Goal: Information Seeking & Learning: Learn about a topic

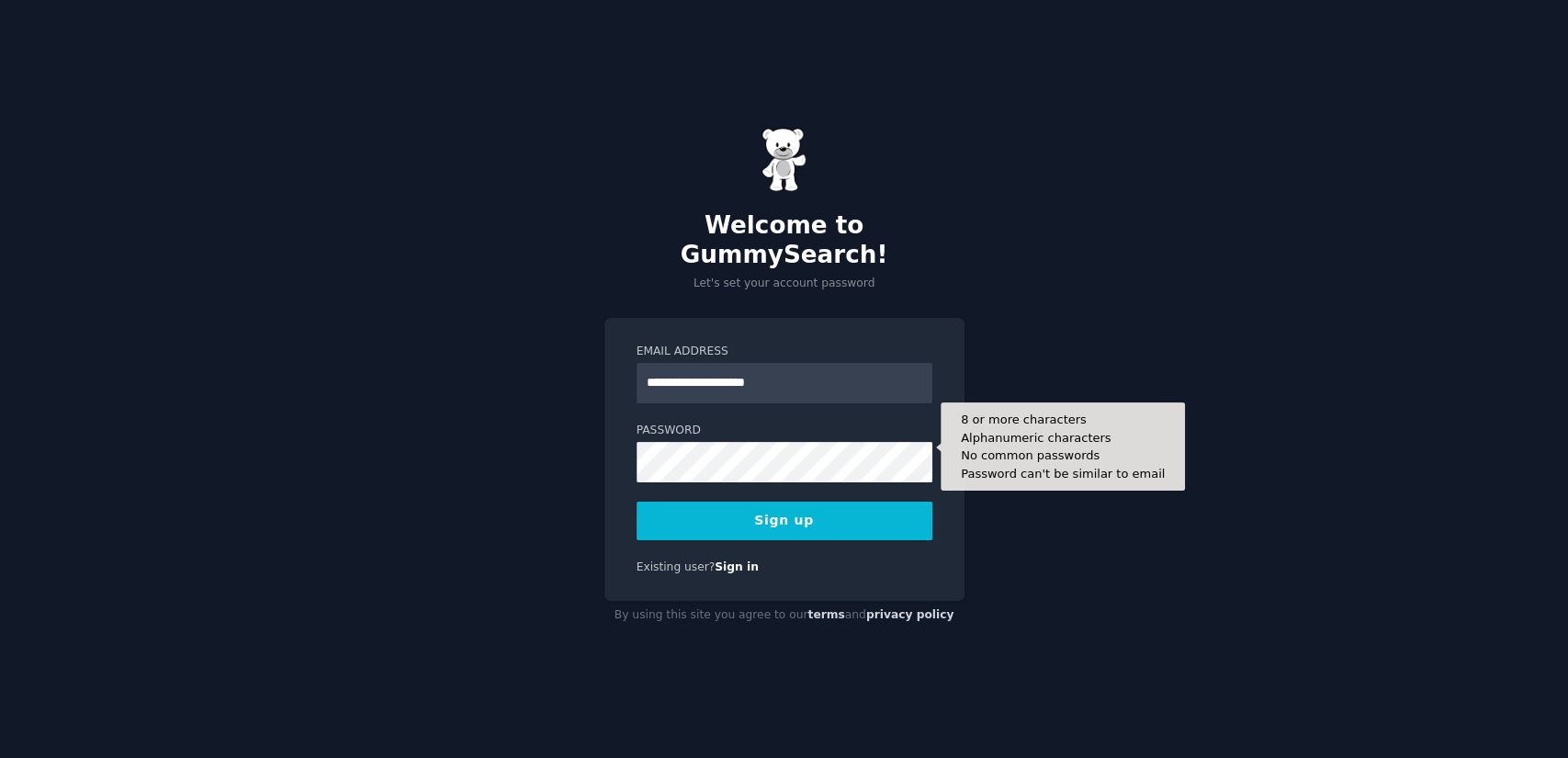
type input "**********"
click at [636, 501] on button "Sign up" at bounding box center [784, 521] width 296 height 39
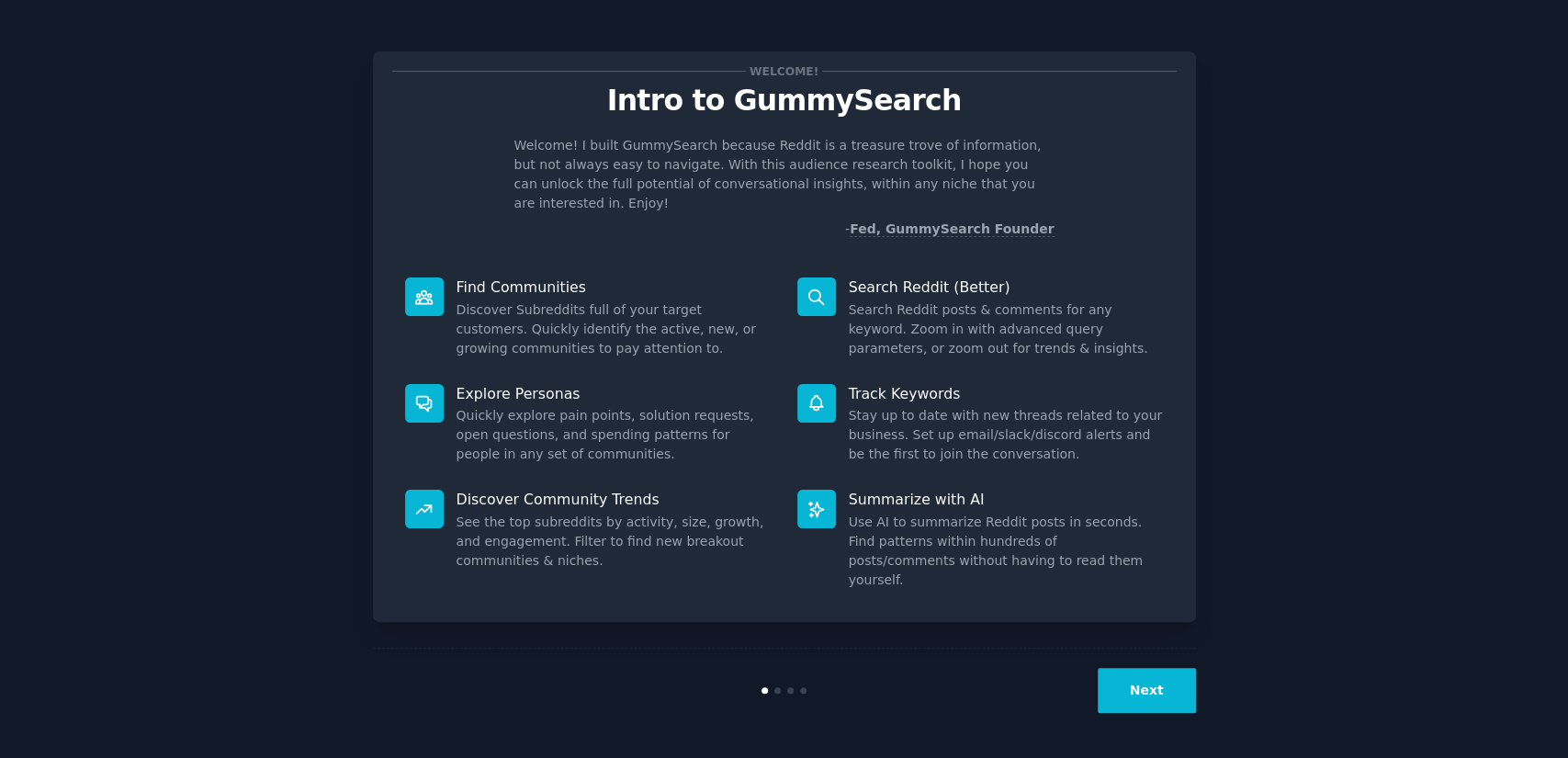
click at [1132, 685] on button "Next" at bounding box center [1148, 690] width 98 height 45
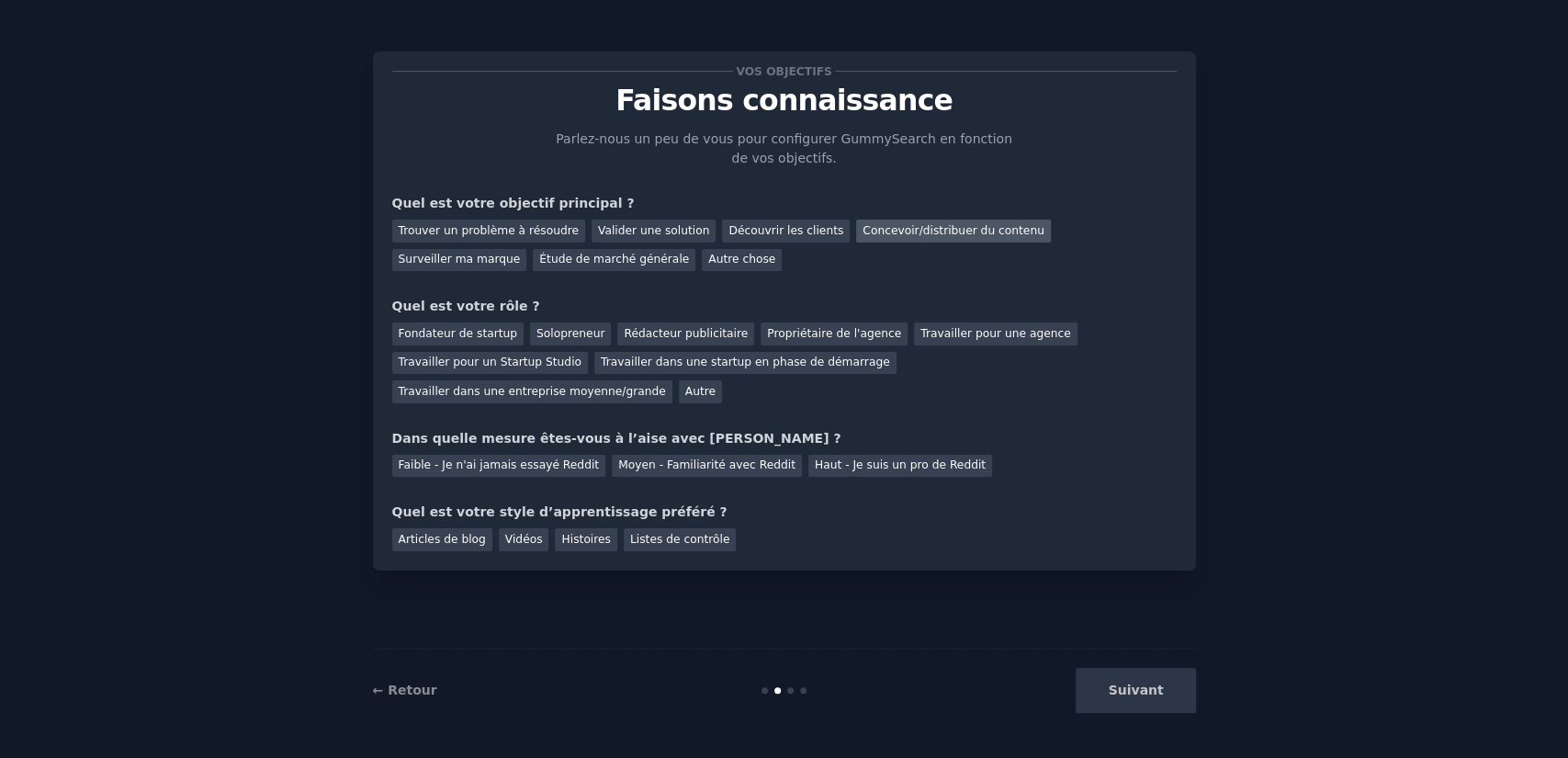
click at [856, 241] on div "Concevoir/distribuer du contenu" at bounding box center [954, 231] width 195 height 23
click at [442, 225] on font "Trouver un problème à résoudre" at bounding box center [489, 230] width 180 height 13
click at [863, 232] on font "Concevoir/distribuer du contenu" at bounding box center [954, 230] width 182 height 13
click at [554, 335] on font "Solopreneur" at bounding box center [570, 333] width 68 height 13
click at [536, 458] on font "Faible - Je n'ai jamais essayé Reddit" at bounding box center [500, 464] width 202 height 13
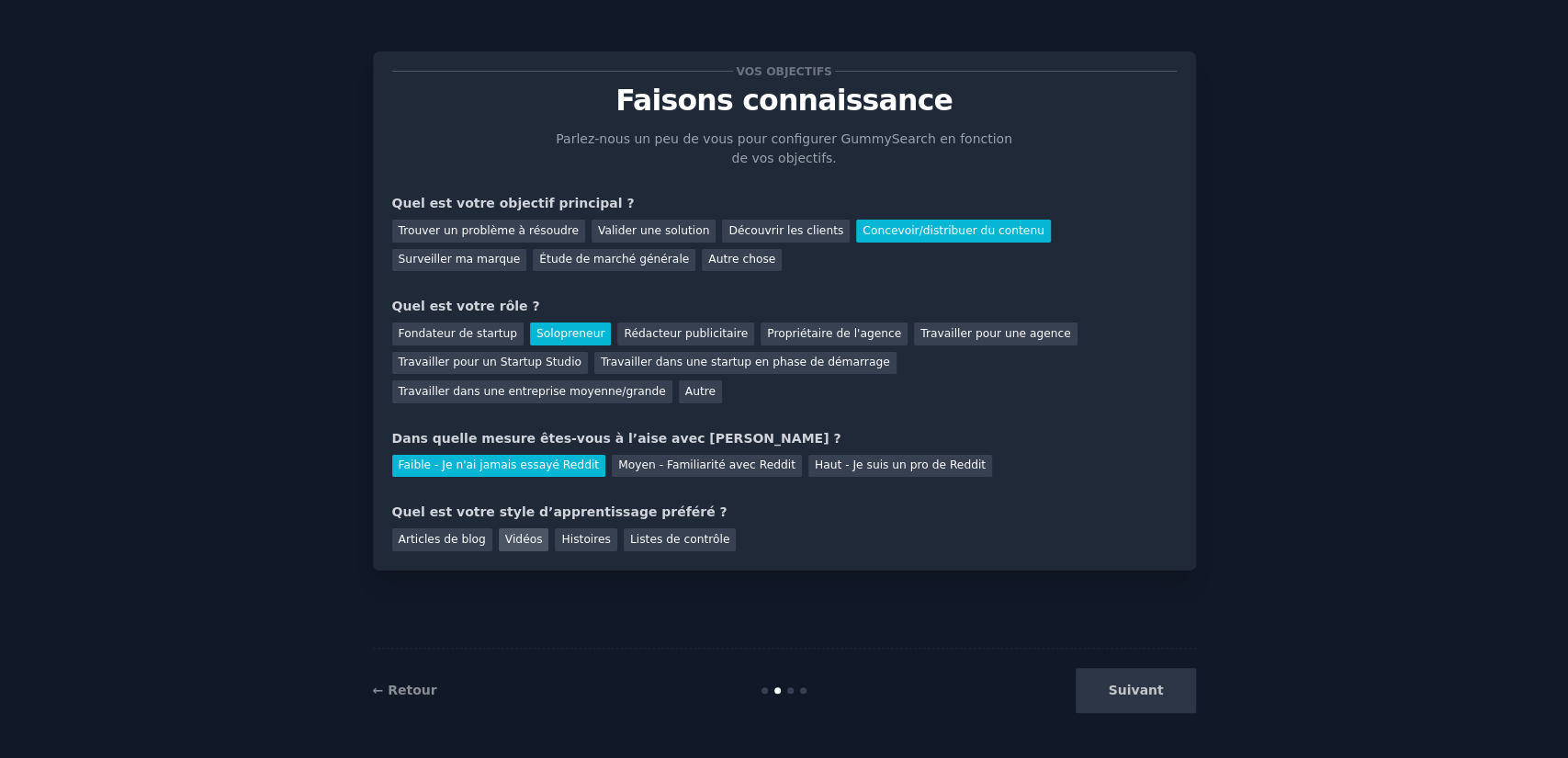
click at [523, 533] on font "Vidéos" at bounding box center [524, 539] width 38 height 13
click at [1121, 690] on font "Suivant" at bounding box center [1135, 690] width 55 height 14
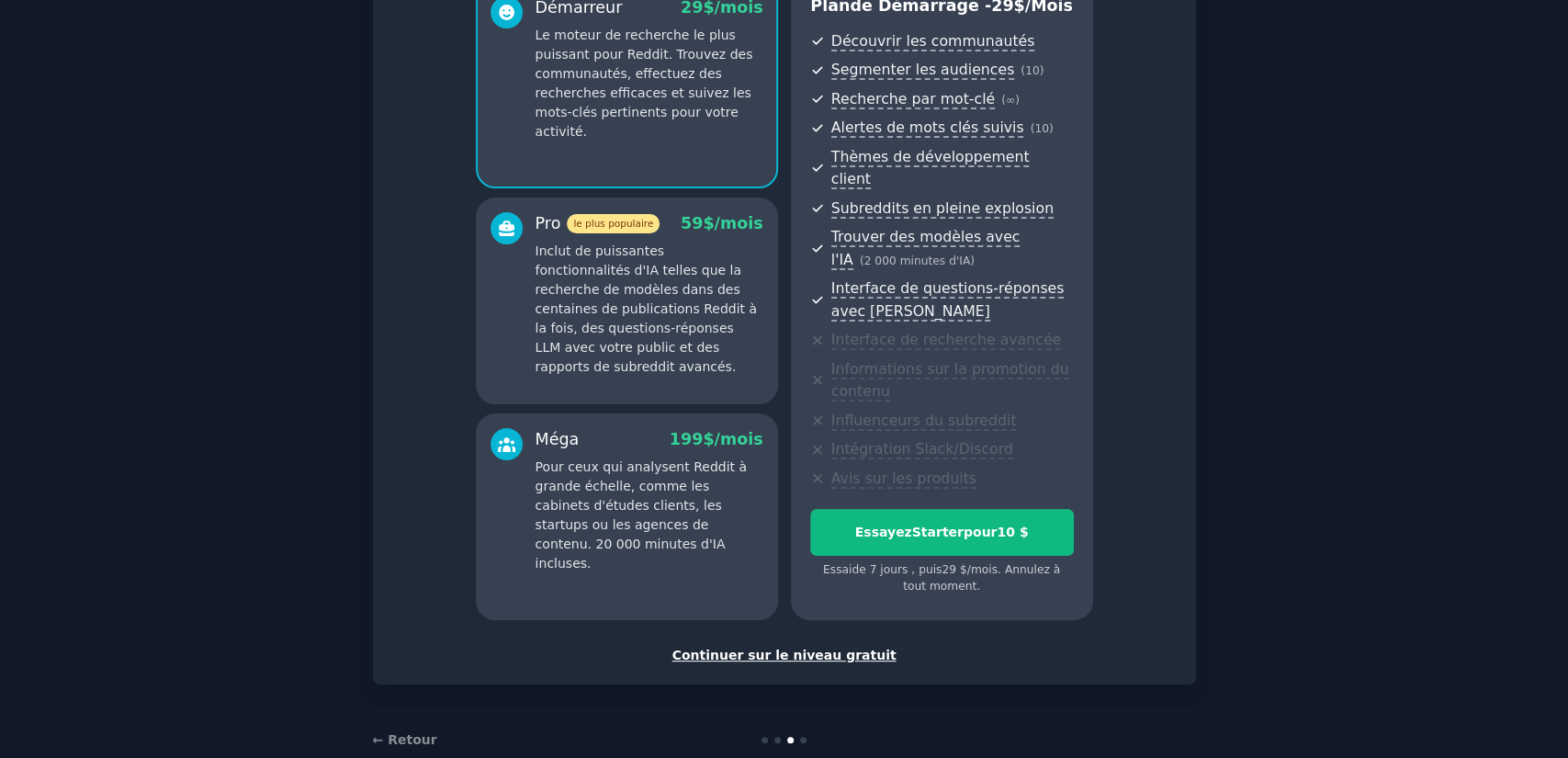
scroll to position [197, 0]
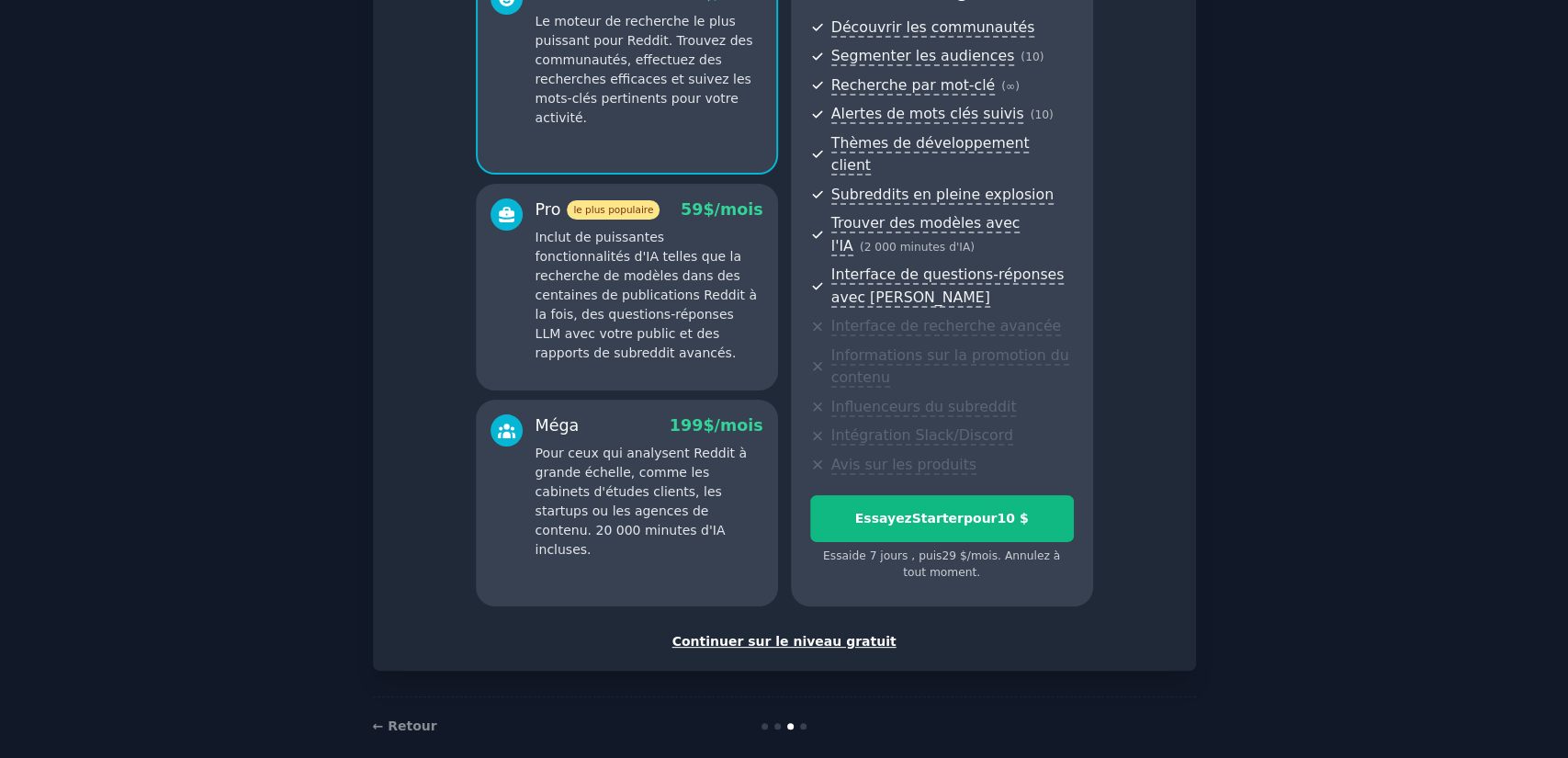
click at [754, 634] on font "Continuer sur le niveau gratuit" at bounding box center [784, 640] width 224 height 14
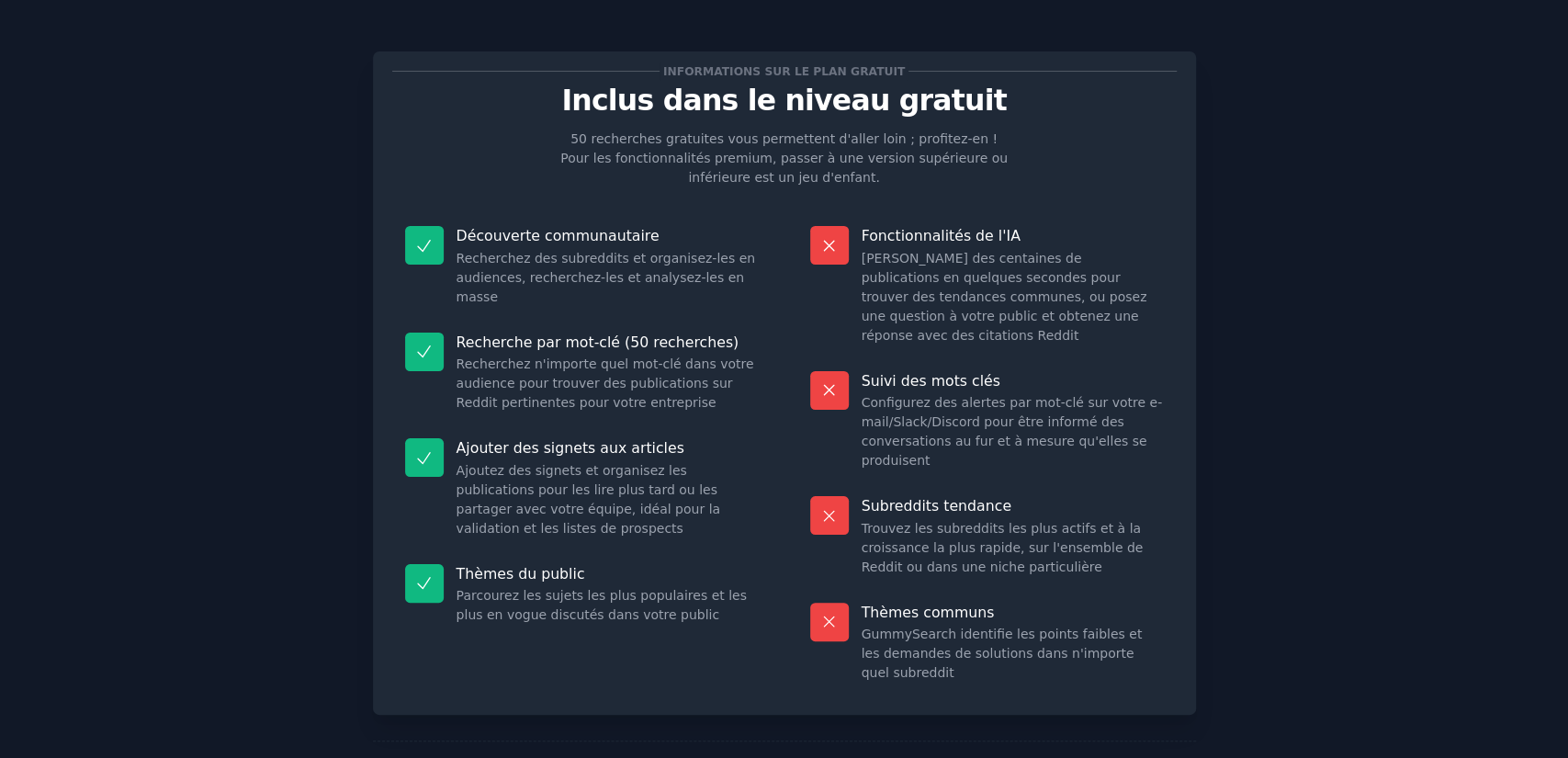
scroll to position [73, 0]
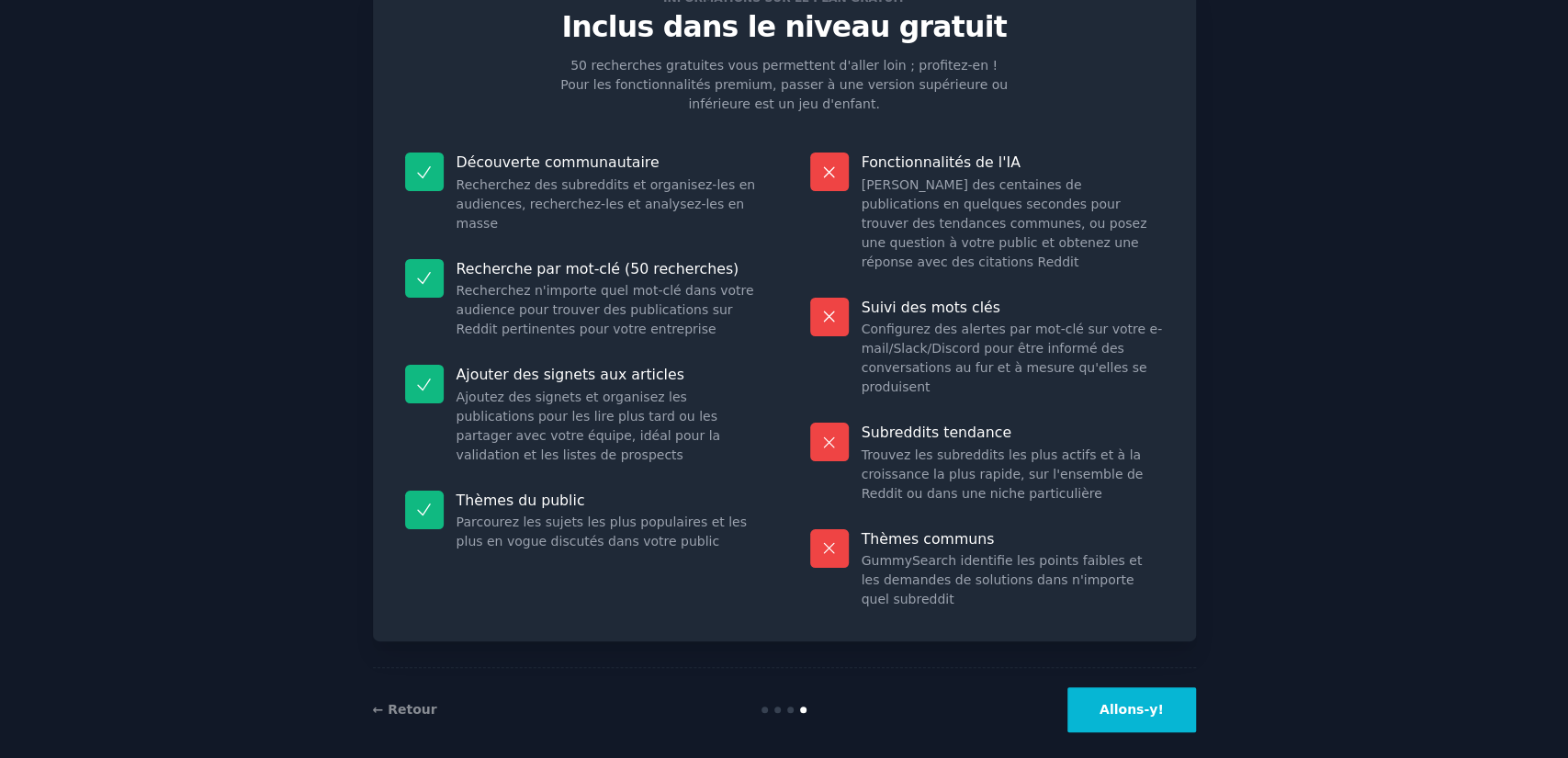
click at [1117, 702] on font "Allons-y!" at bounding box center [1132, 709] width 65 height 14
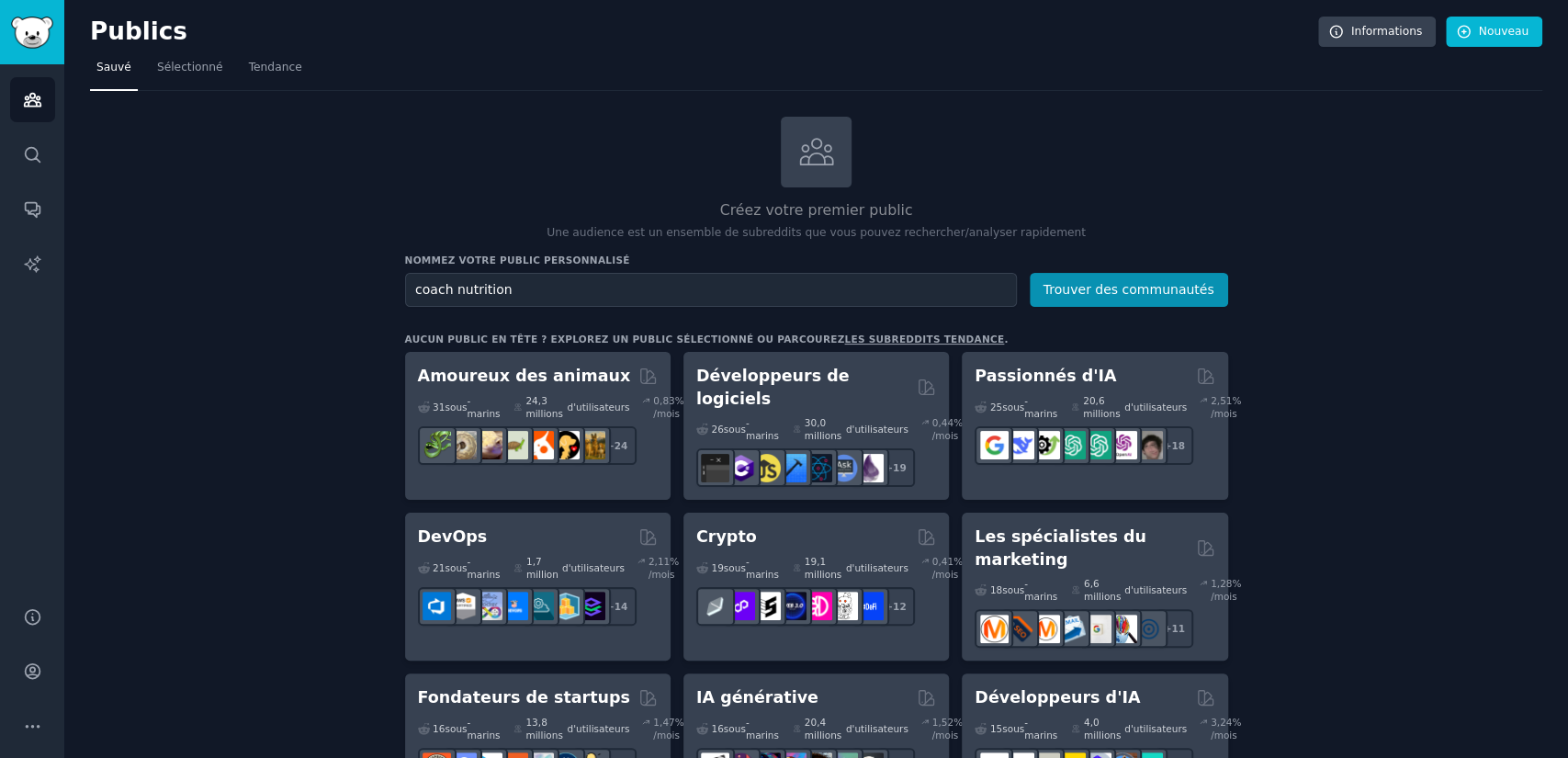
type input "coach nutrition"
click at [1030, 273] on button "Trouver des communautés" at bounding box center [1129, 289] width 199 height 34
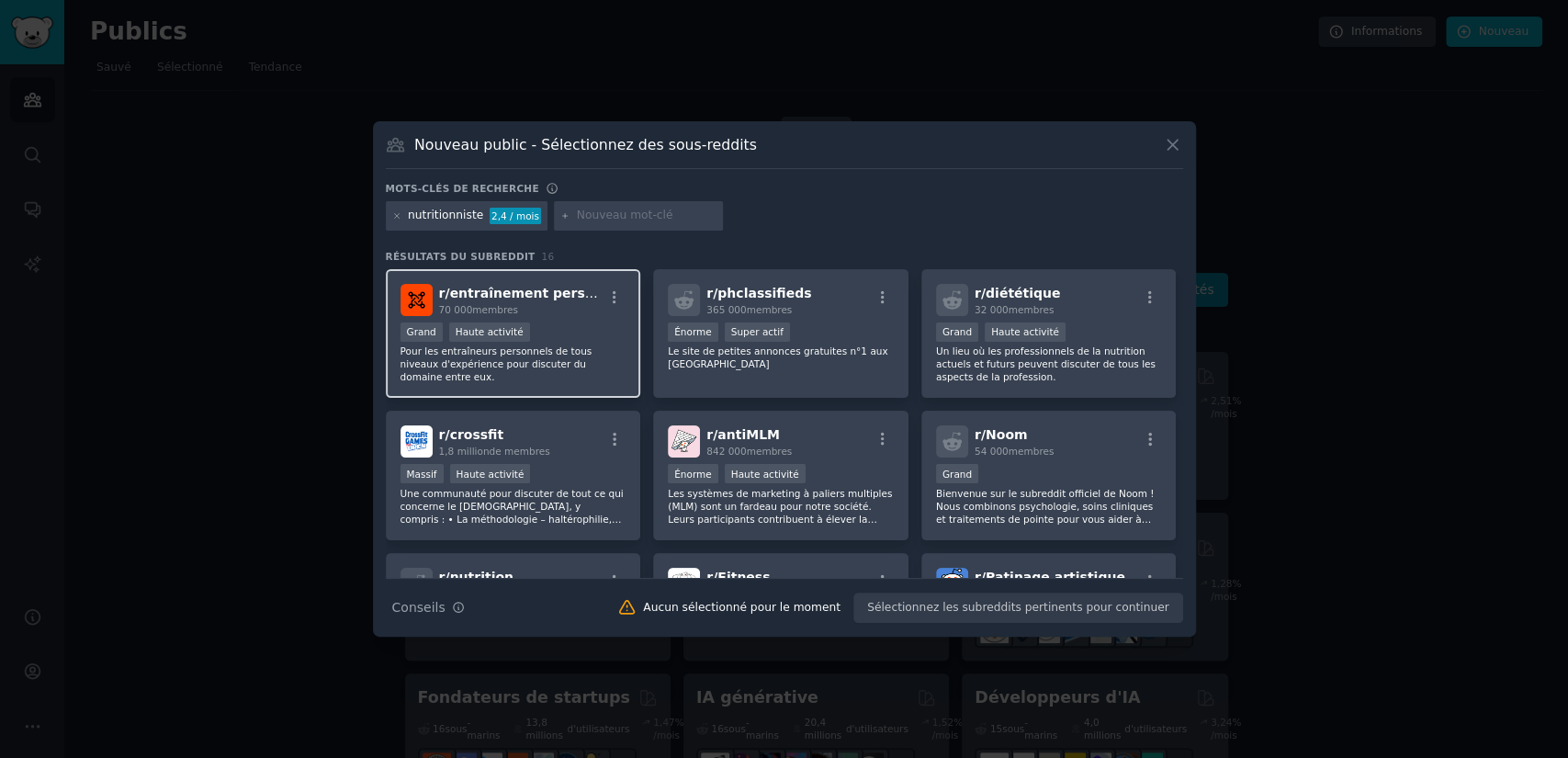
click at [587, 351] on font "Pour les entraîneurs personnels de tous niveaux d'expérience pour discuter du d…" at bounding box center [496, 364] width 192 height 37
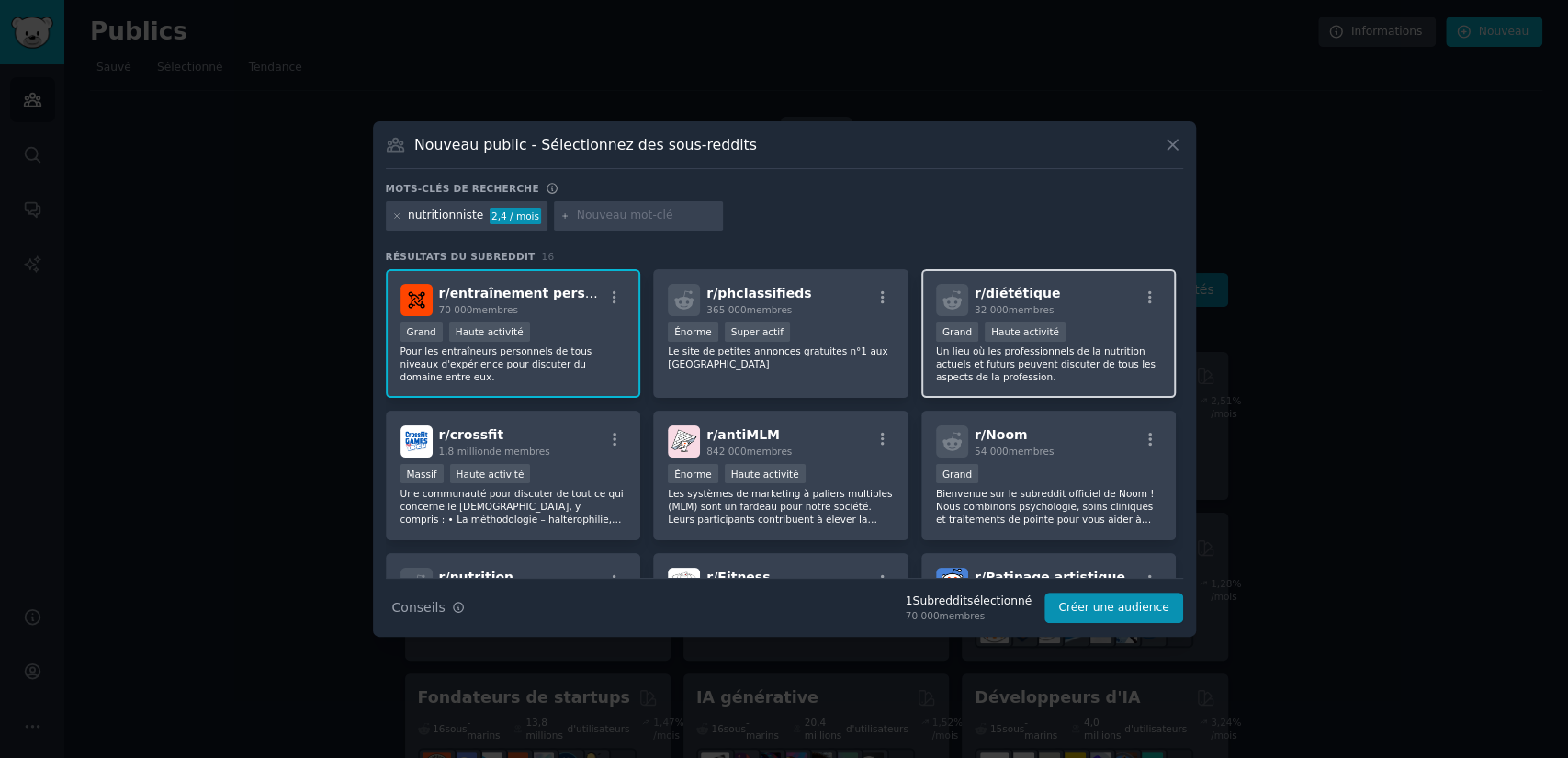
click at [1062, 363] on font "Un lieu où les professionnels de la nutrition actuels et futurs peuvent discute…" at bounding box center [1046, 364] width 220 height 37
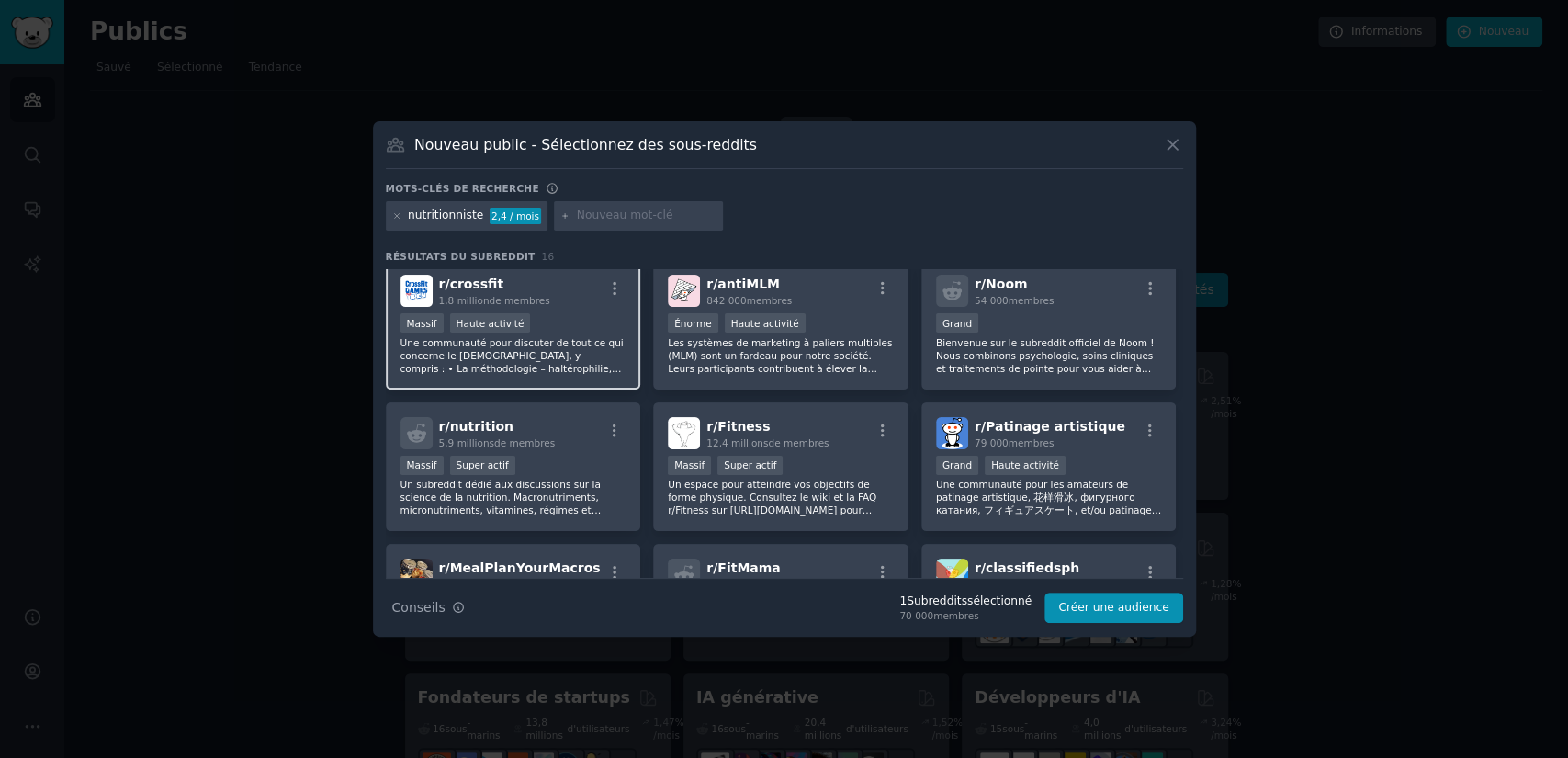
scroll to position [228, 0]
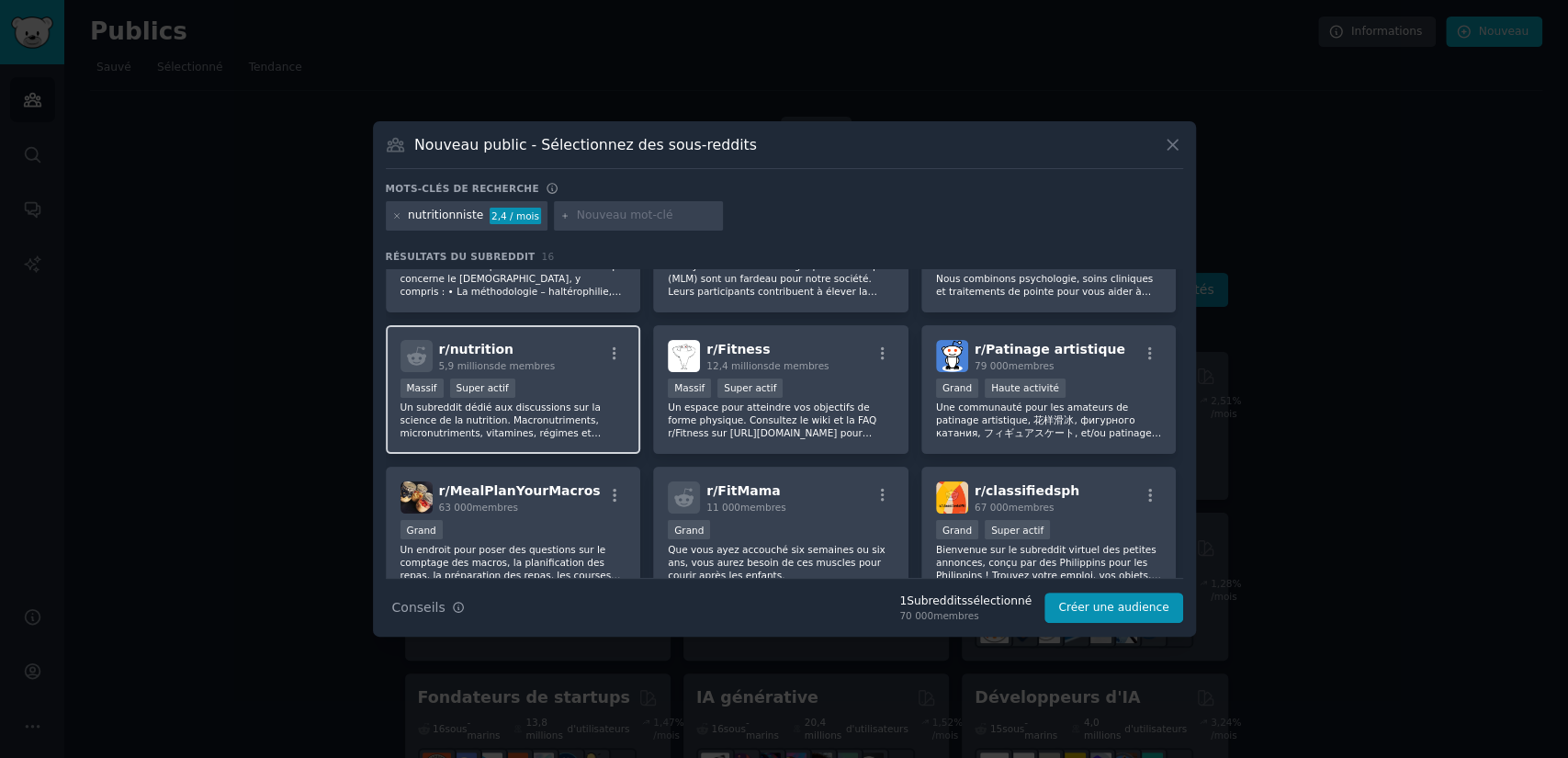
click at [568, 382] on div "Massif Super actif" at bounding box center [513, 391] width 226 height 23
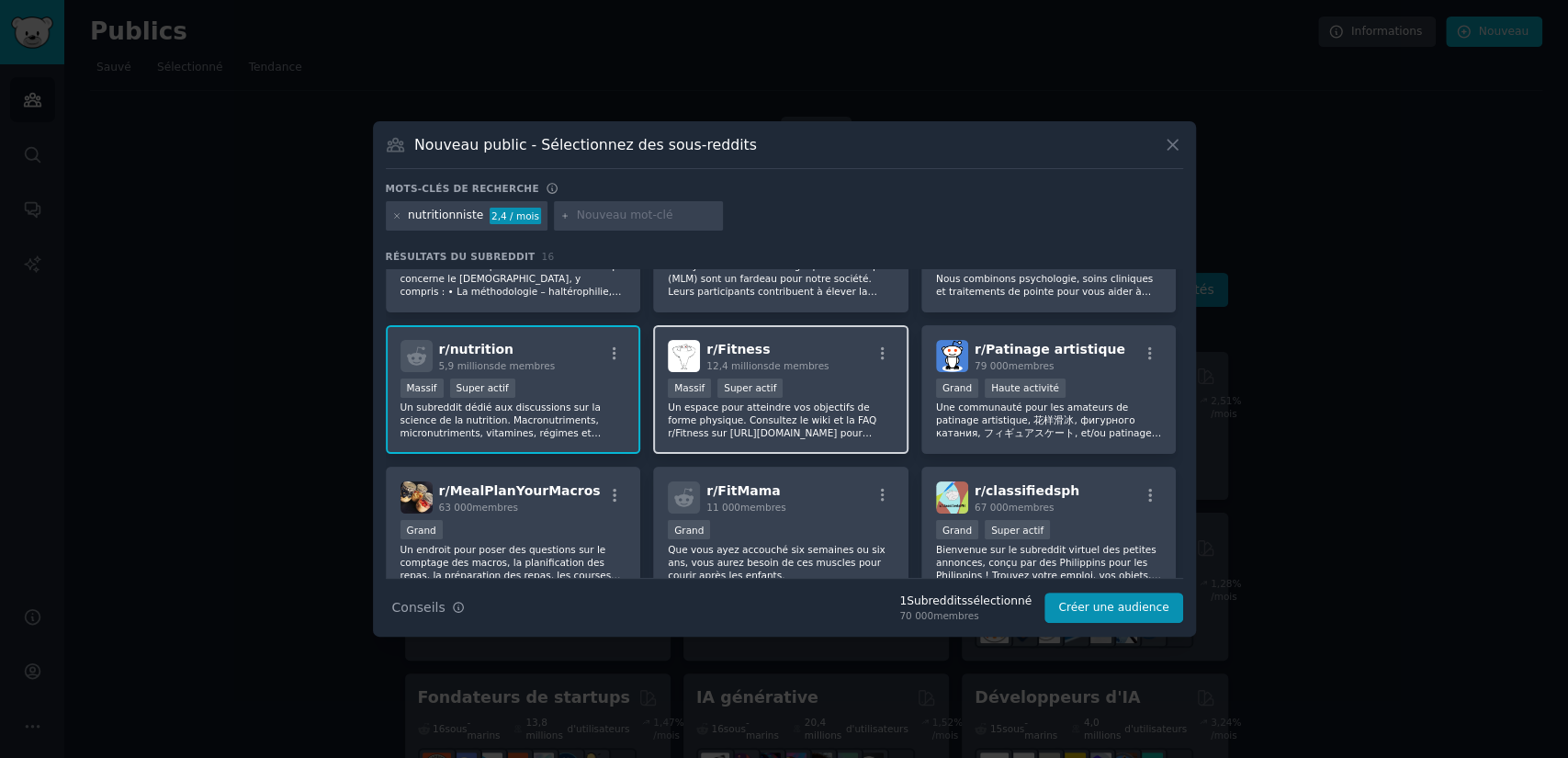
click at [851, 416] on font "Un espace pour atteindre vos objectifs de forme physique. Consultez le wiki et …" at bounding box center [772, 425] width 208 height 49
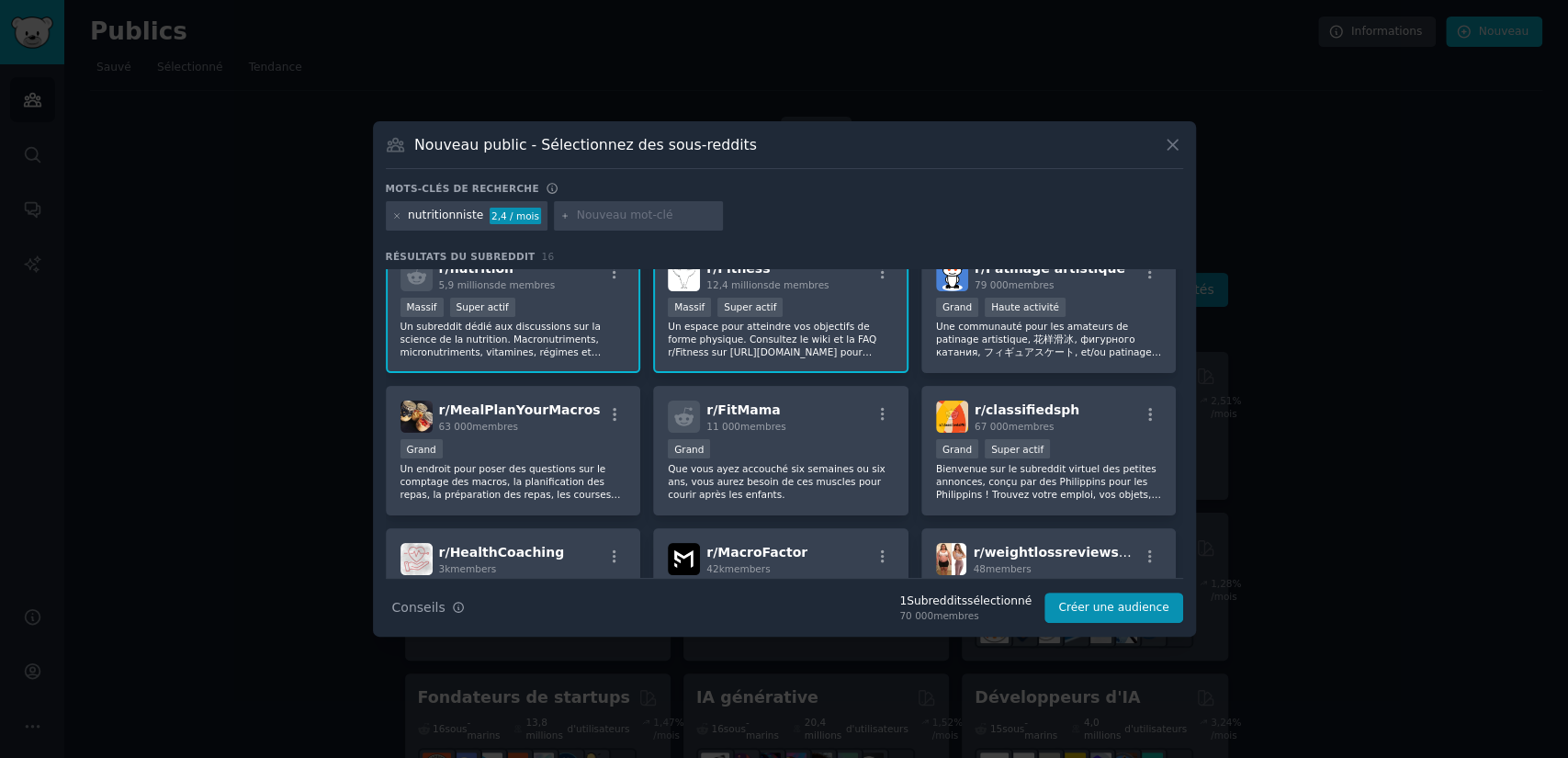
scroll to position [309, 0]
click at [851, 416] on div "r/ FitMama 11 000 membres" at bounding box center [781, 416] width 226 height 32
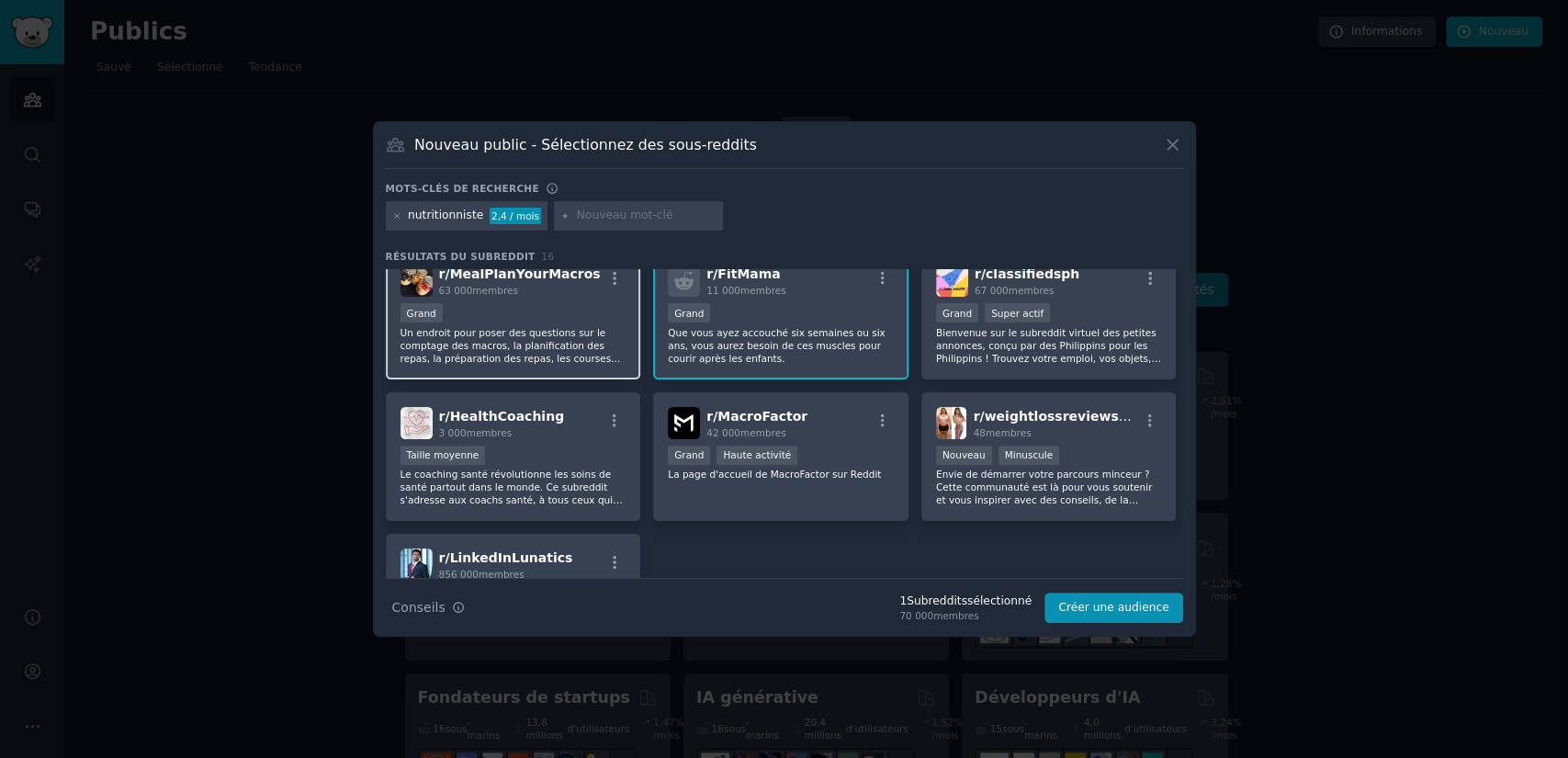
click at [524, 319] on div "Grand" at bounding box center [513, 314] width 226 height 23
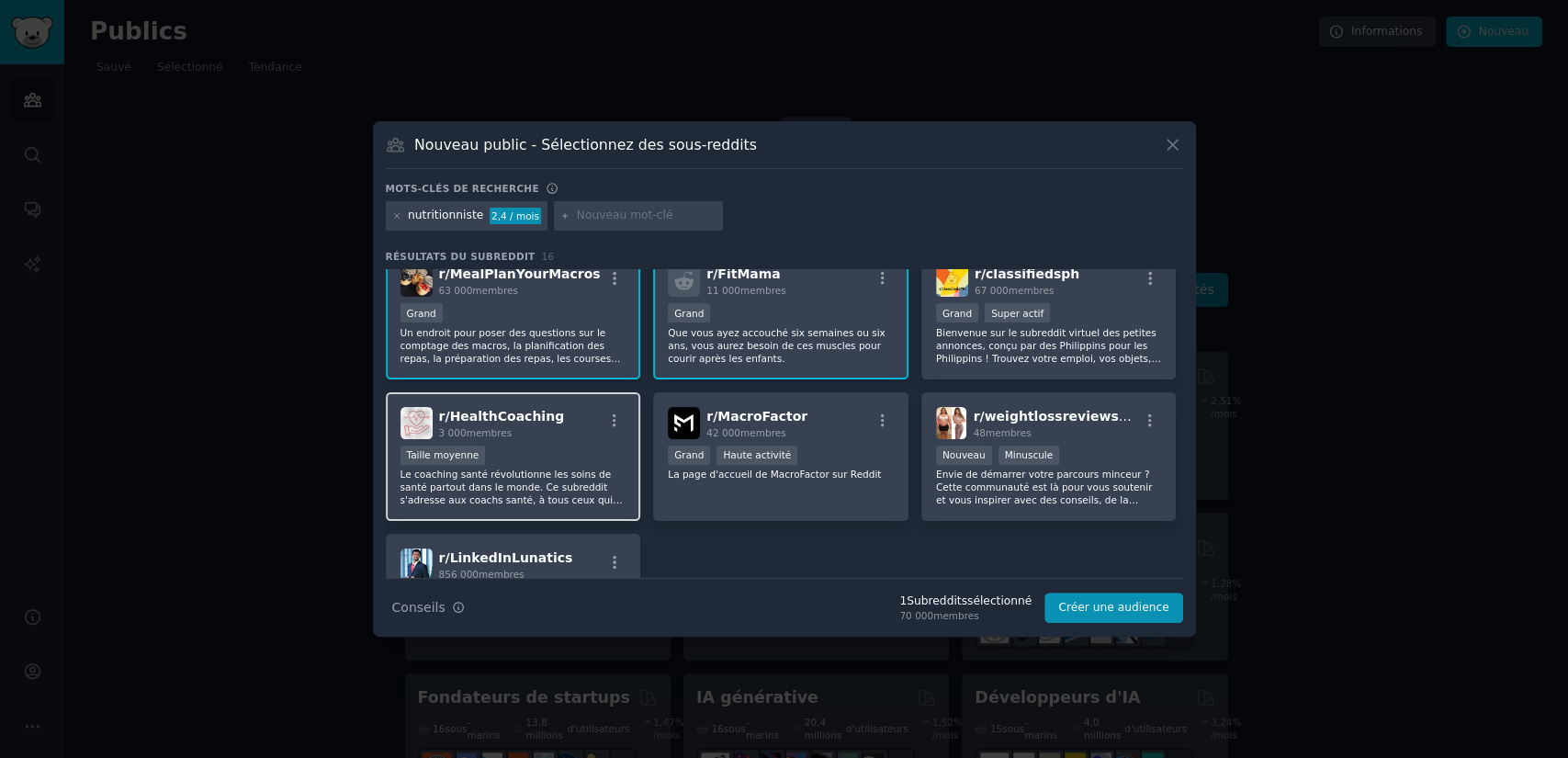
click at [570, 447] on div "Taille moyenne" at bounding box center [513, 457] width 226 height 23
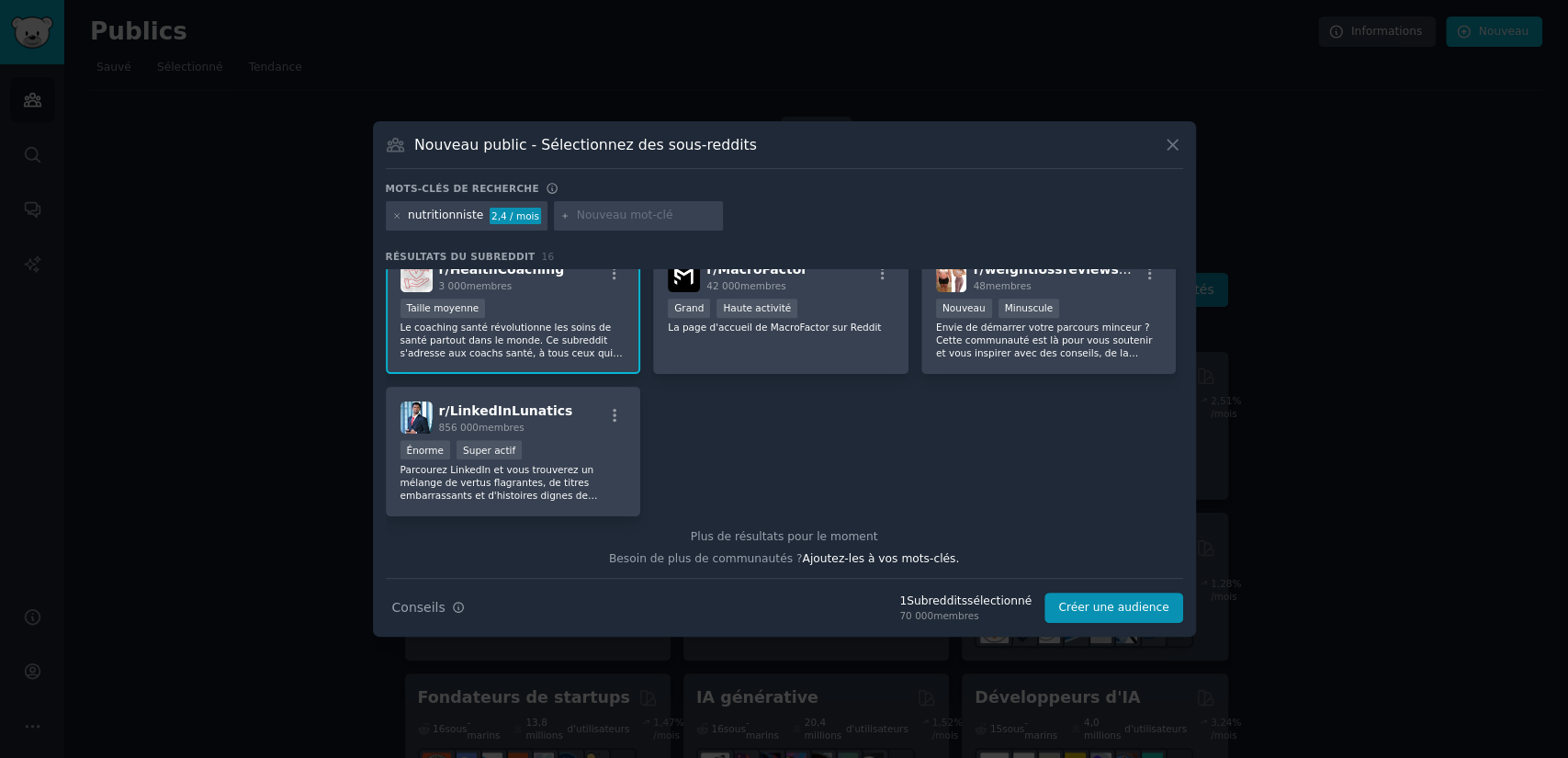
scroll to position [0, 0]
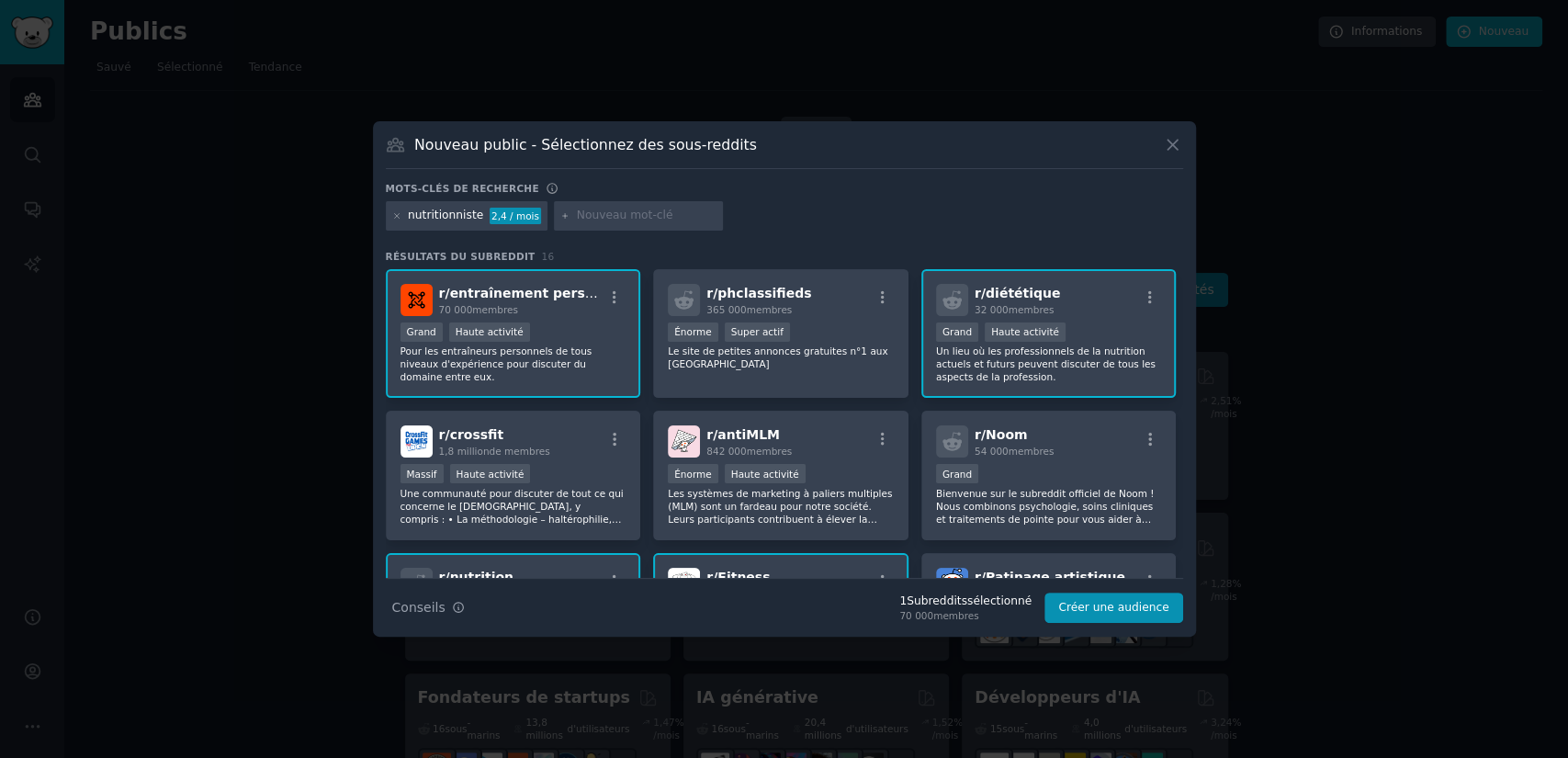
click at [671, 216] on input "text" at bounding box center [646, 215] width 140 height 16
type input "mlm"
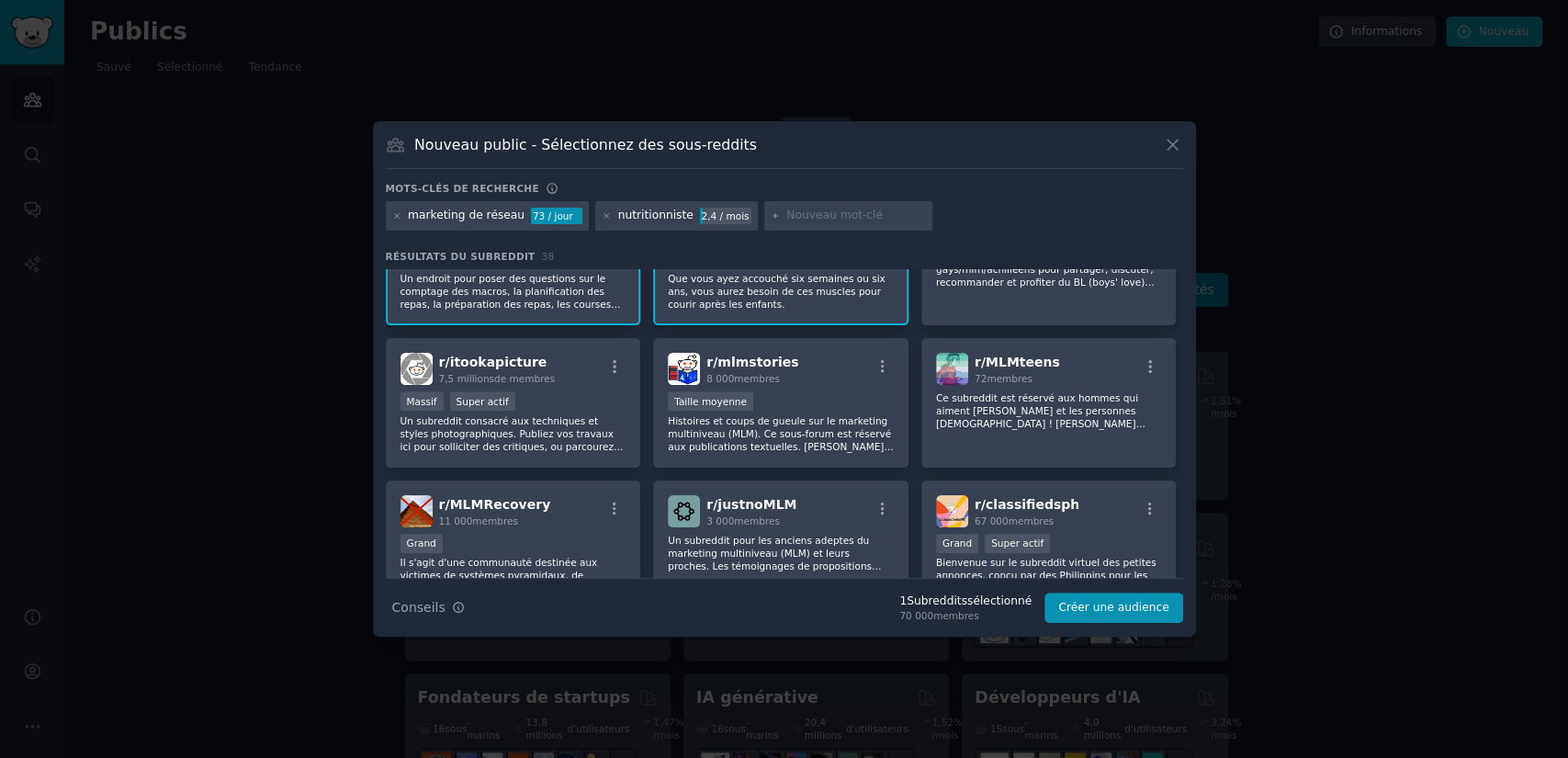
scroll to position [641, 0]
click at [395, 212] on icon at bounding box center [397, 216] width 10 height 10
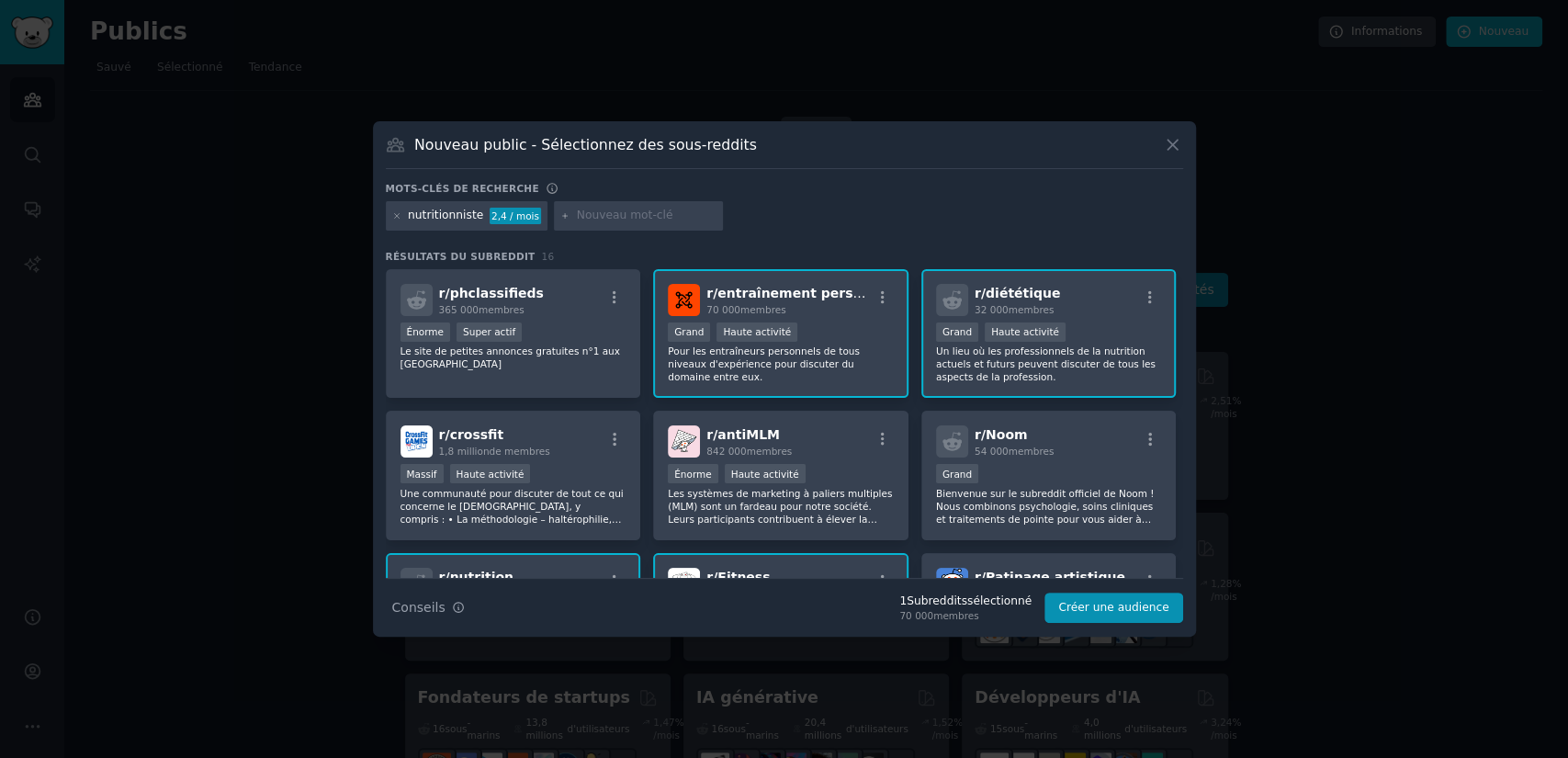
click at [633, 217] on input "text" at bounding box center [646, 215] width 140 height 16
type input "perte de poids"
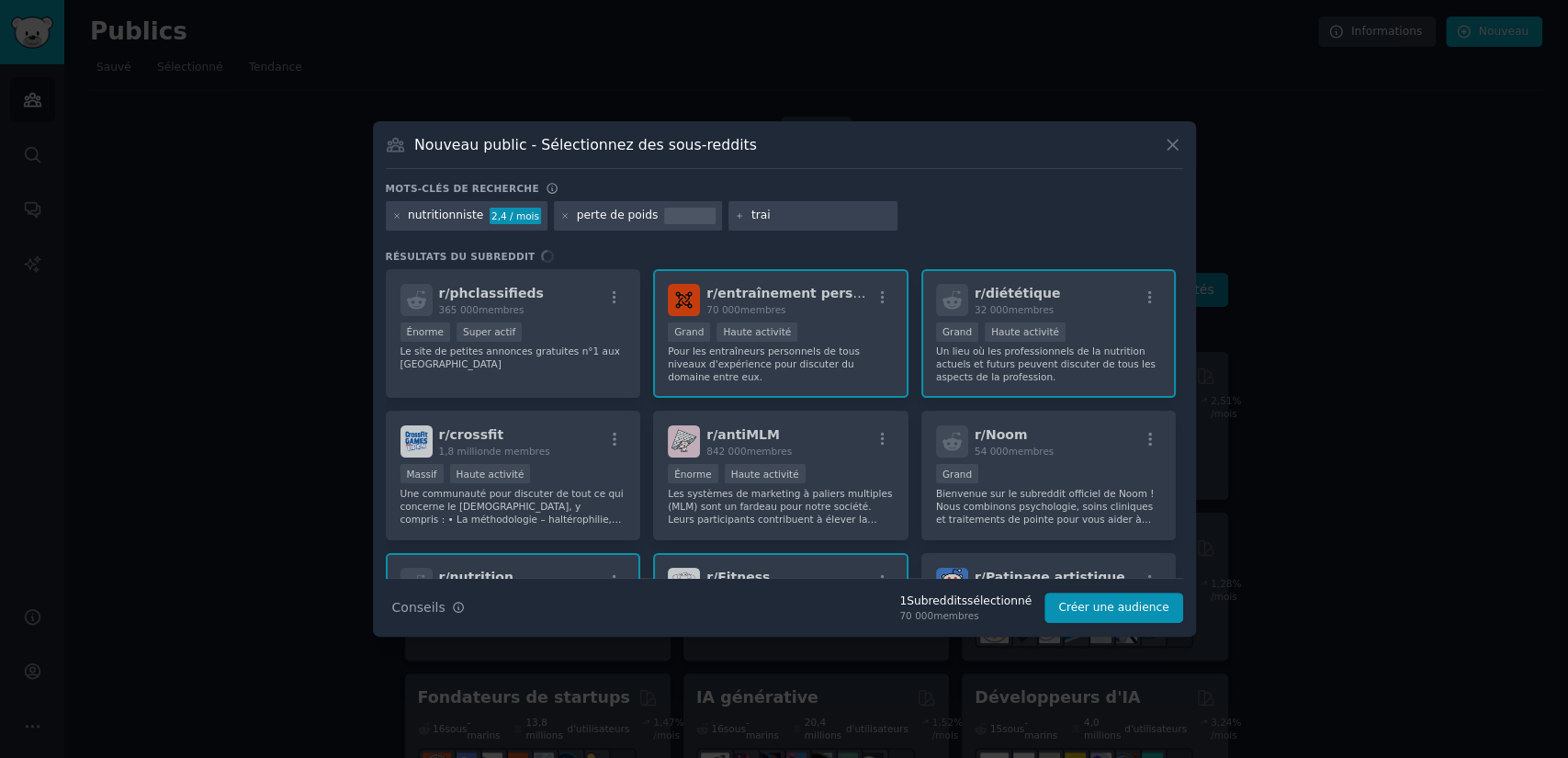
type input "trail"
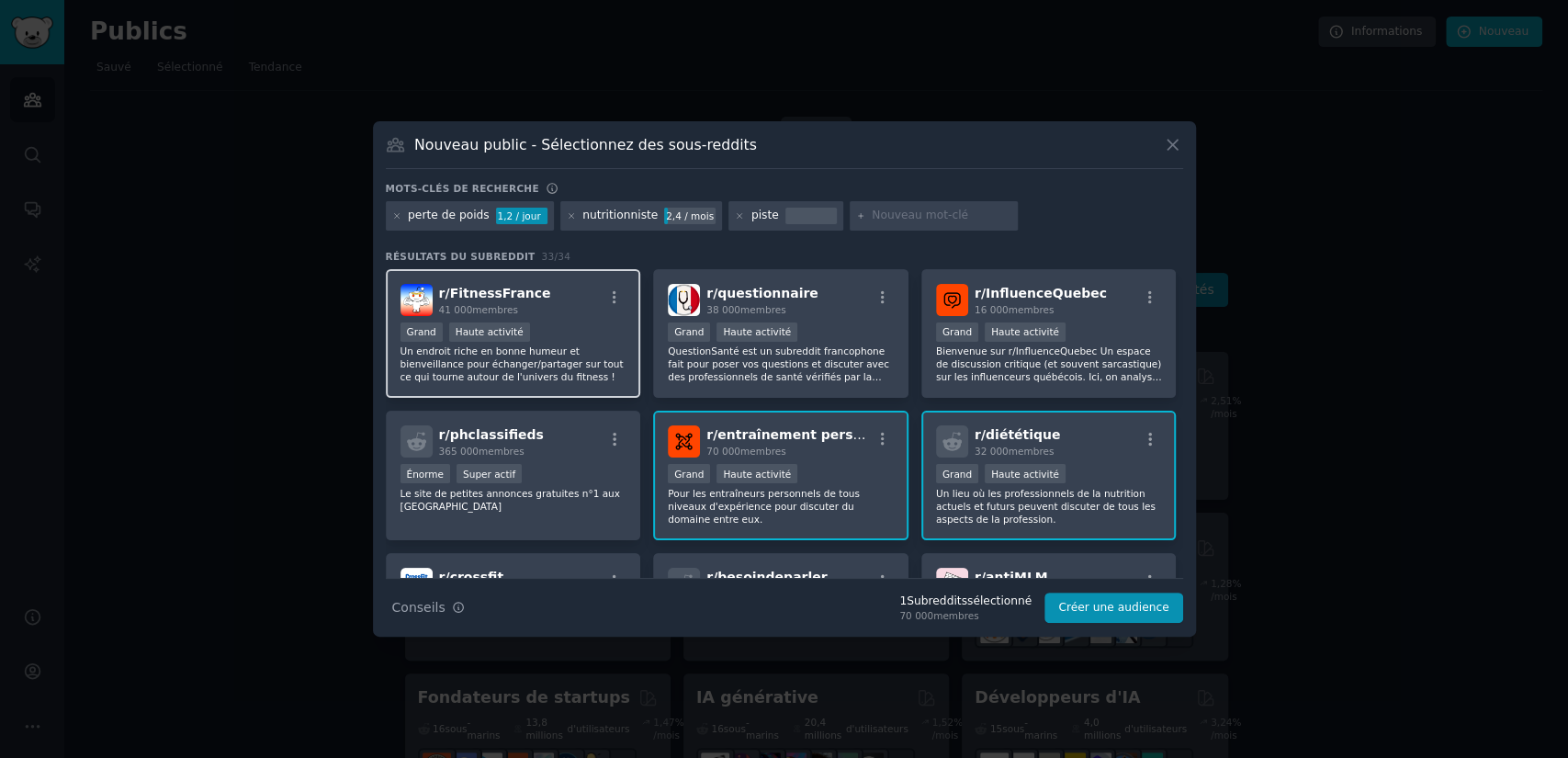
click at [543, 322] on div "Grand Haute activité" at bounding box center [513, 334] width 226 height 23
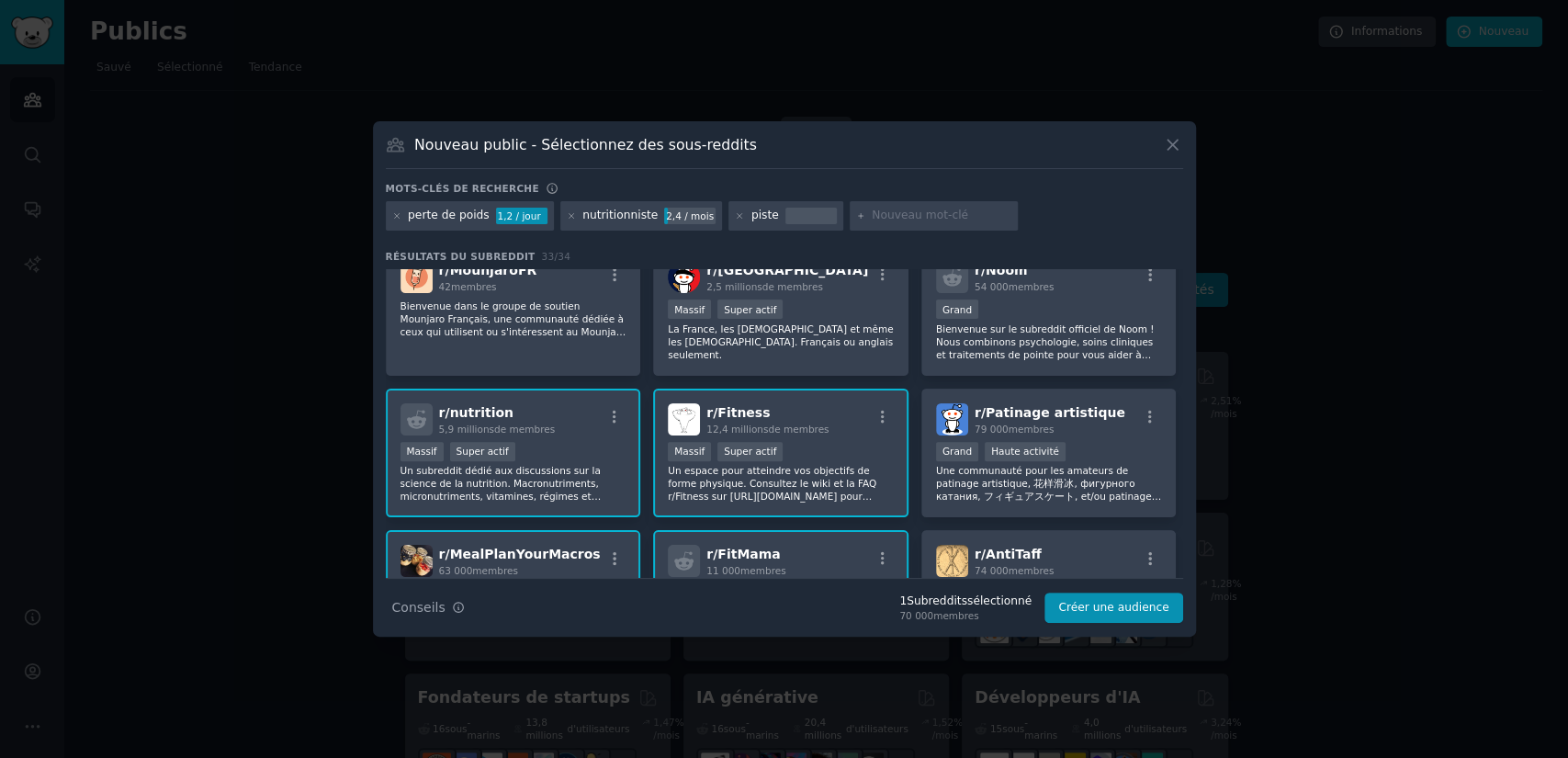
scroll to position [458, 0]
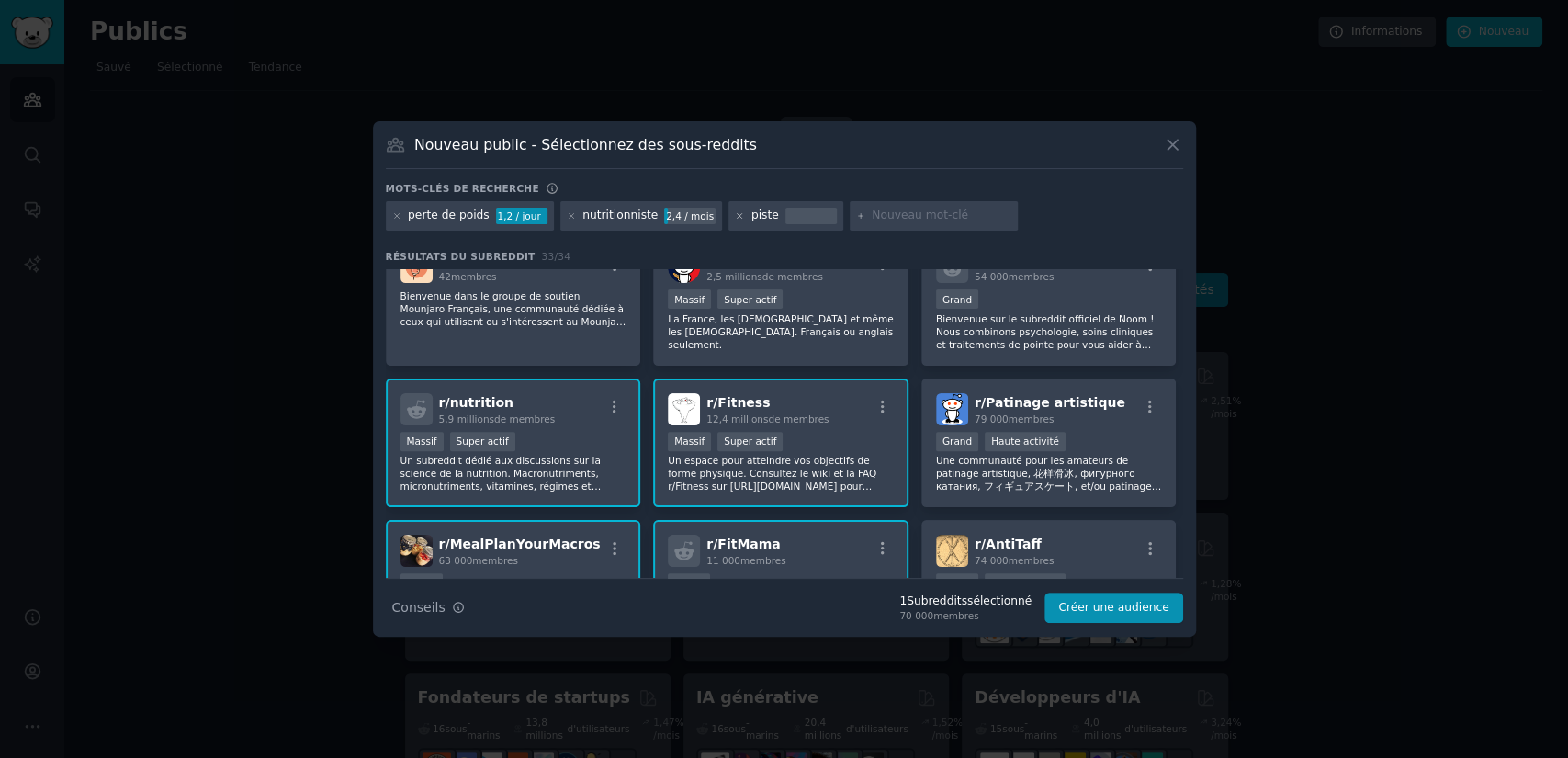
click at [735, 212] on icon at bounding box center [740, 216] width 10 height 10
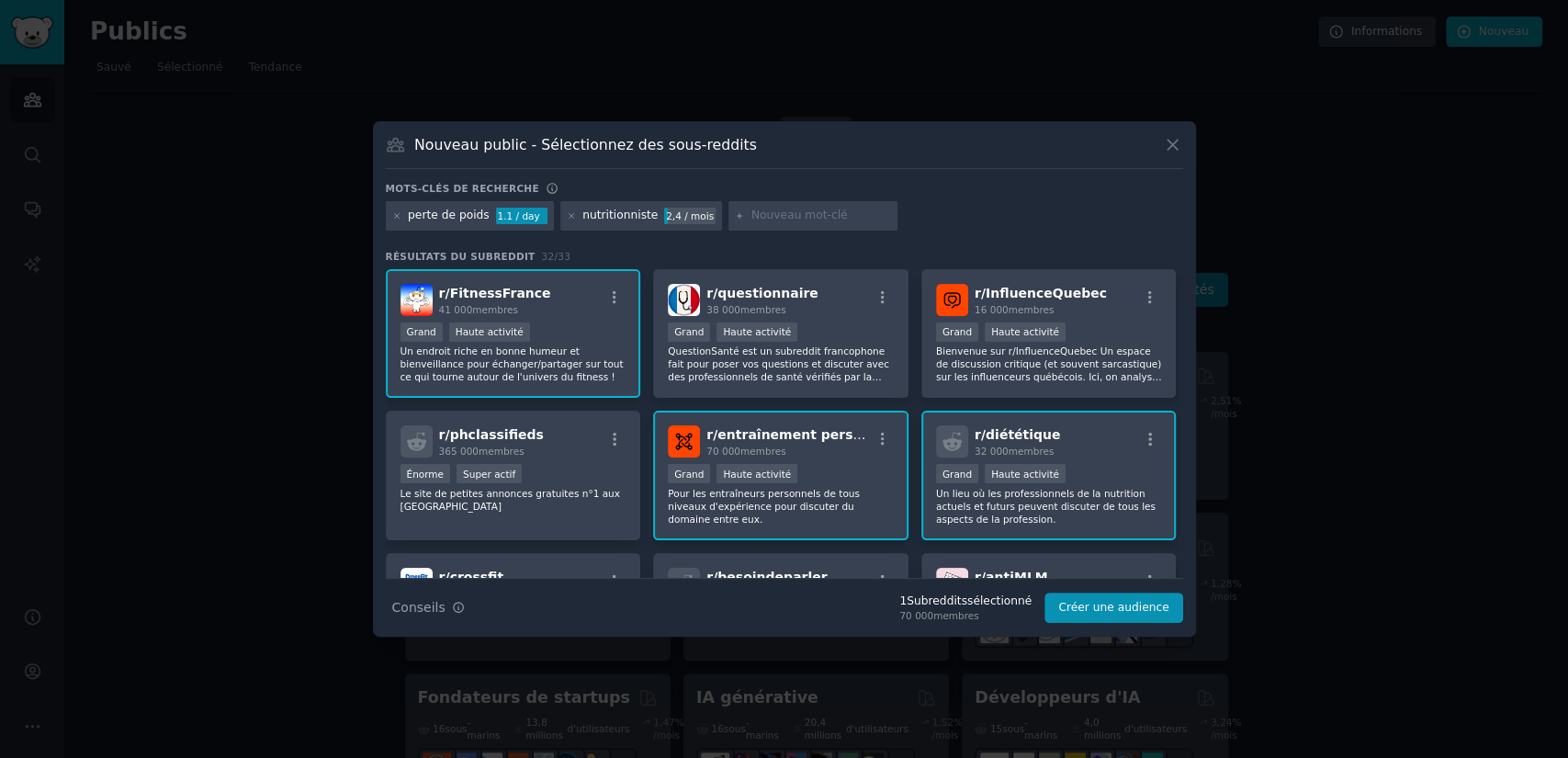
click at [762, 219] on input "text" at bounding box center [821, 215] width 140 height 16
type input "osteo"
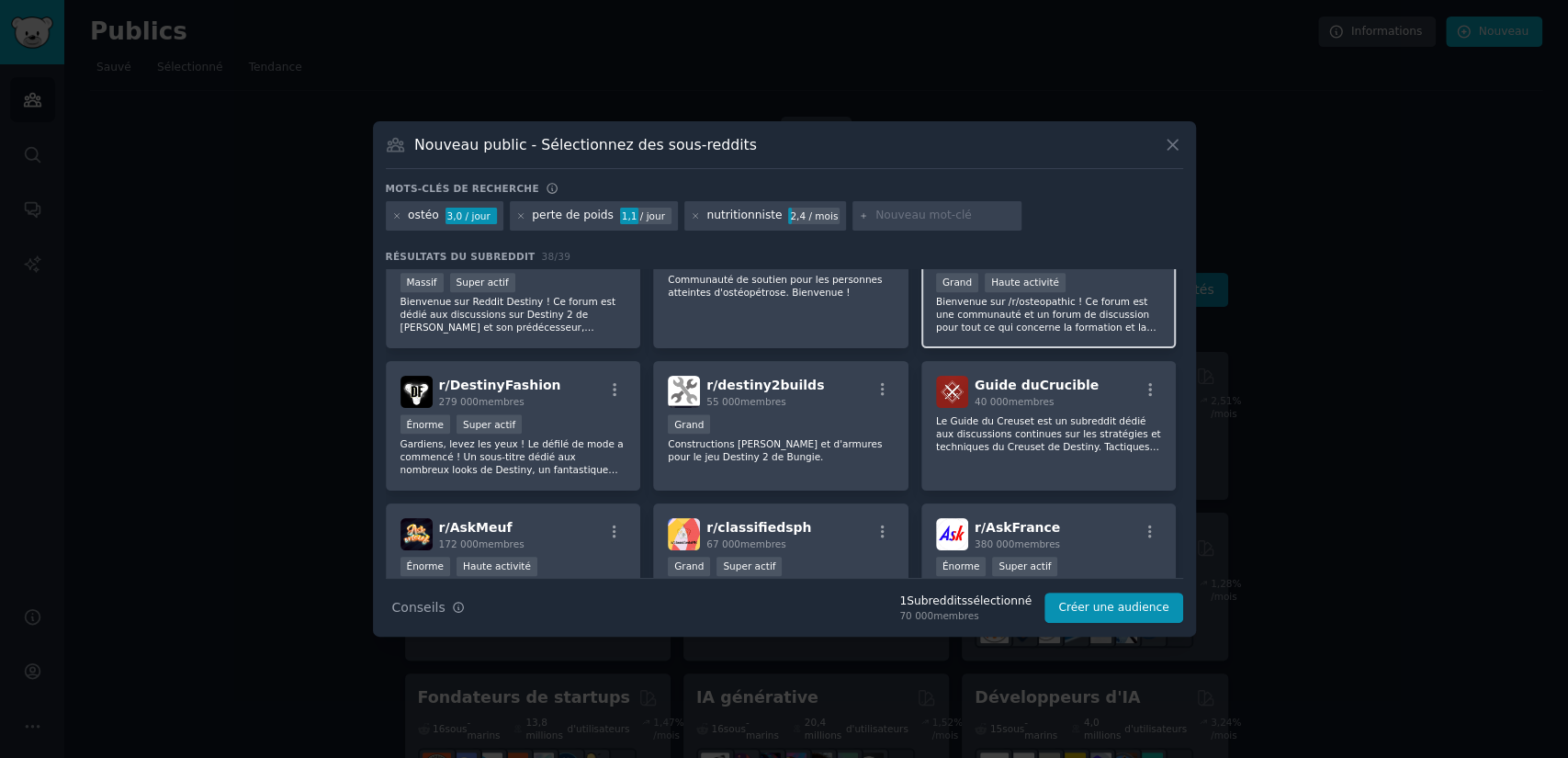
scroll to position [1076, 0]
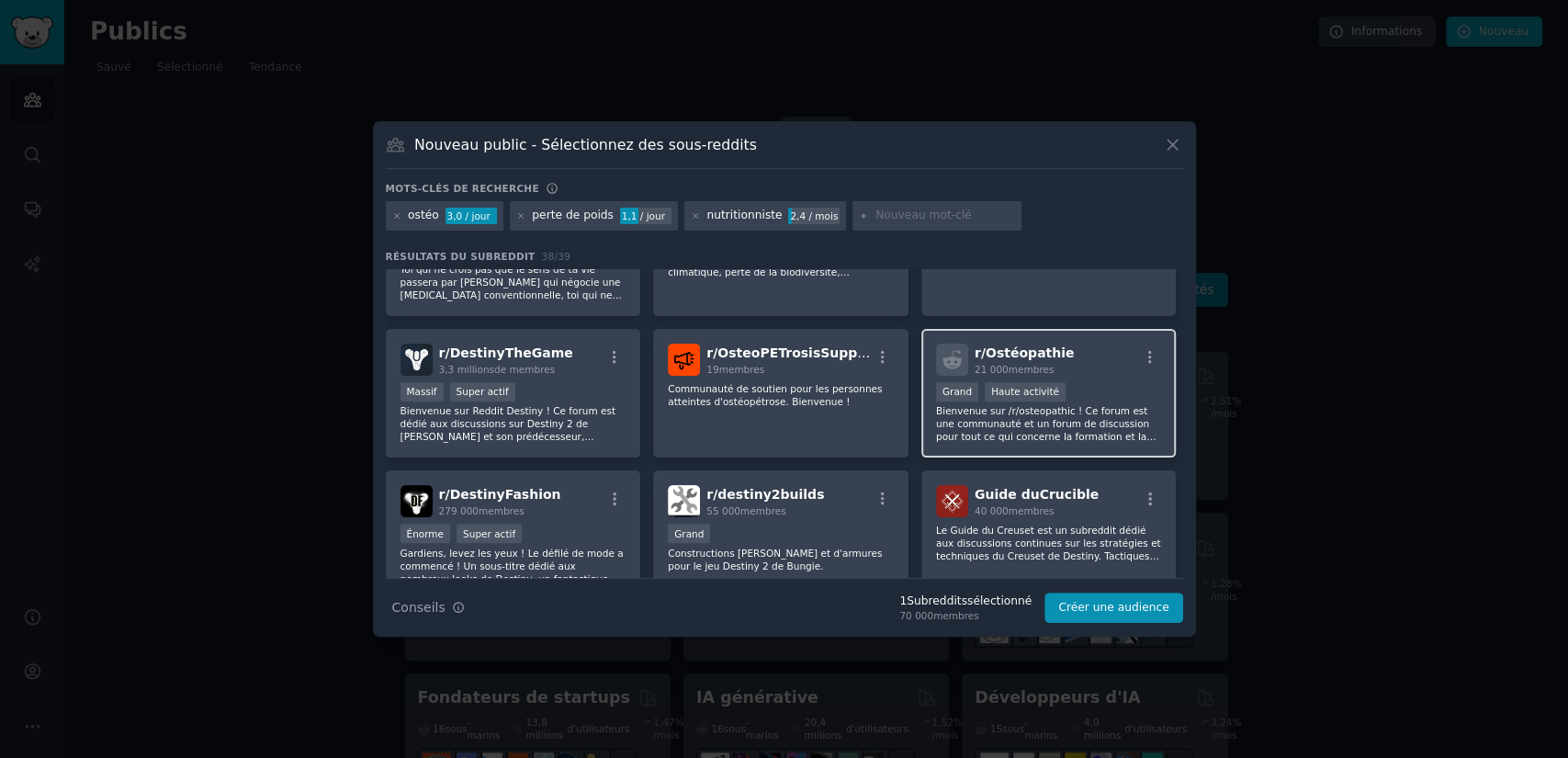
click at [1081, 382] on div "Grand Haute activité" at bounding box center [1049, 393] width 226 height 23
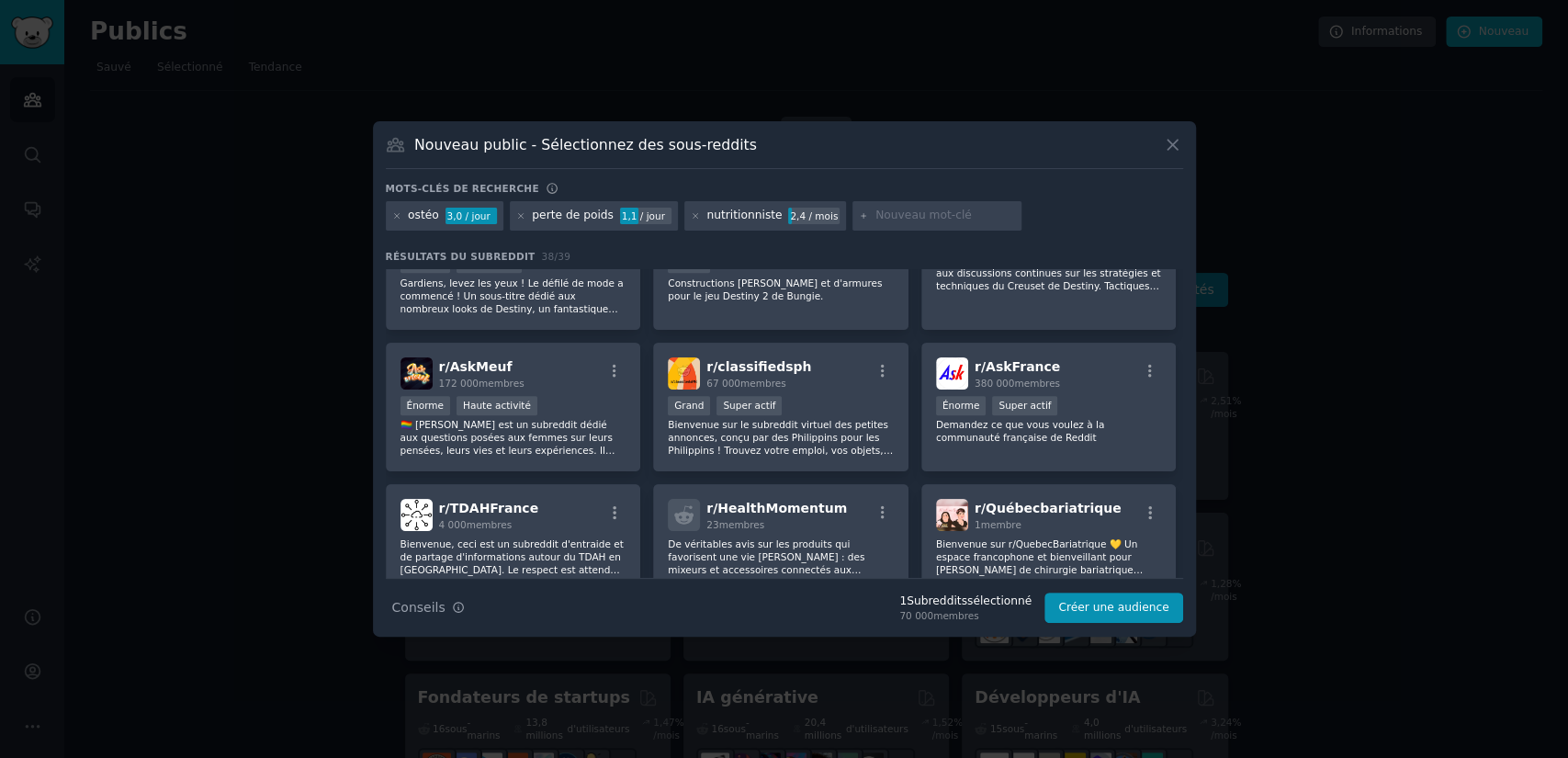
scroll to position [1392, 0]
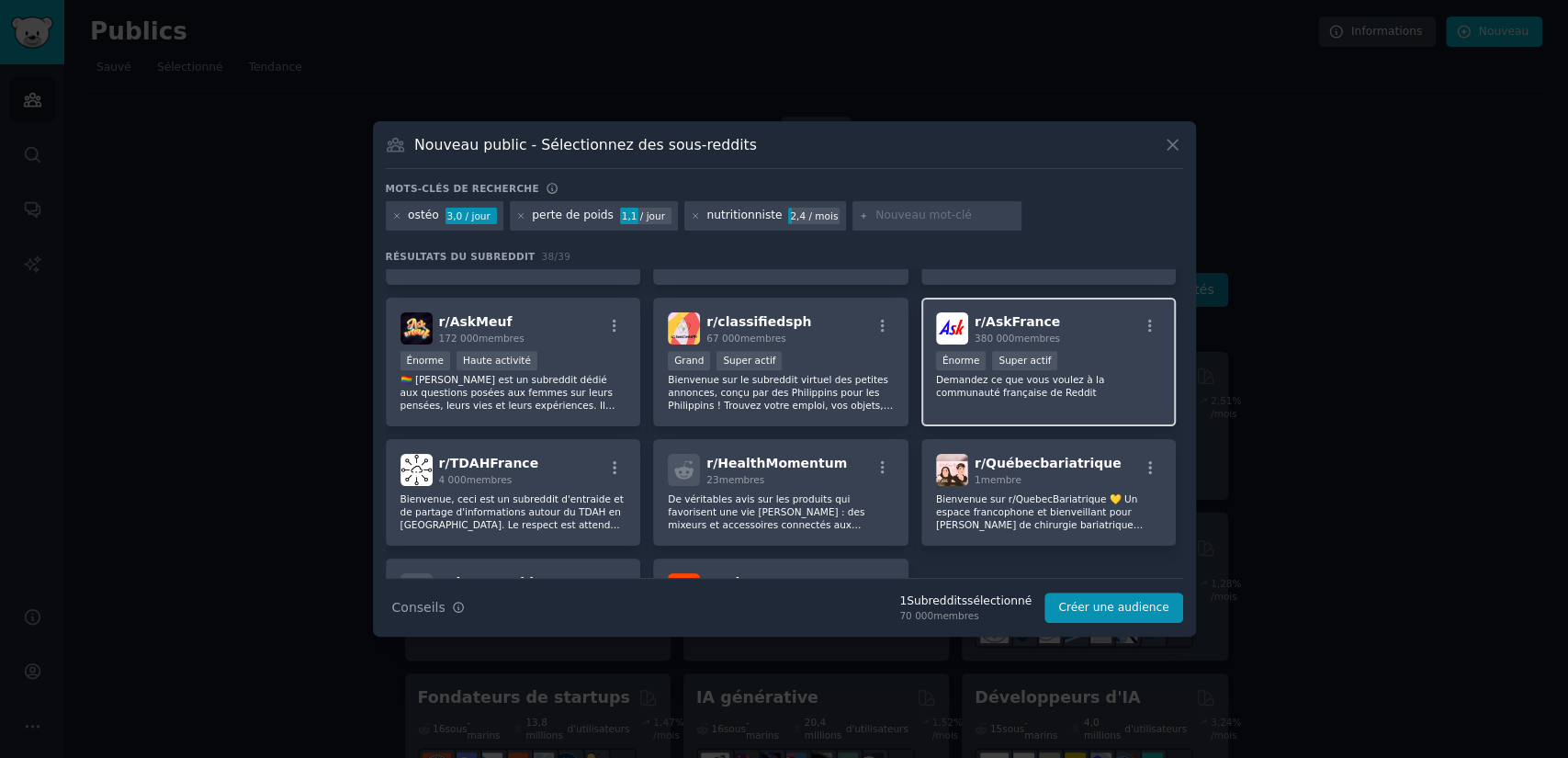
click at [1085, 365] on div "Énorme Super actif" at bounding box center [1049, 363] width 226 height 23
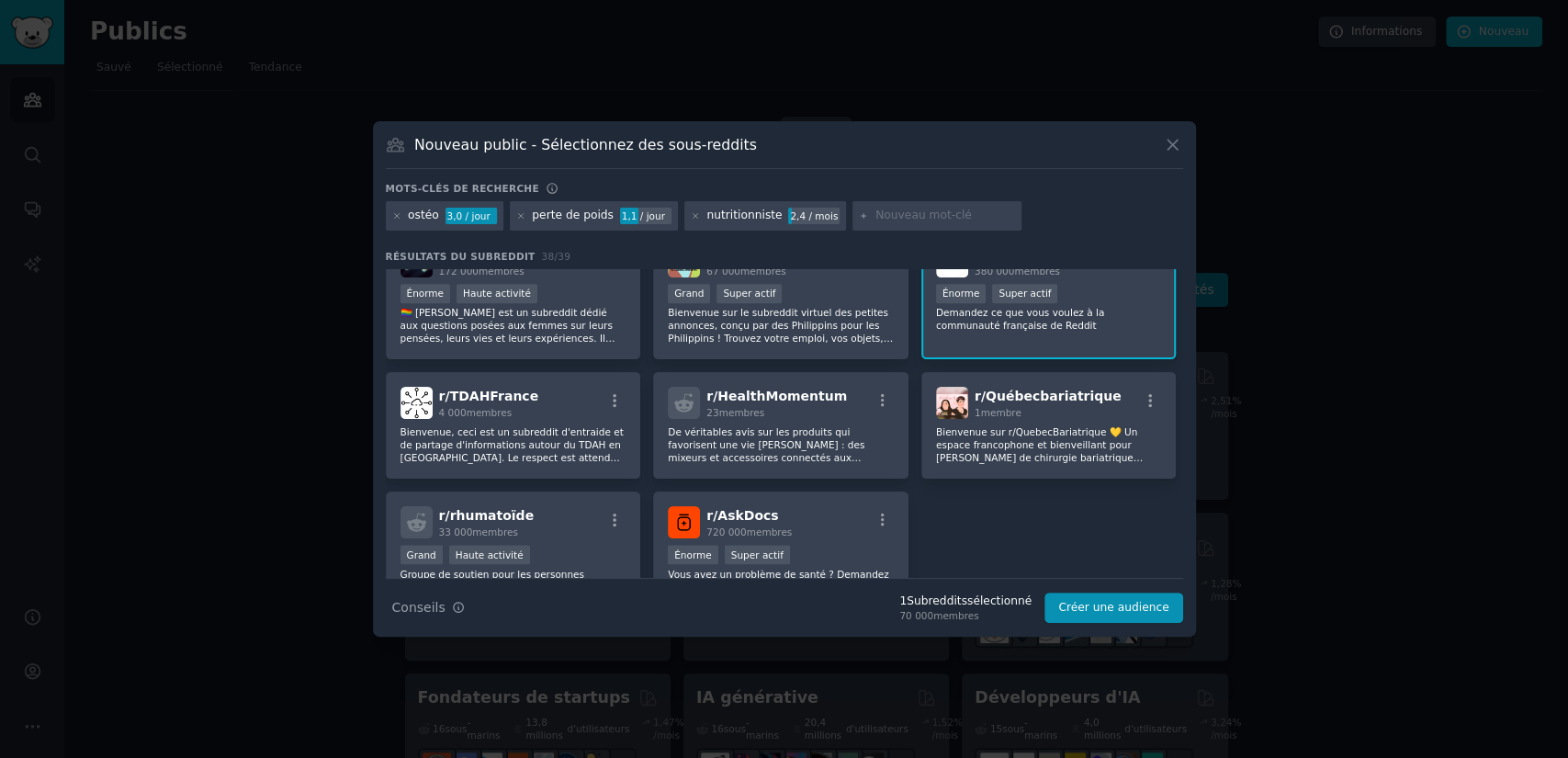
scroll to position [1560, 0]
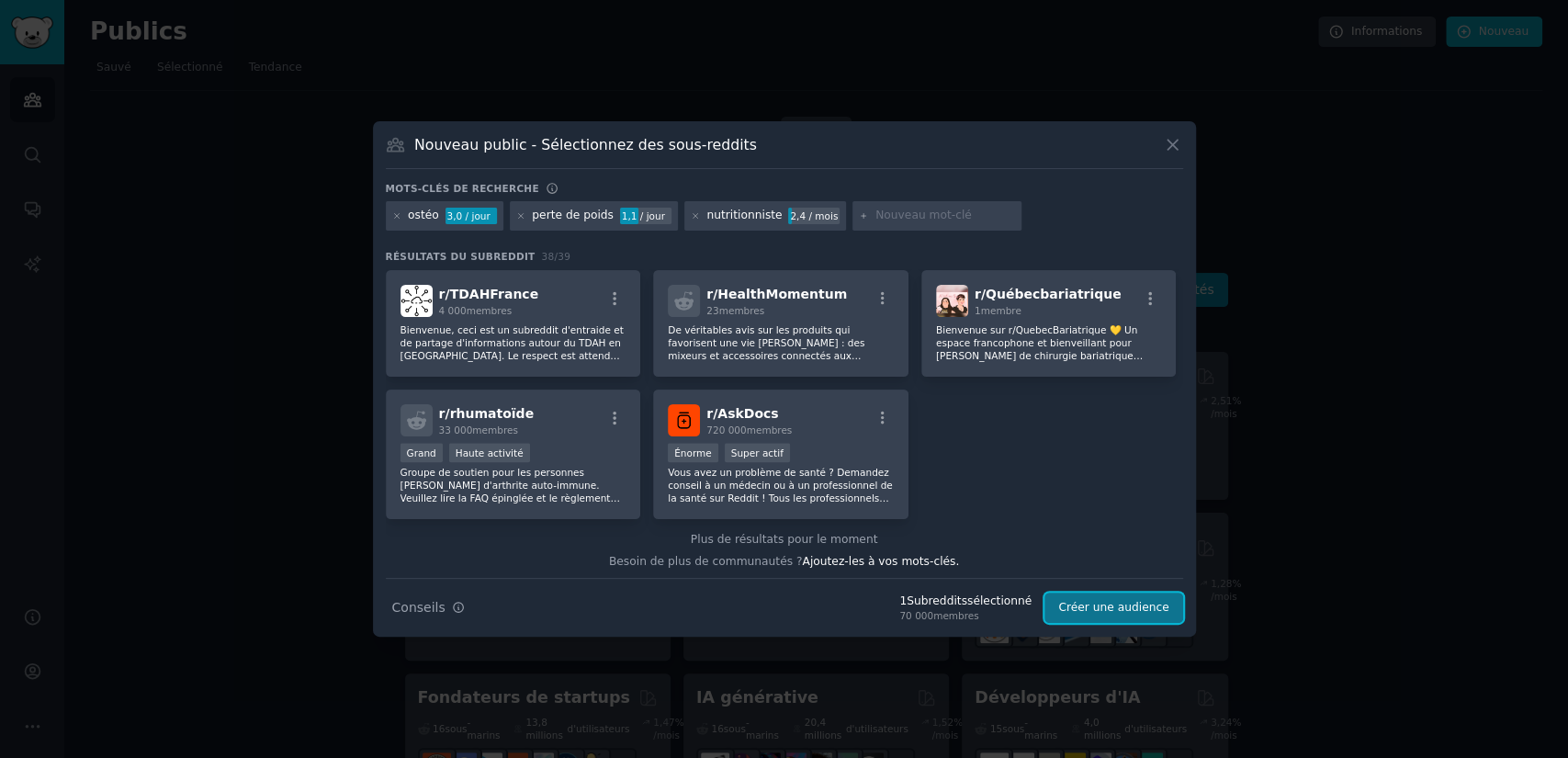
click at [1126, 612] on font "Créer une audience" at bounding box center [1114, 607] width 110 height 13
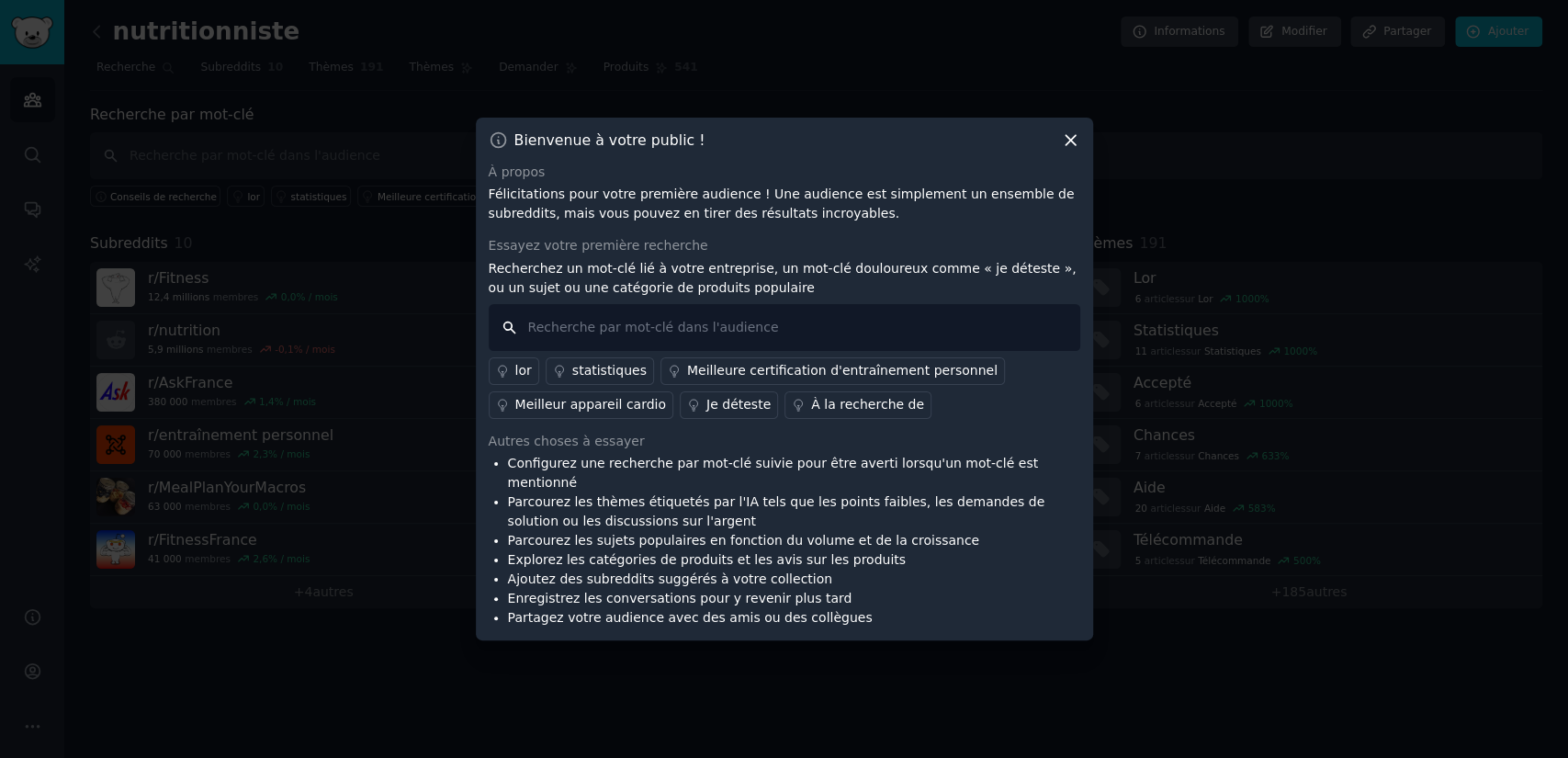
click at [635, 343] on input "text" at bounding box center [785, 327] width 592 height 47
type input "perte de poids"
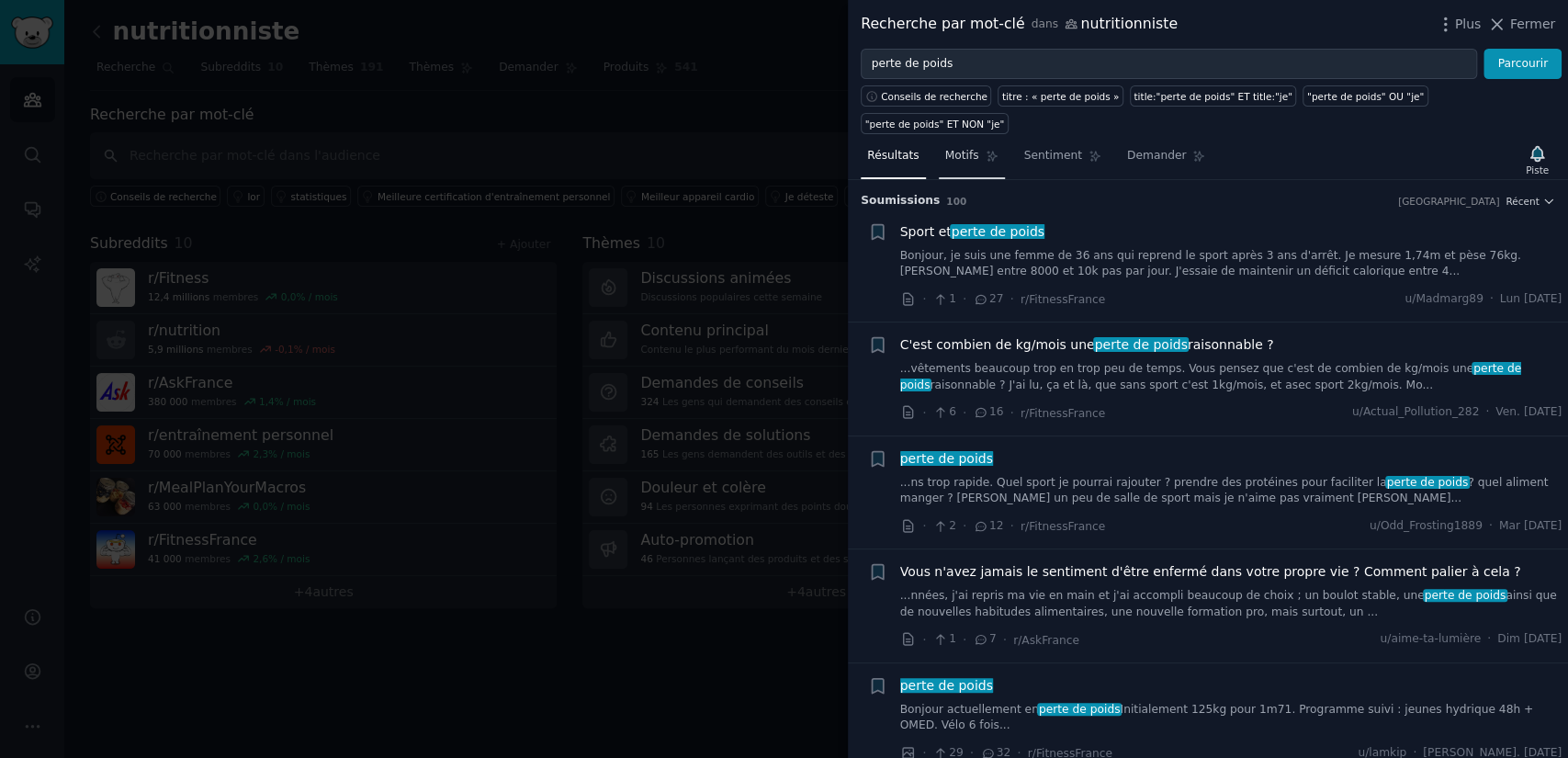
click at [953, 142] on link "Motifs" at bounding box center [972, 160] width 67 height 38
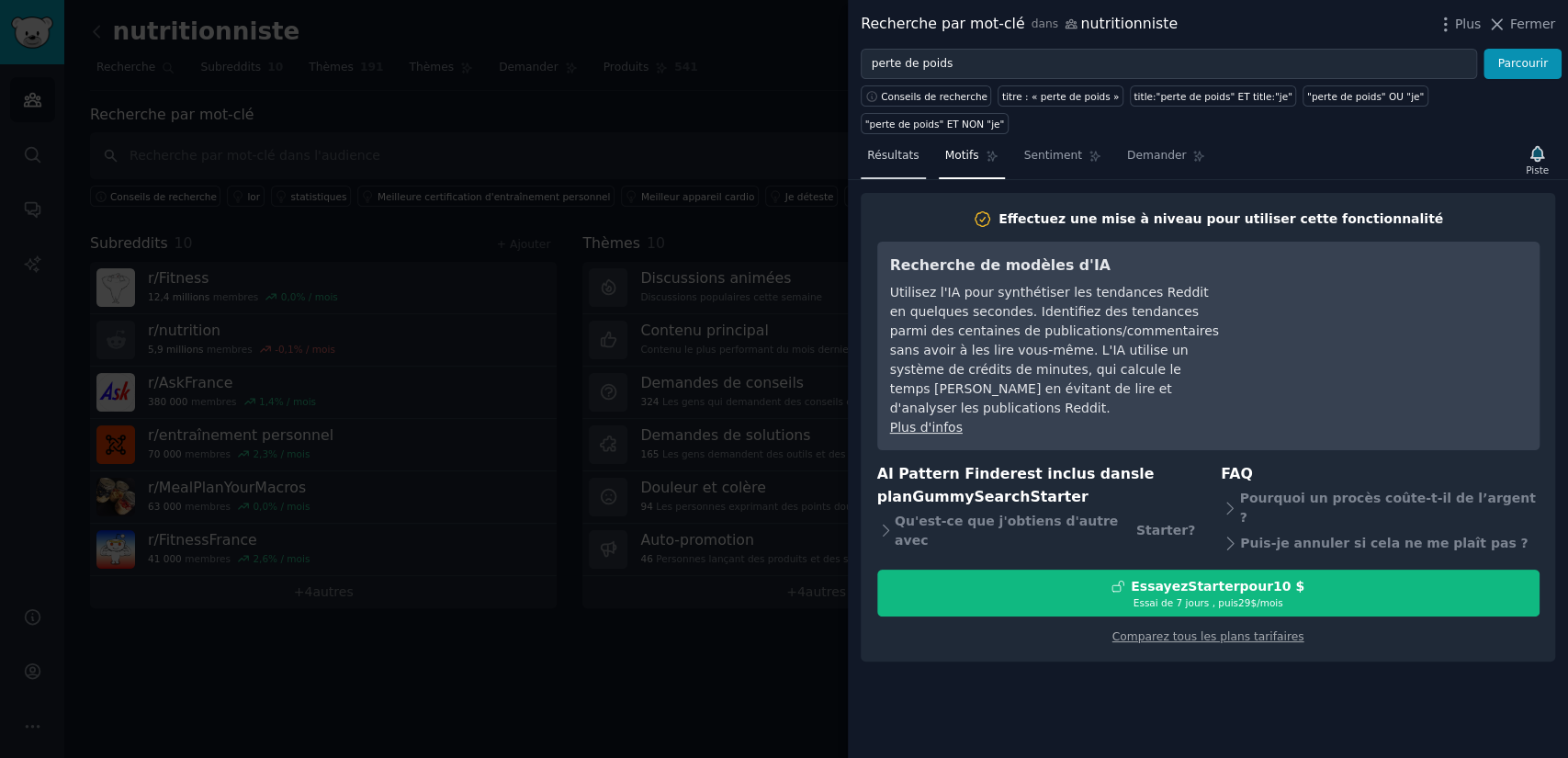
click at [886, 149] on font "Résultats" at bounding box center [893, 154] width 52 height 13
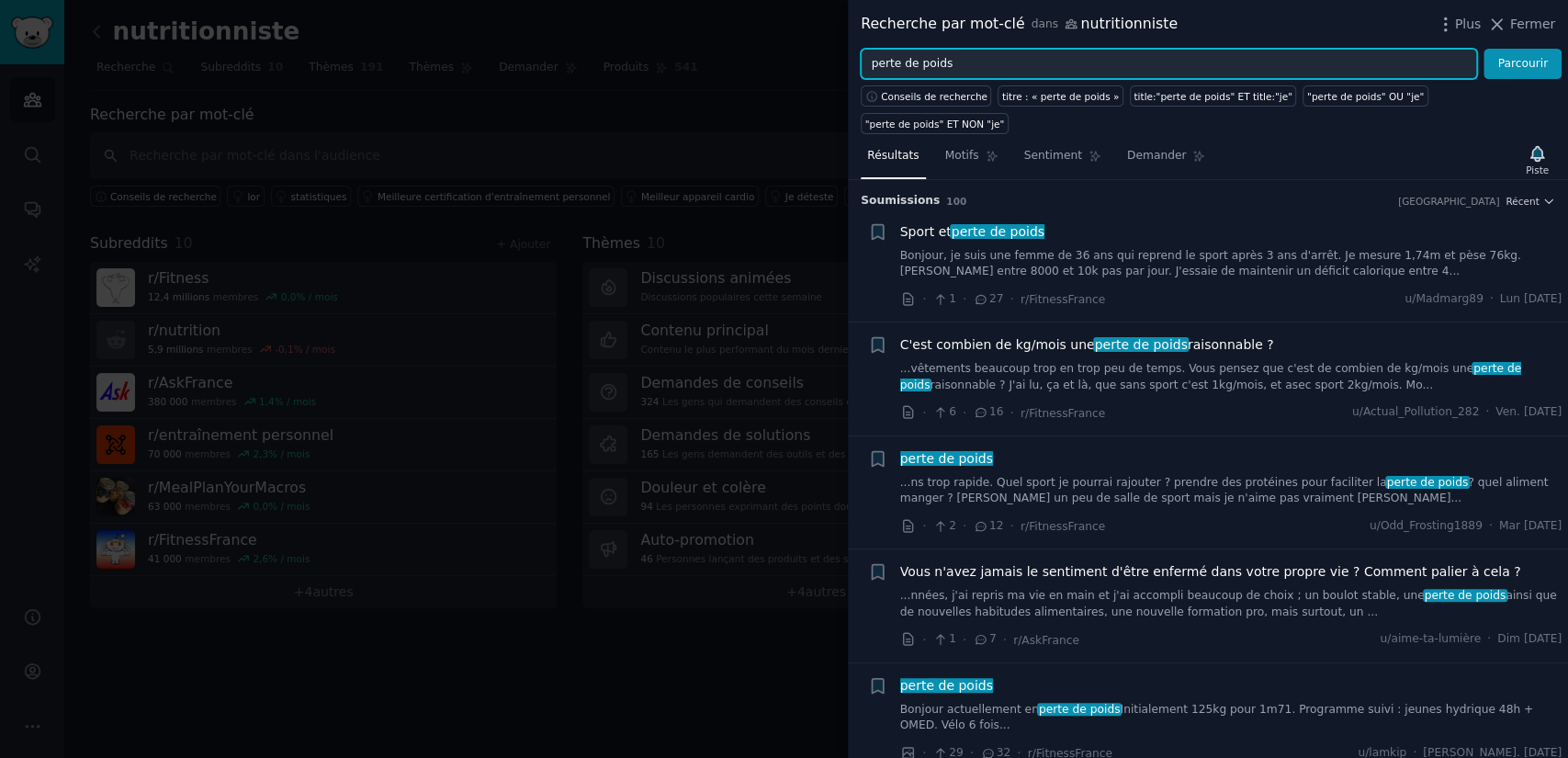
click at [949, 63] on input "perte de poids" at bounding box center [1169, 64] width 616 height 31
type input "pourquoi tu stagnes dans ta perte de poids"
click at [1484, 48] on button "Parcourir" at bounding box center [1523, 64] width 78 height 31
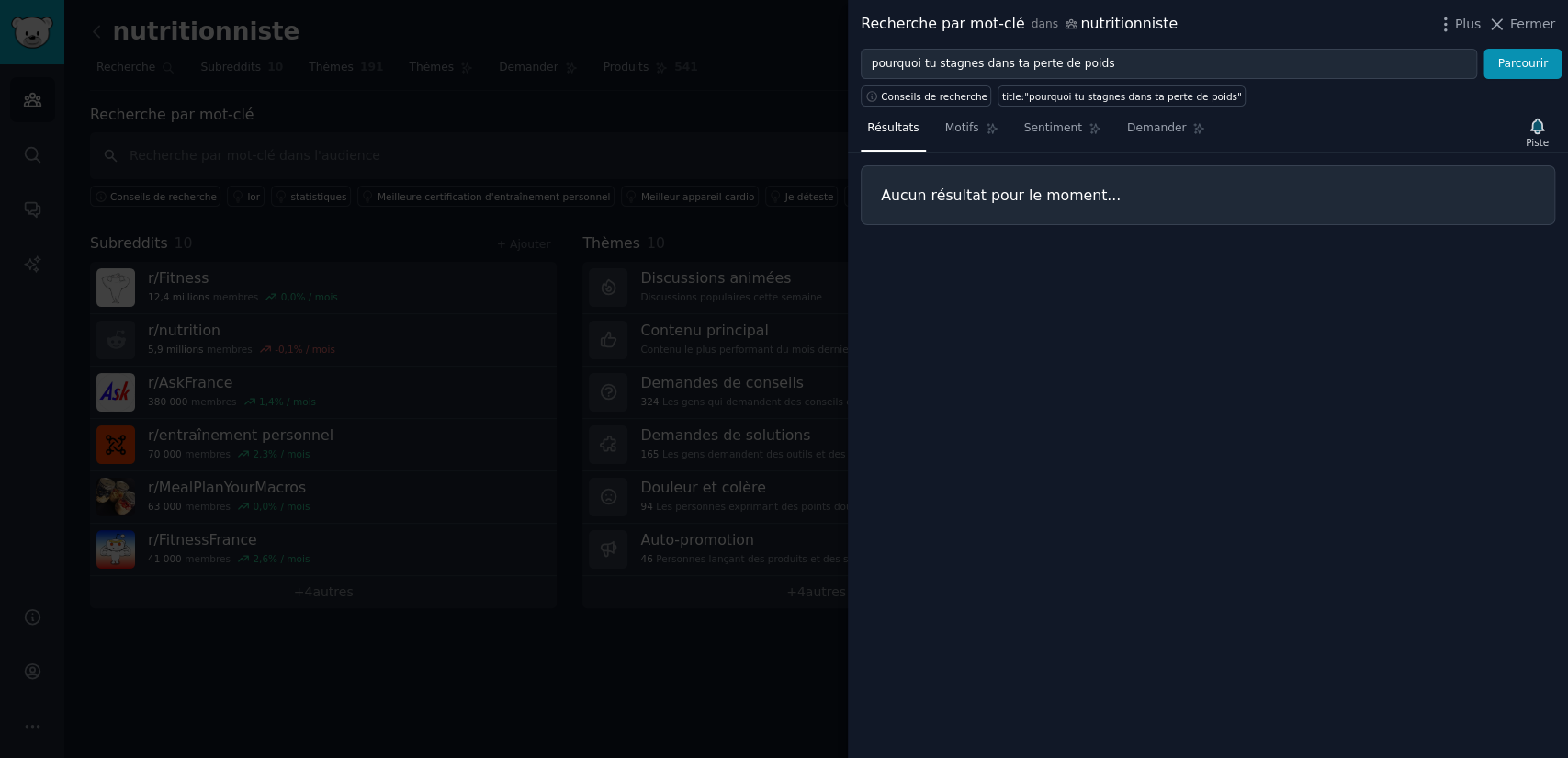
click at [689, 90] on div at bounding box center [784, 379] width 1568 height 758
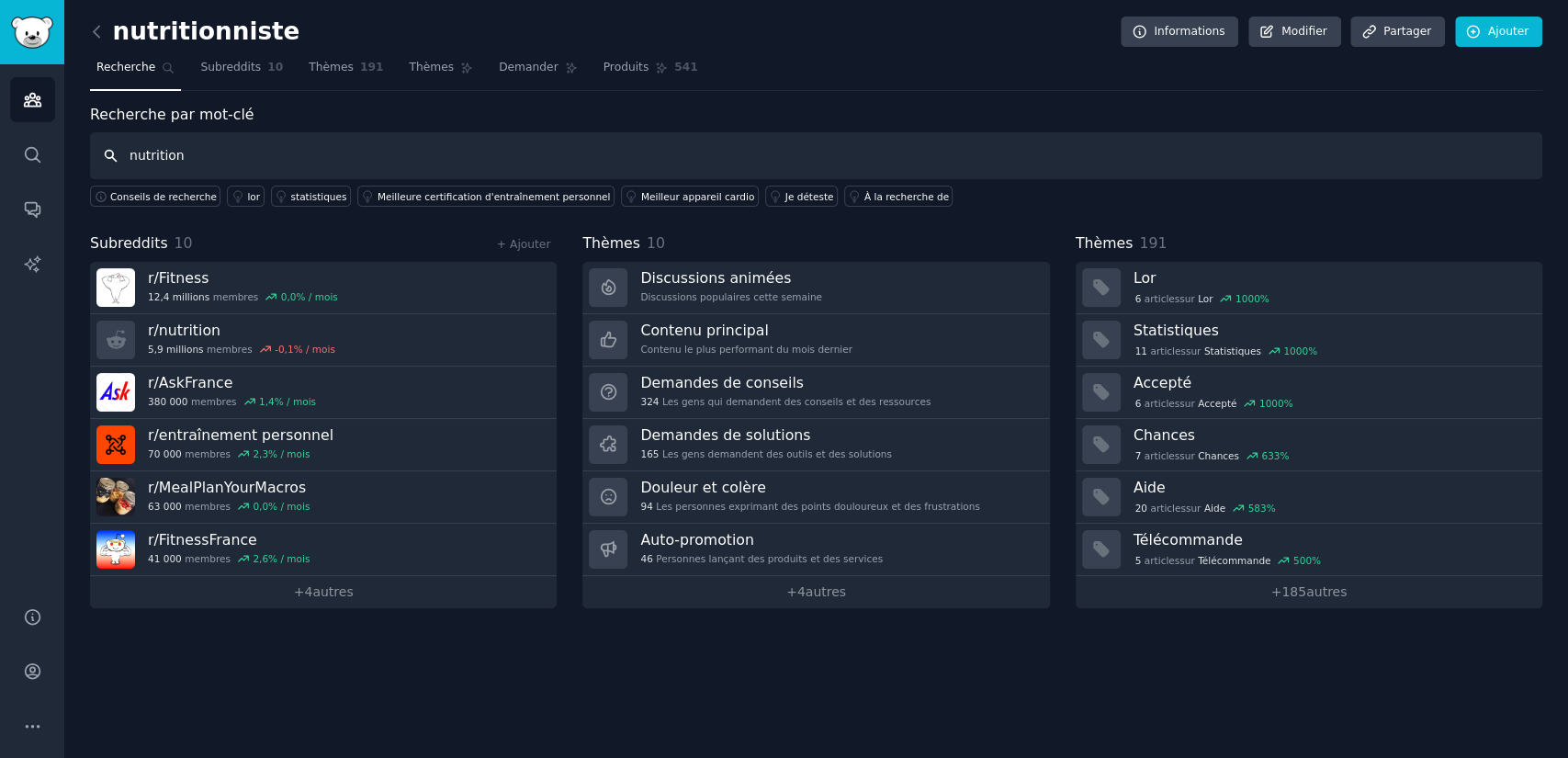
type input "nutrition"
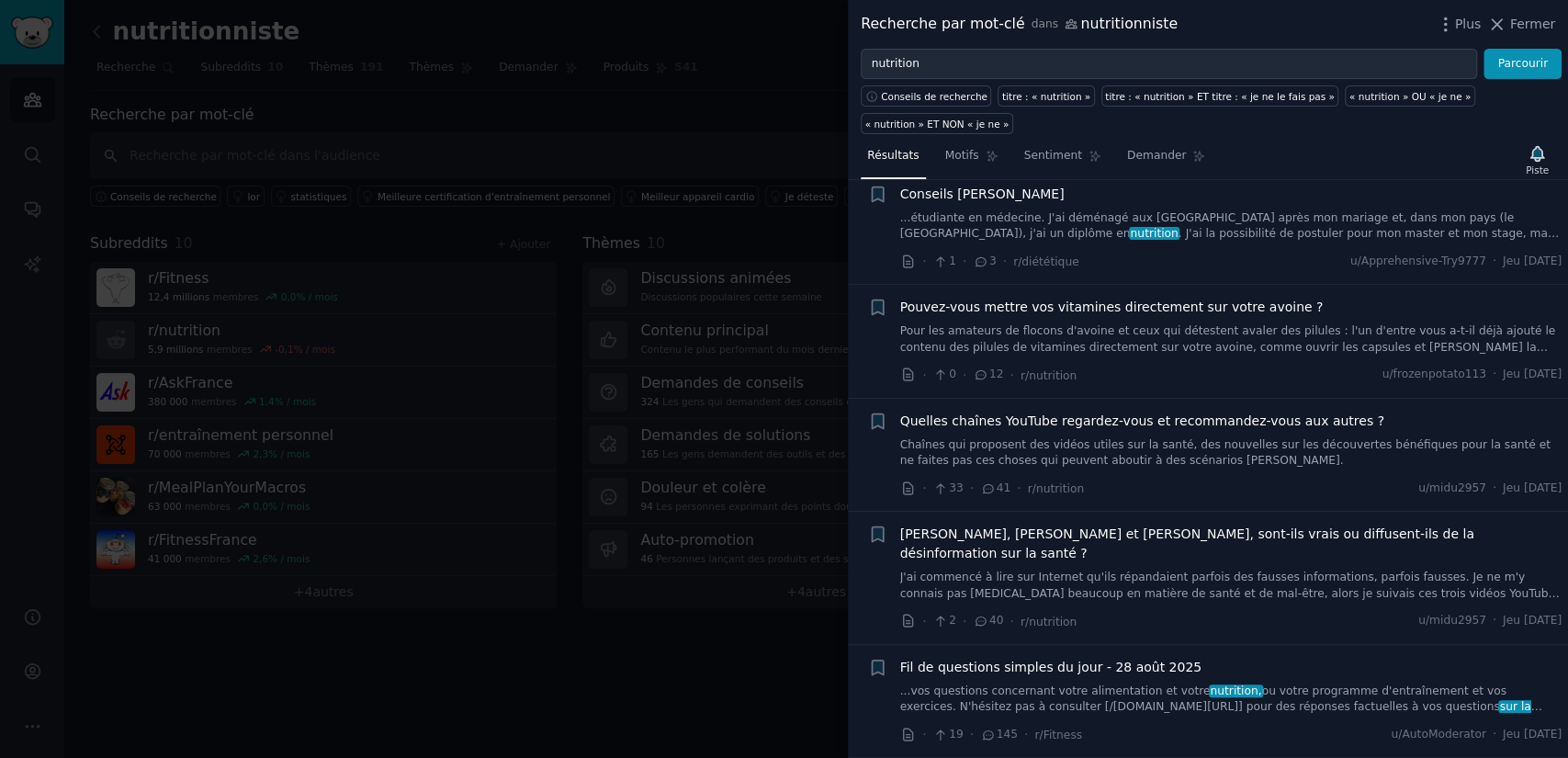
scroll to position [1634, 0]
click at [594, 145] on div at bounding box center [784, 379] width 1568 height 758
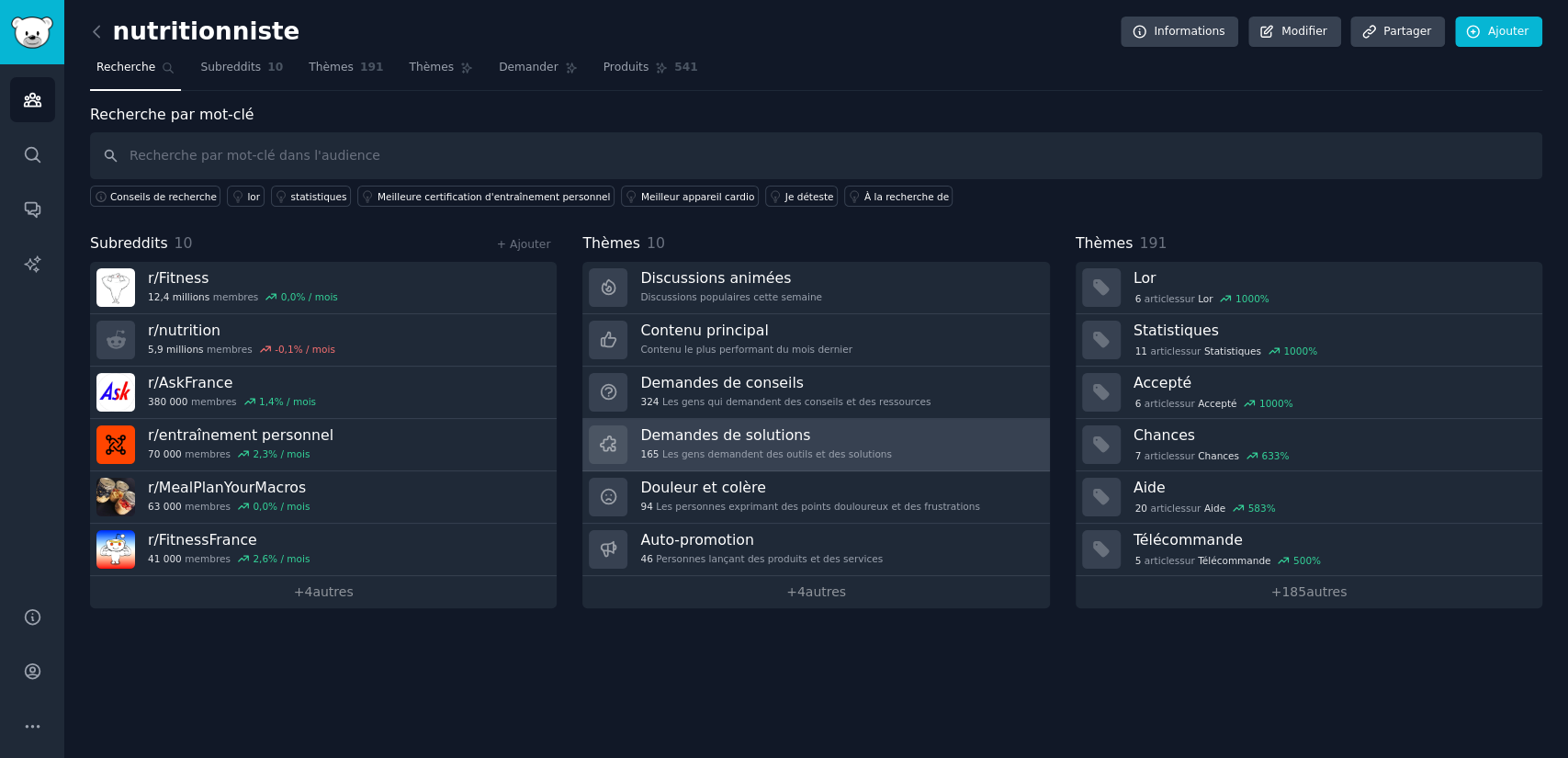
click at [681, 448] on font "Les gens demandent des outils et des solutions" at bounding box center [777, 453] width 230 height 11
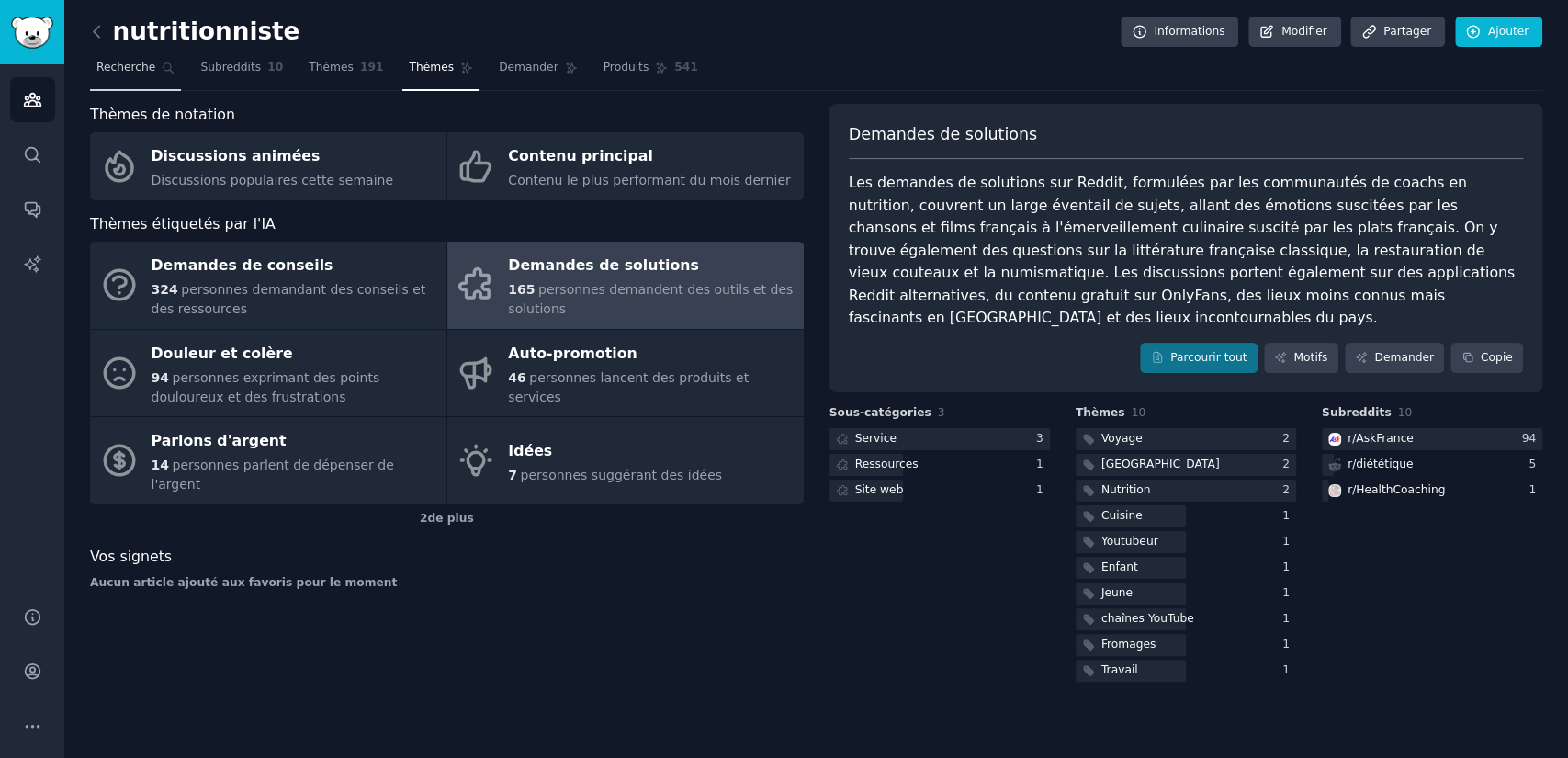
click at [120, 70] on font "Recherche" at bounding box center [125, 67] width 59 height 13
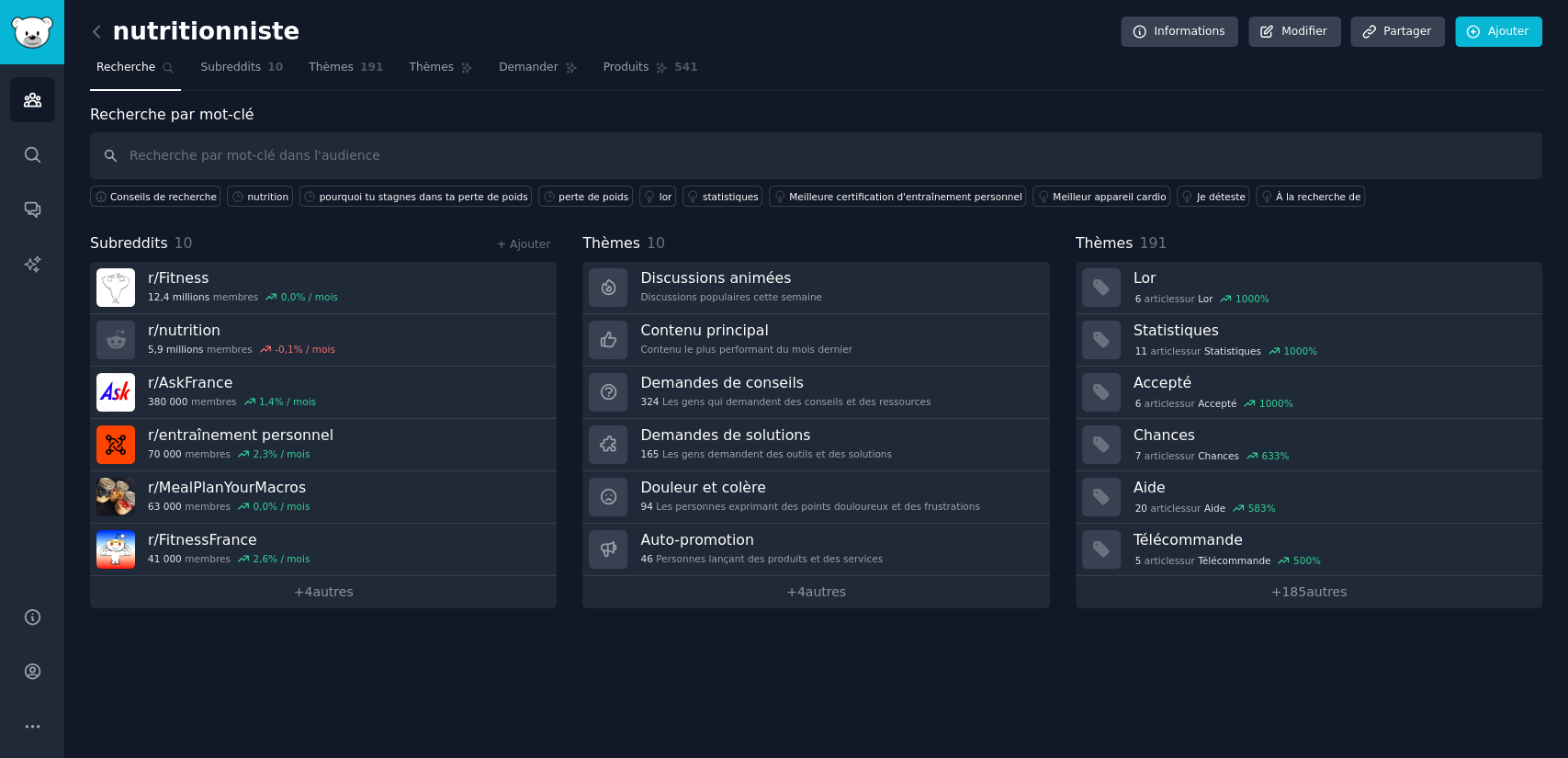
click at [101, 44] on link at bounding box center [101, 32] width 23 height 29
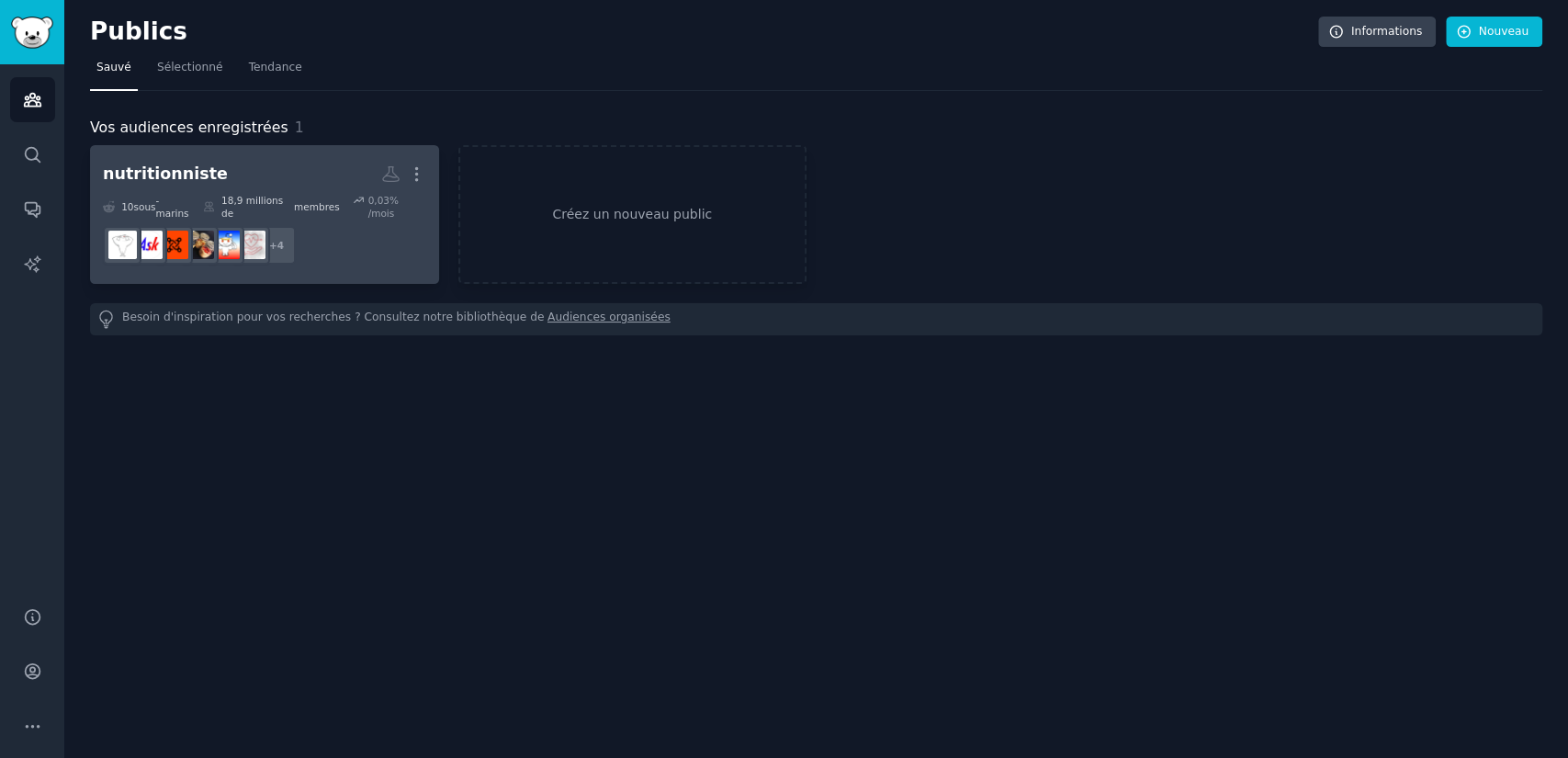
click at [318, 202] on font "membres" at bounding box center [317, 206] width 46 height 11
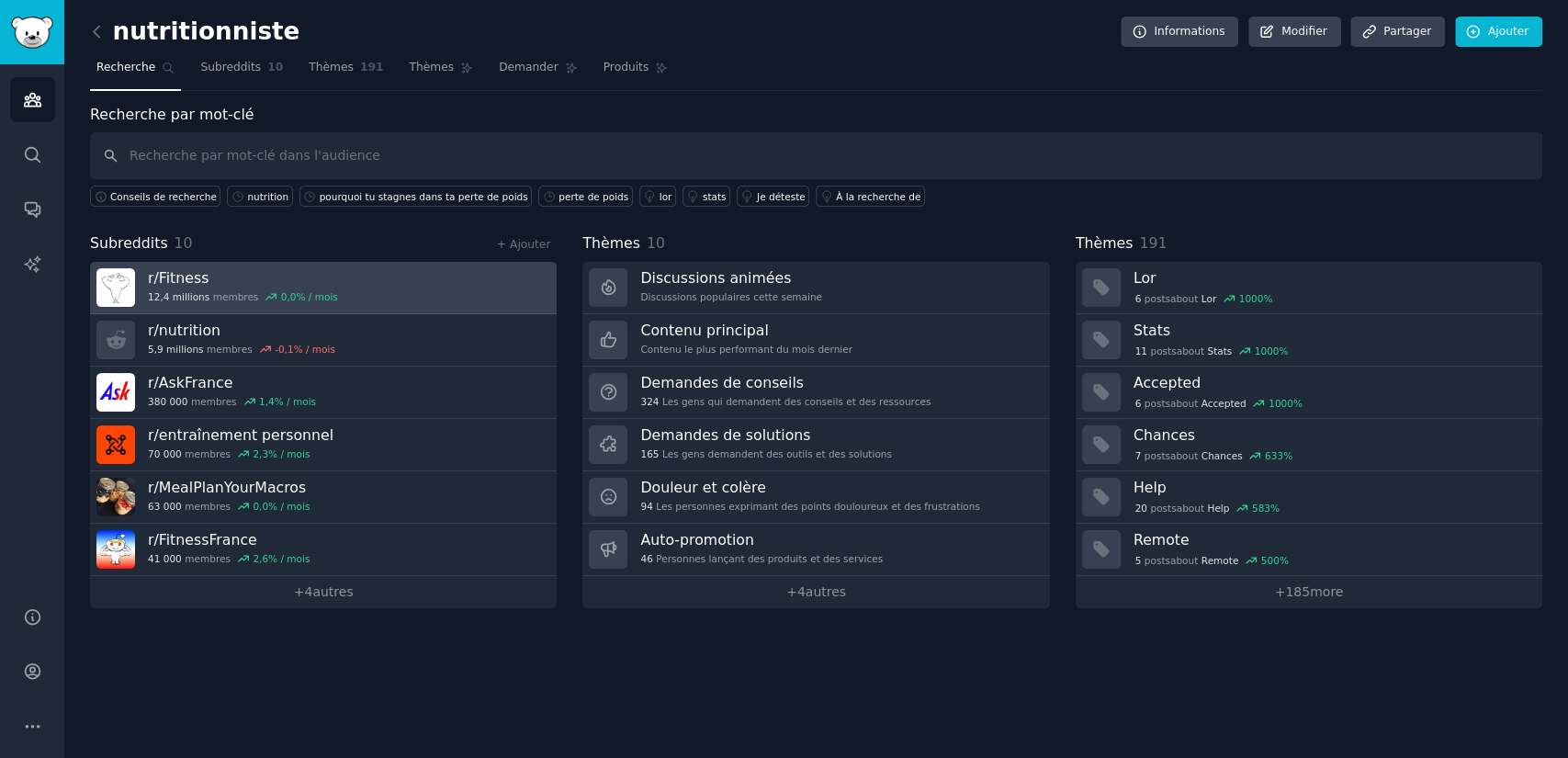
click at [199, 281] on font "Fitness" at bounding box center [184, 278] width 50 height 17
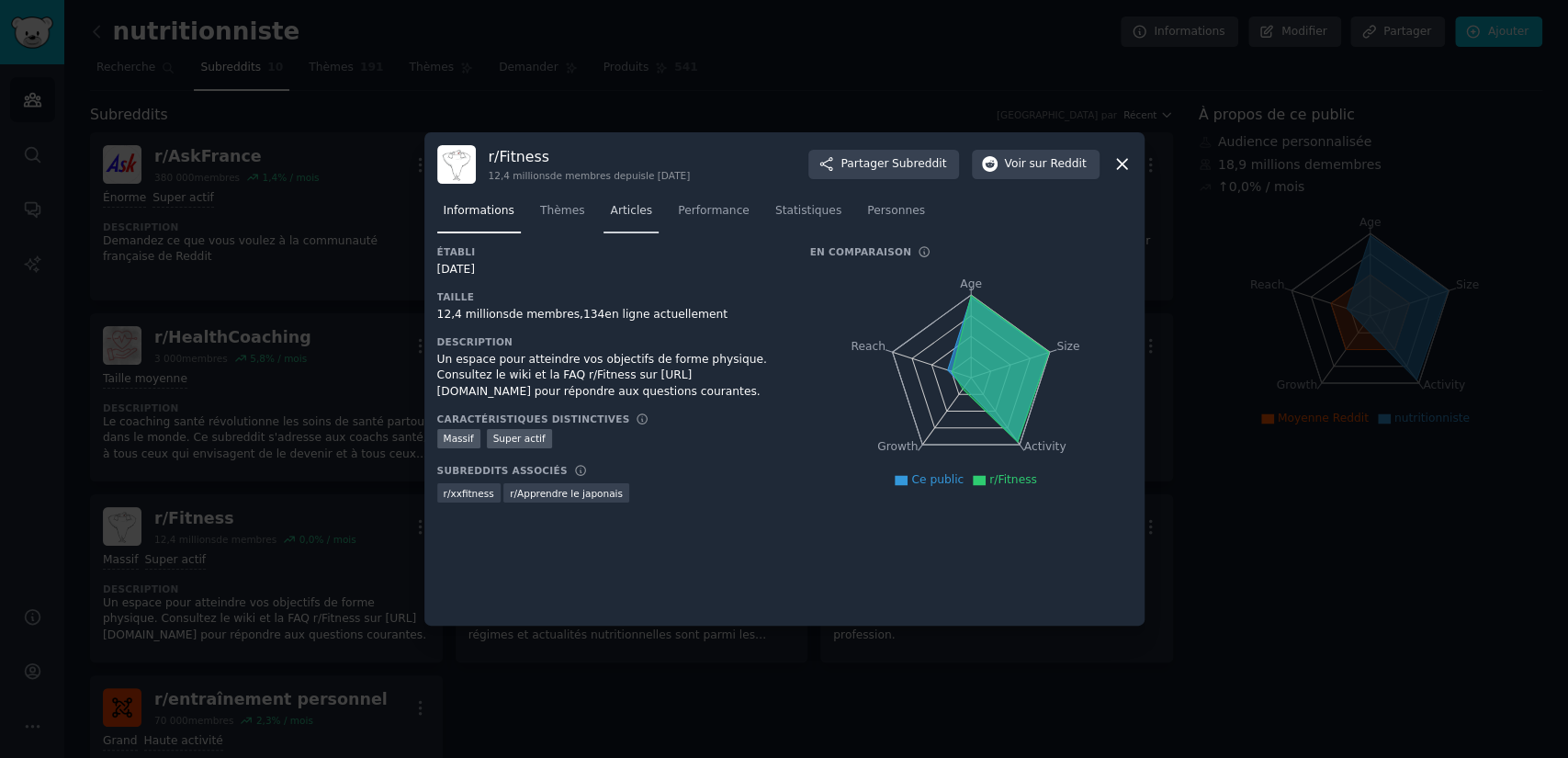
click at [623, 204] on font "Articles" at bounding box center [632, 210] width 42 height 13
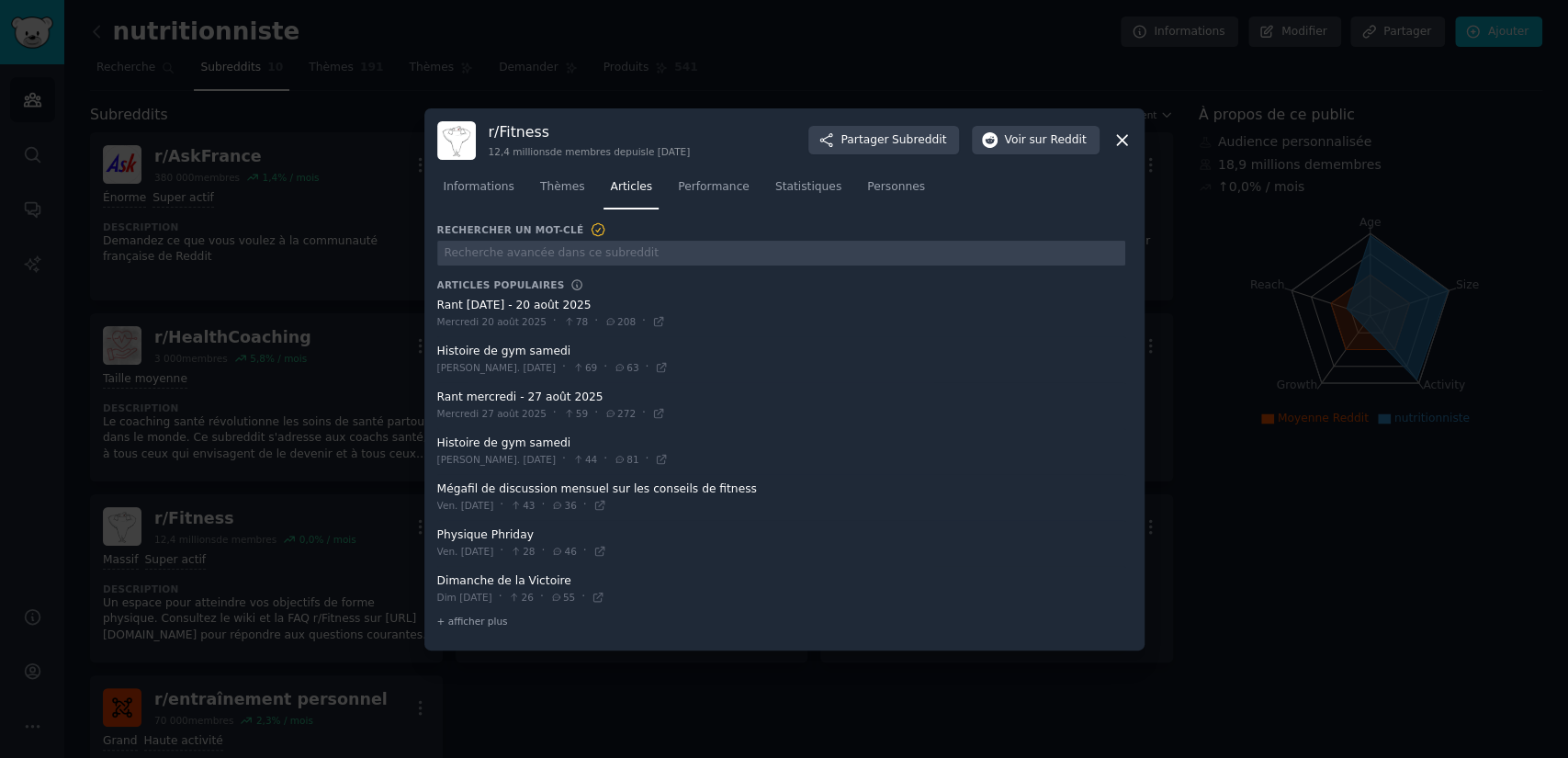
click at [342, 337] on div at bounding box center [784, 379] width 1568 height 758
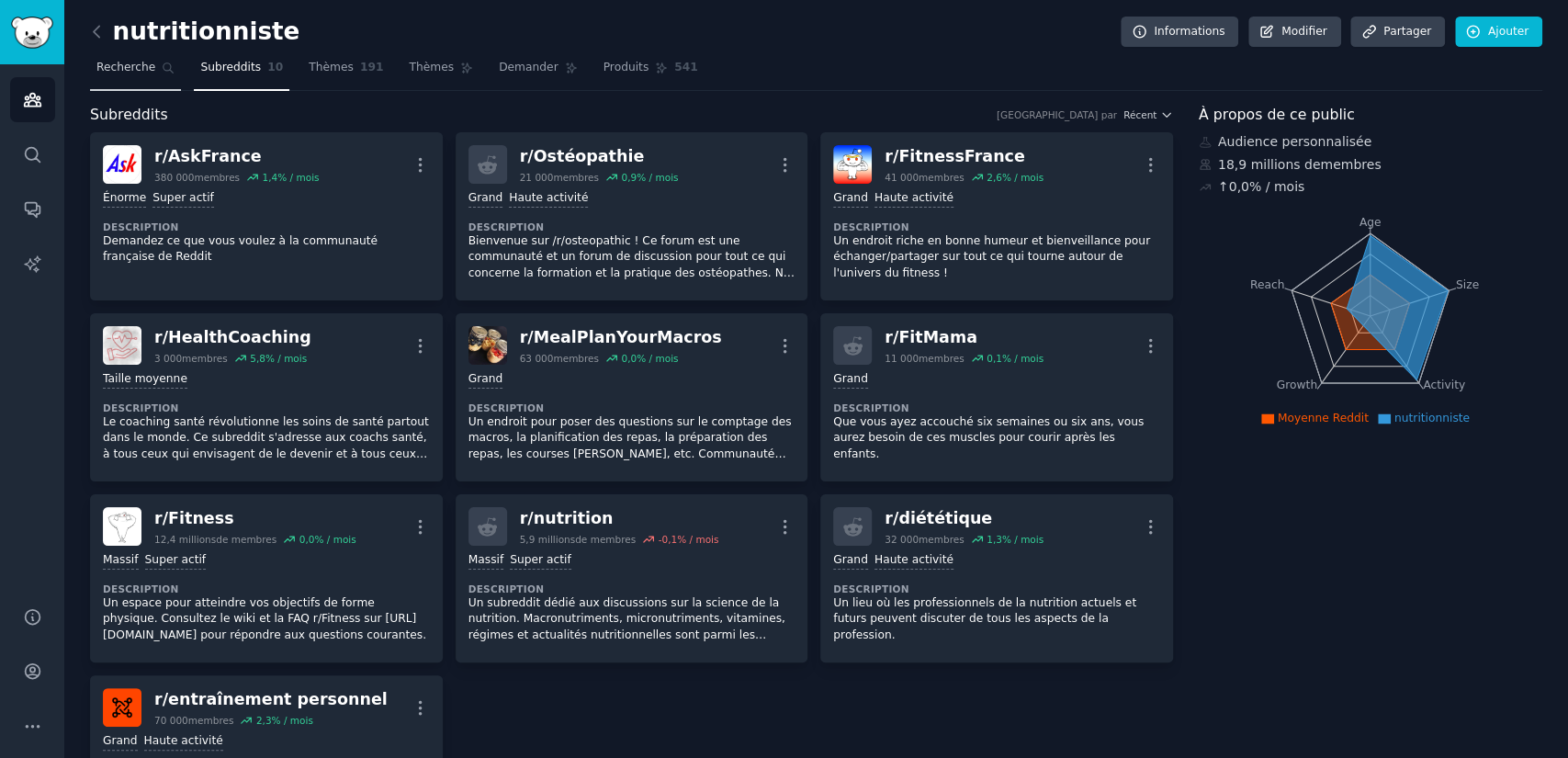
click at [137, 71] on font "Recherche" at bounding box center [125, 67] width 59 height 13
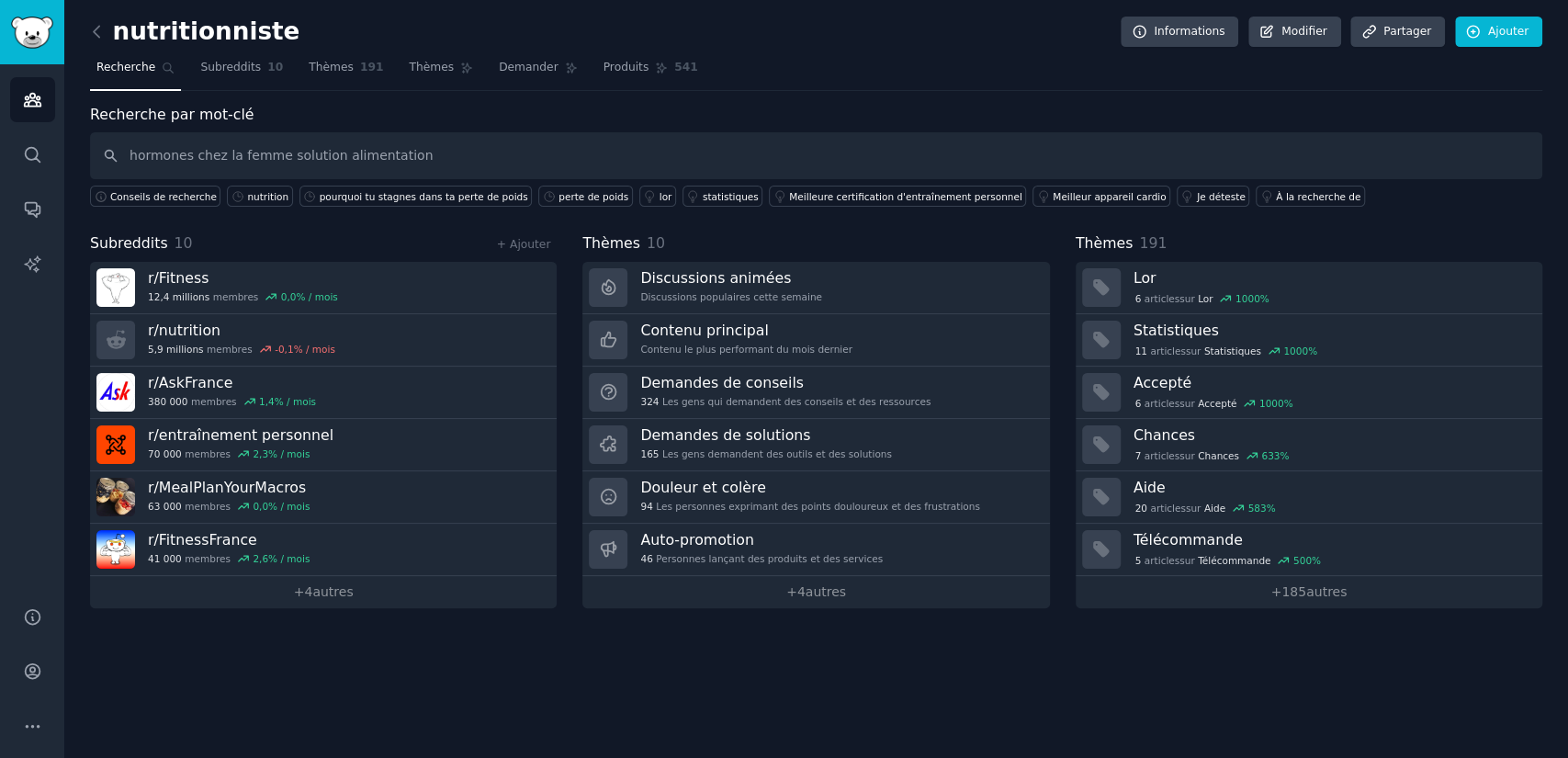
type input "hormones chez la femme solution alimentation"
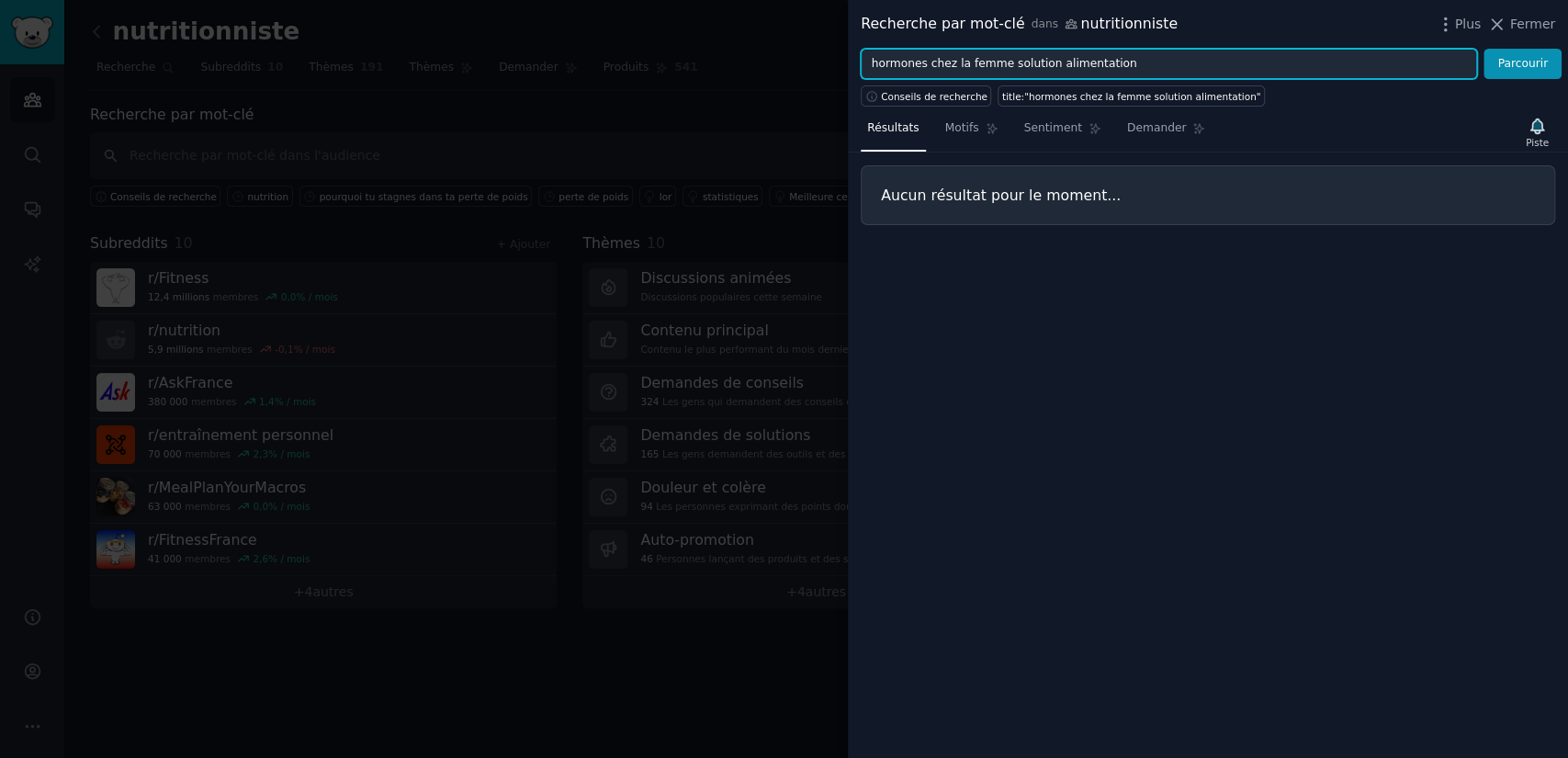
click at [1102, 57] on input "hormones chez la femme solution alimentation" at bounding box center [1169, 64] width 616 height 31
type input "hormones chez la femme"
click at [1484, 48] on button "Parcourir" at bounding box center [1523, 64] width 78 height 31
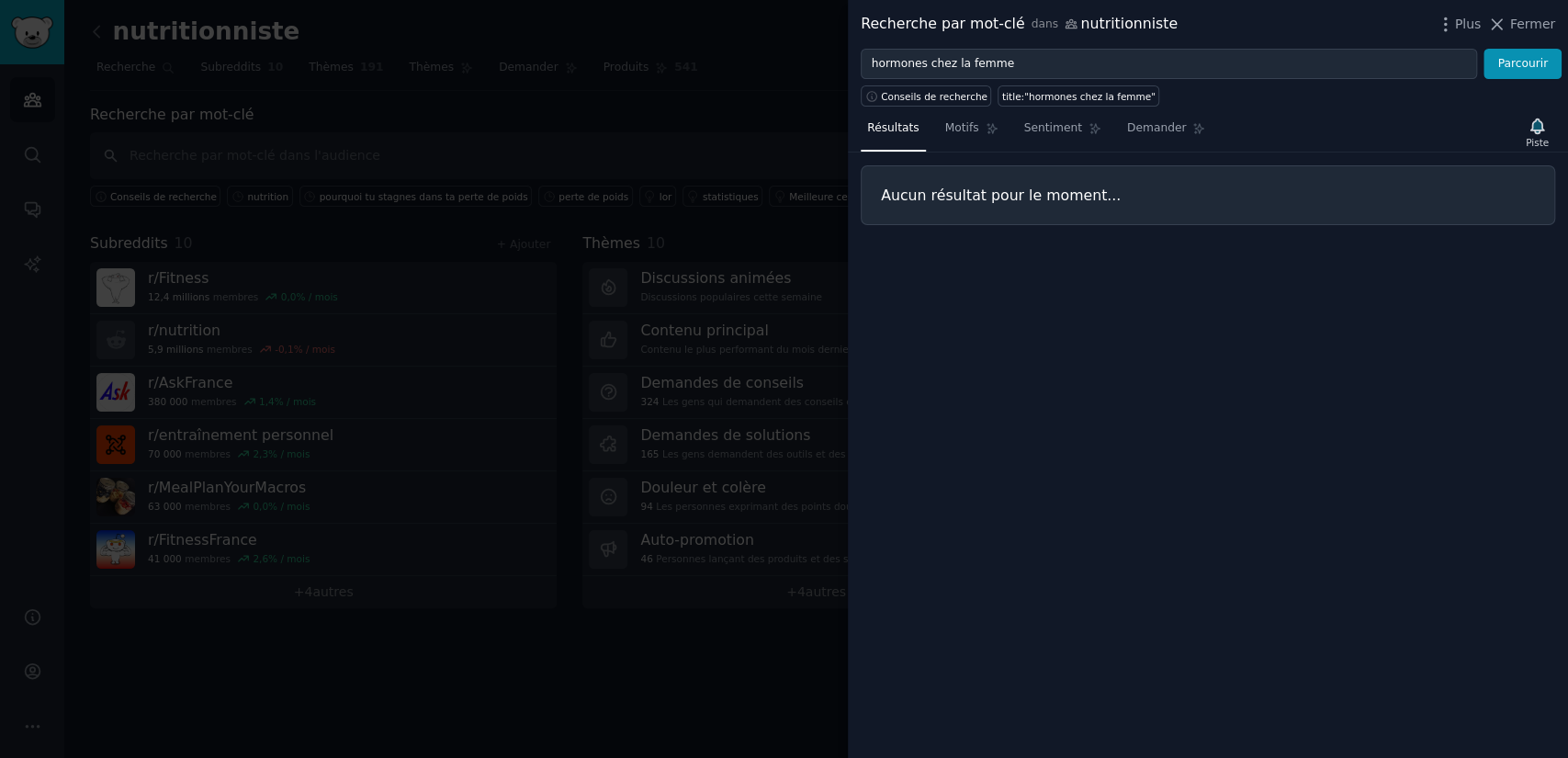
click at [677, 139] on div at bounding box center [784, 379] width 1568 height 758
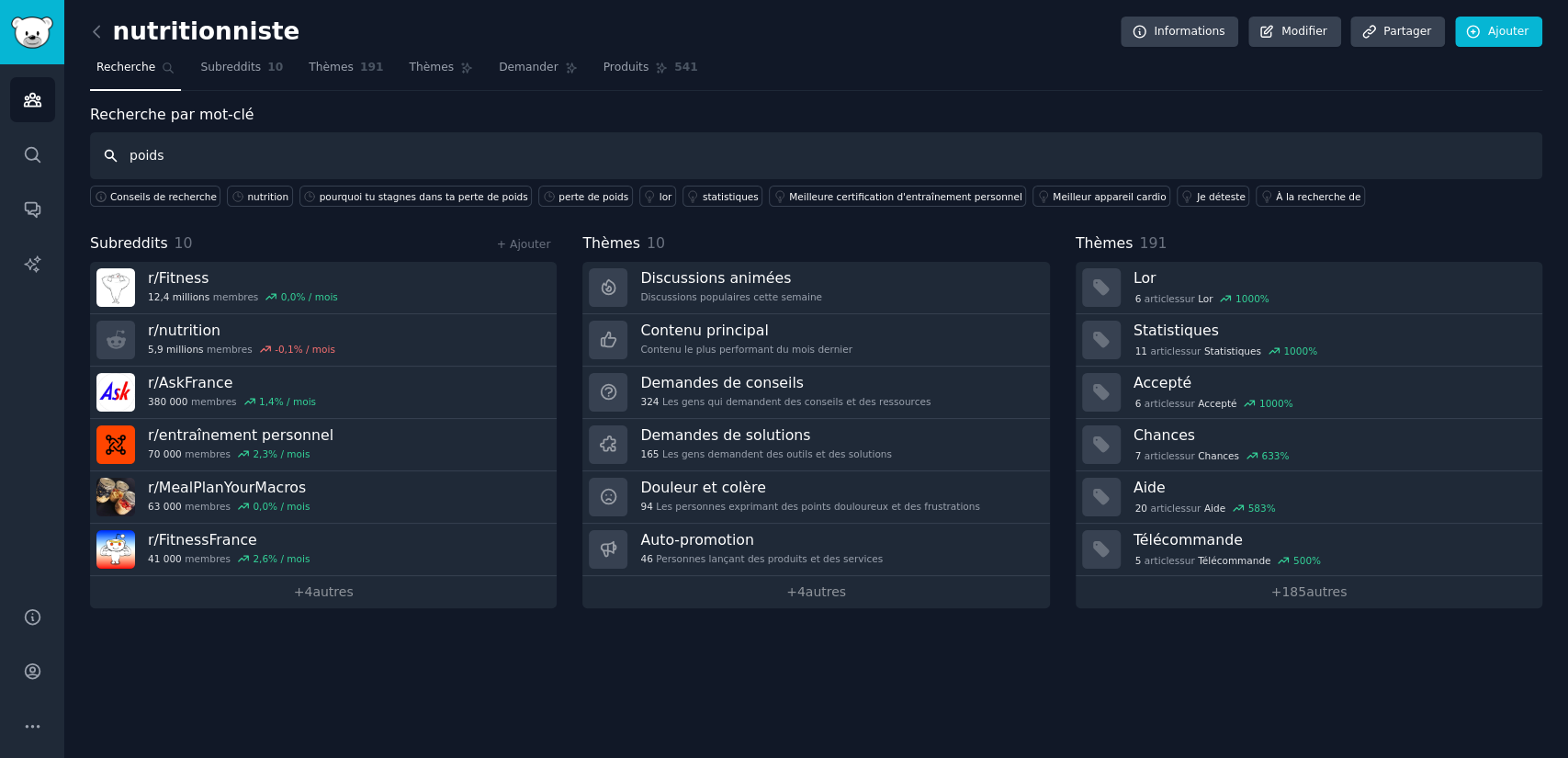
type input "poids"
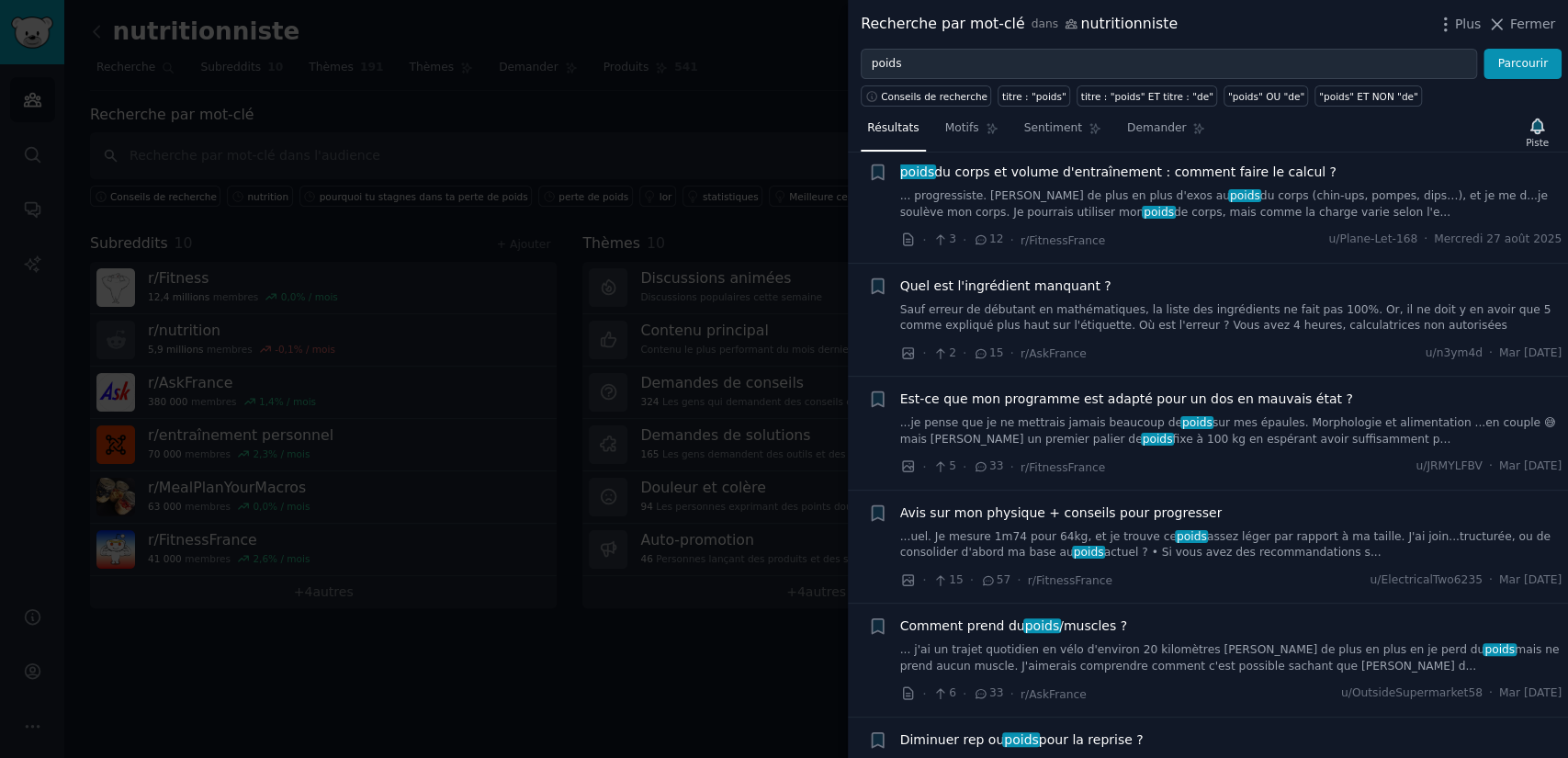
scroll to position [1054, 0]
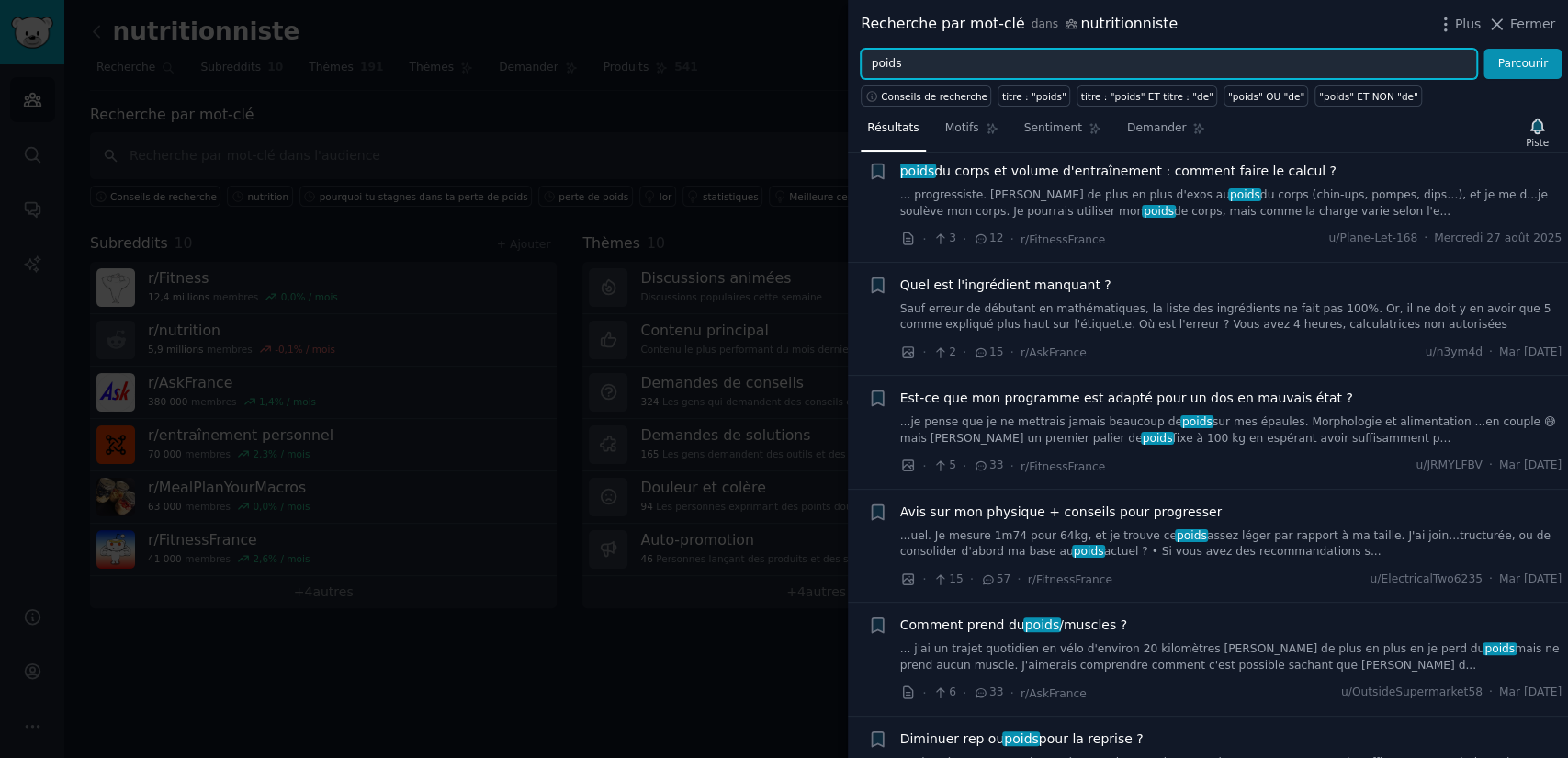
click at [940, 71] on input "poids" at bounding box center [1169, 64] width 616 height 31
type input "cardio ou musculation pour perdre du poids"
click at [1484, 48] on button "Parcourir" at bounding box center [1523, 64] width 78 height 31
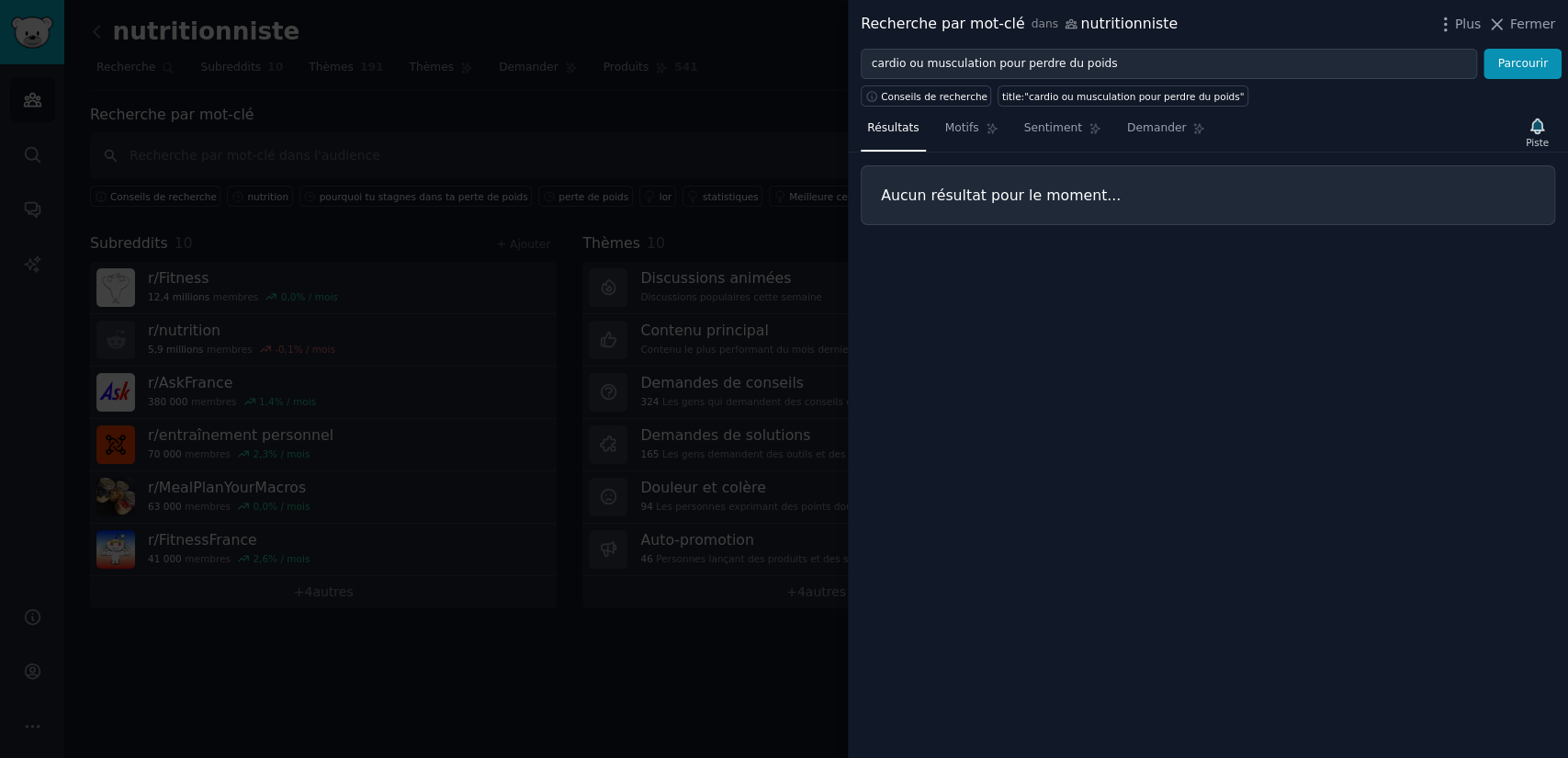
click at [806, 106] on div at bounding box center [784, 379] width 1568 height 758
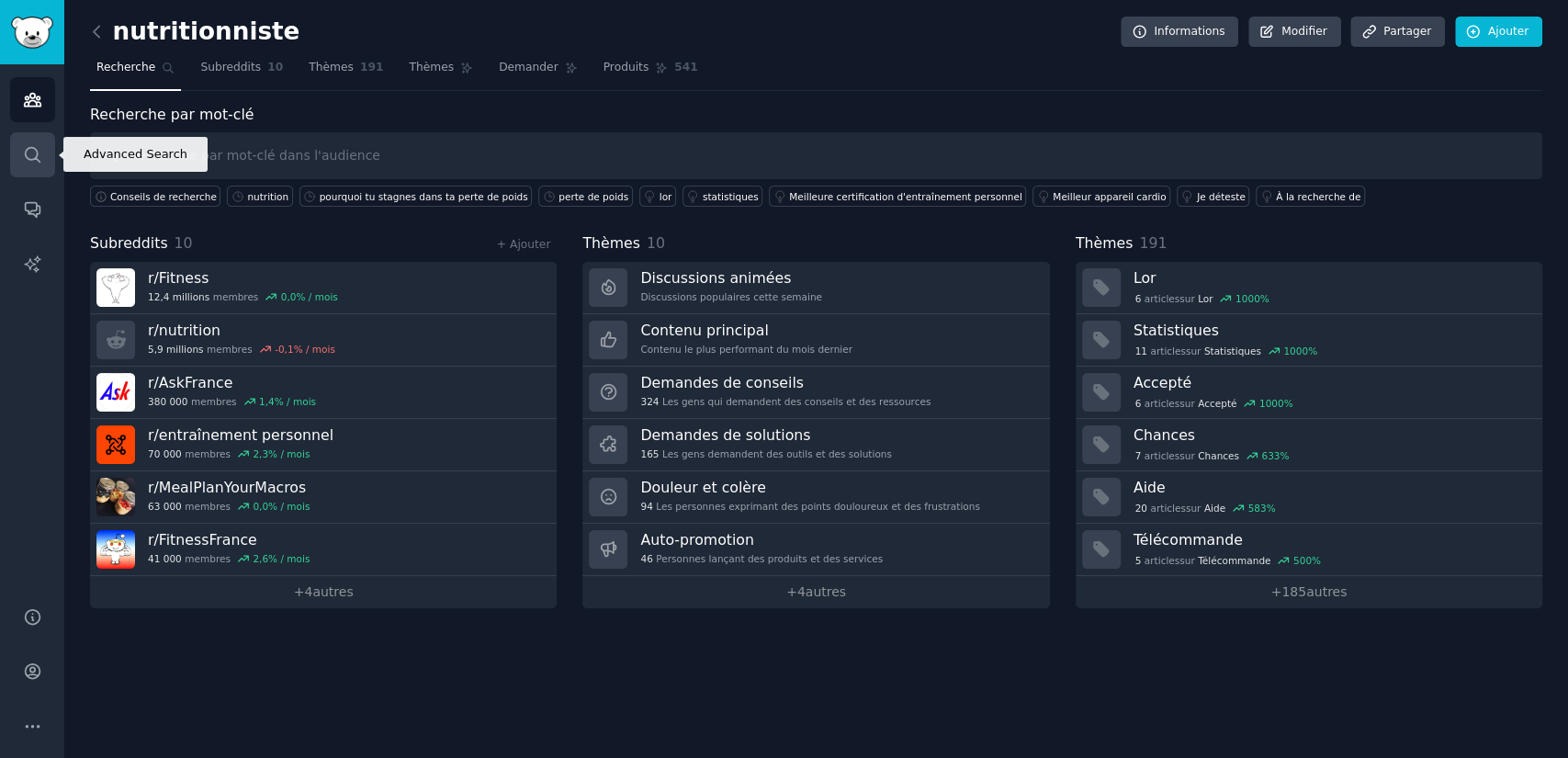
click at [48, 144] on link "Recherche" at bounding box center [32, 154] width 45 height 45
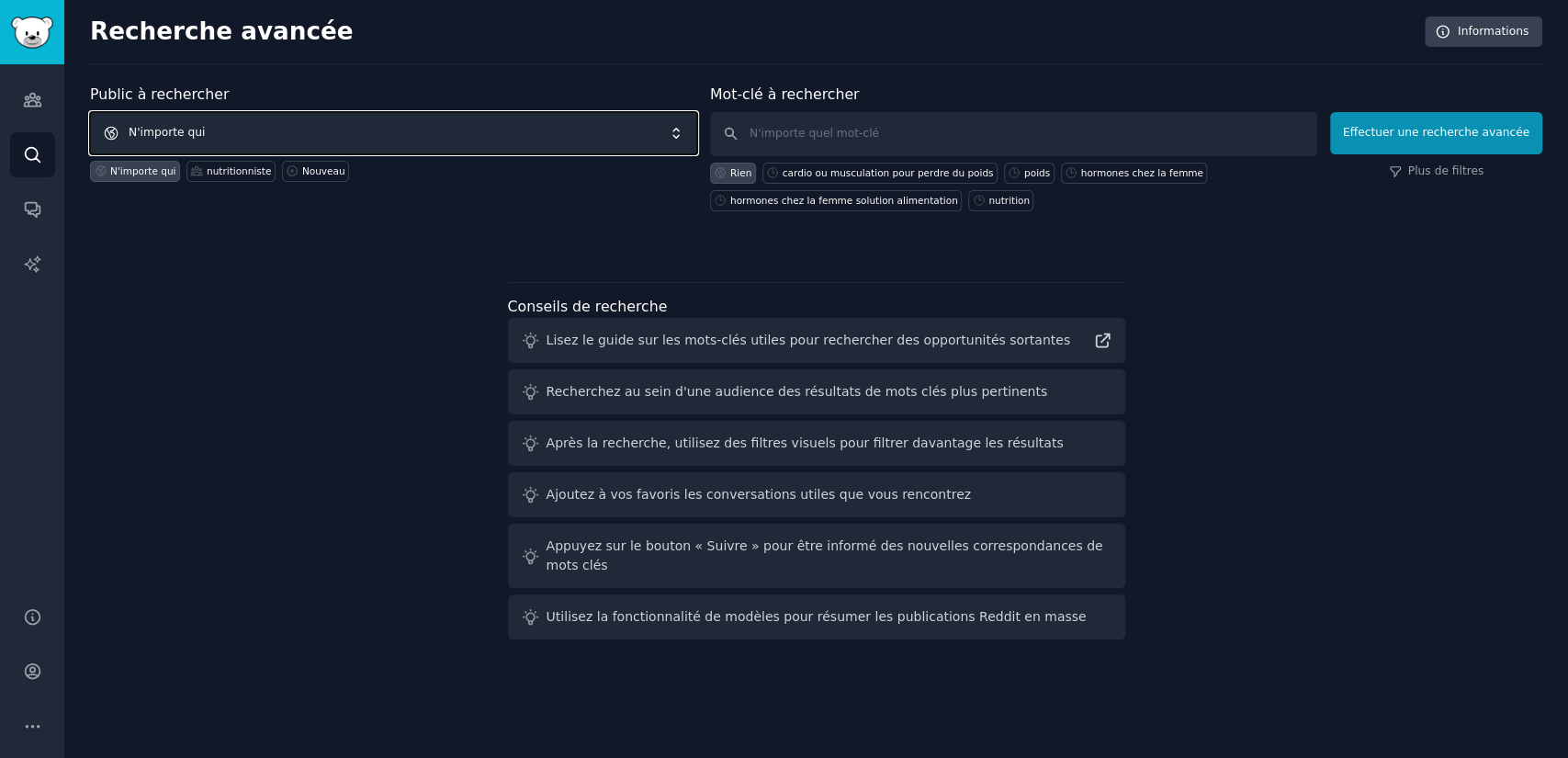
click at [335, 128] on span "N'importe qui" at bounding box center [393, 133] width 608 height 42
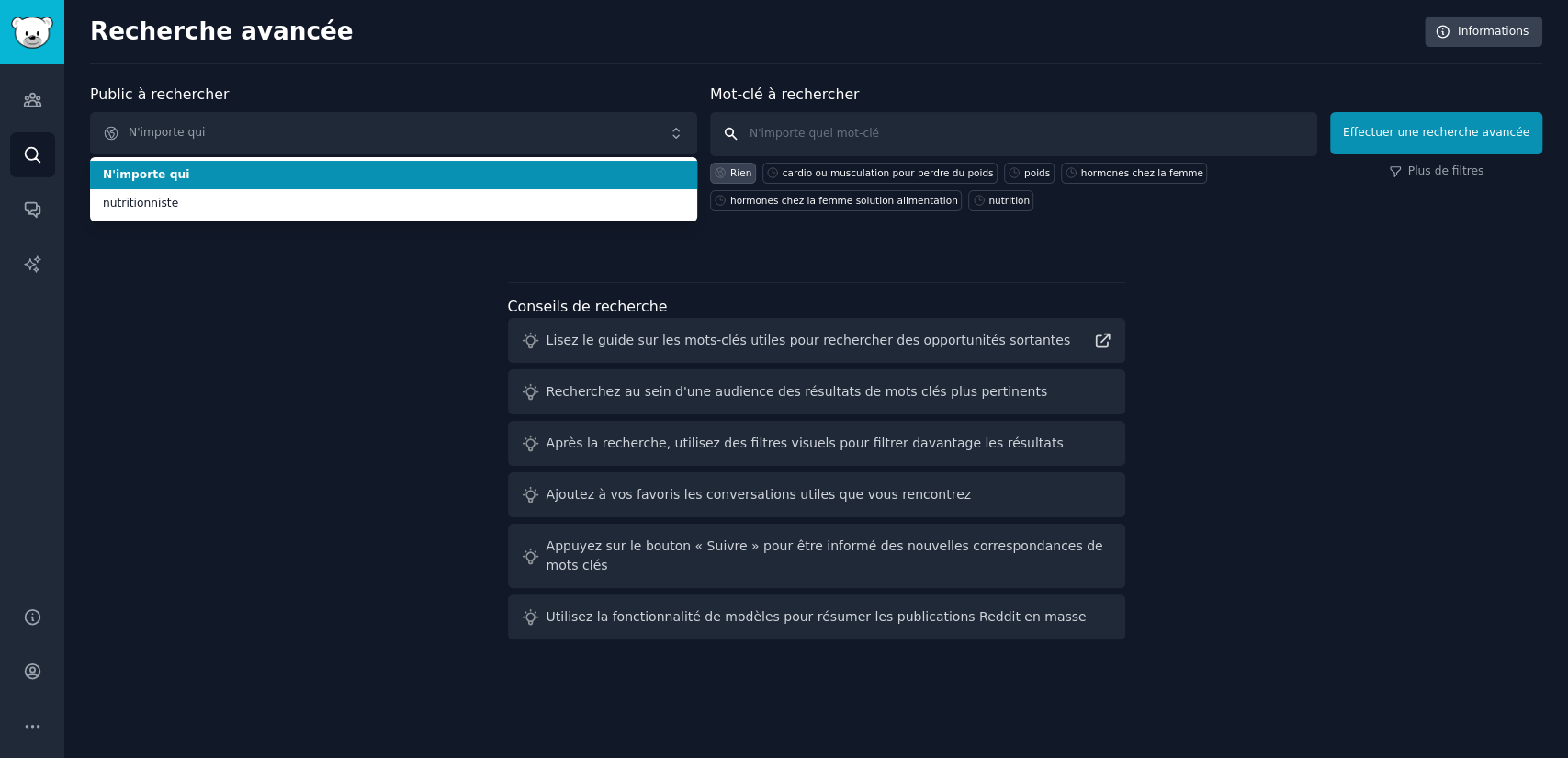
click at [827, 130] on input "text" at bounding box center [1014, 134] width 608 height 44
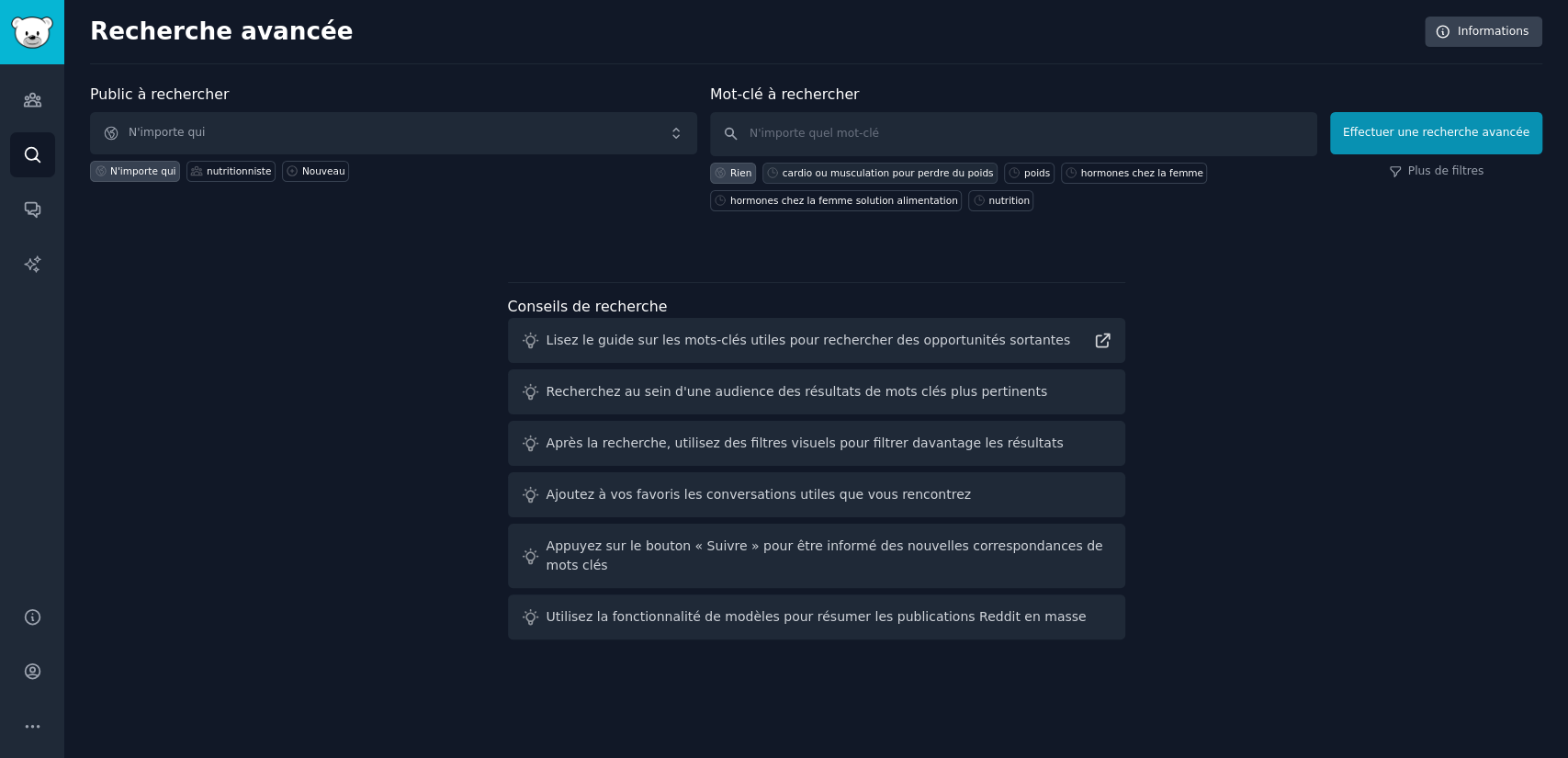
click at [844, 176] on font "cardio ou musculation pour perdre du poids" at bounding box center [888, 172] width 211 height 11
type input "cardio ou musculation pour perdre du poids"
click at [1409, 130] on font "Effectuer une recherche avancée" at bounding box center [1436, 132] width 186 height 13
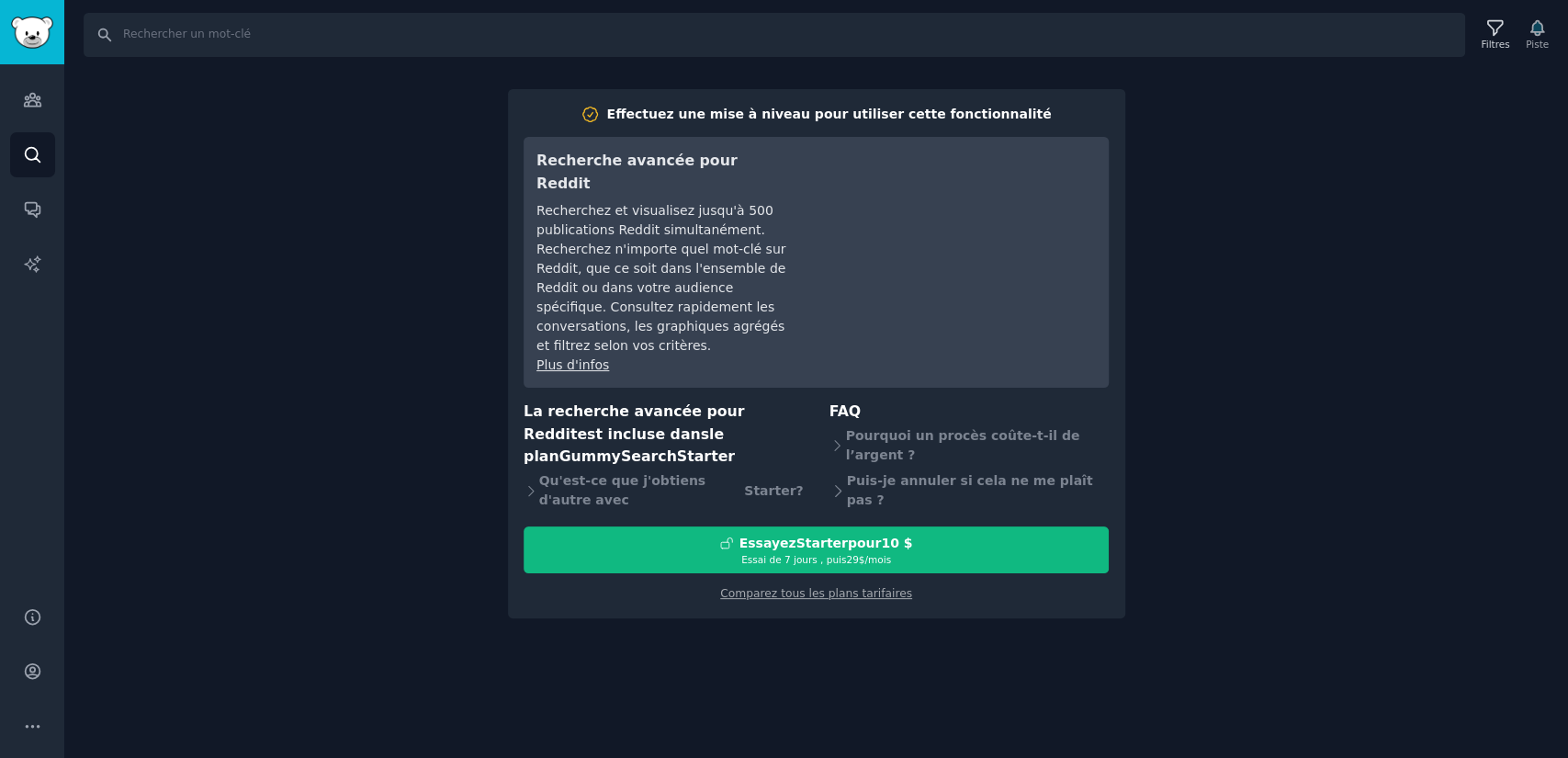
click at [139, 218] on div "Recherche Filtres Piste Effectuez une mise à niveau pour utiliser cette fonctio…" at bounding box center [817, 379] width 1504 height 758
click at [44, 10] on link "Barre latérale" at bounding box center [32, 32] width 65 height 65
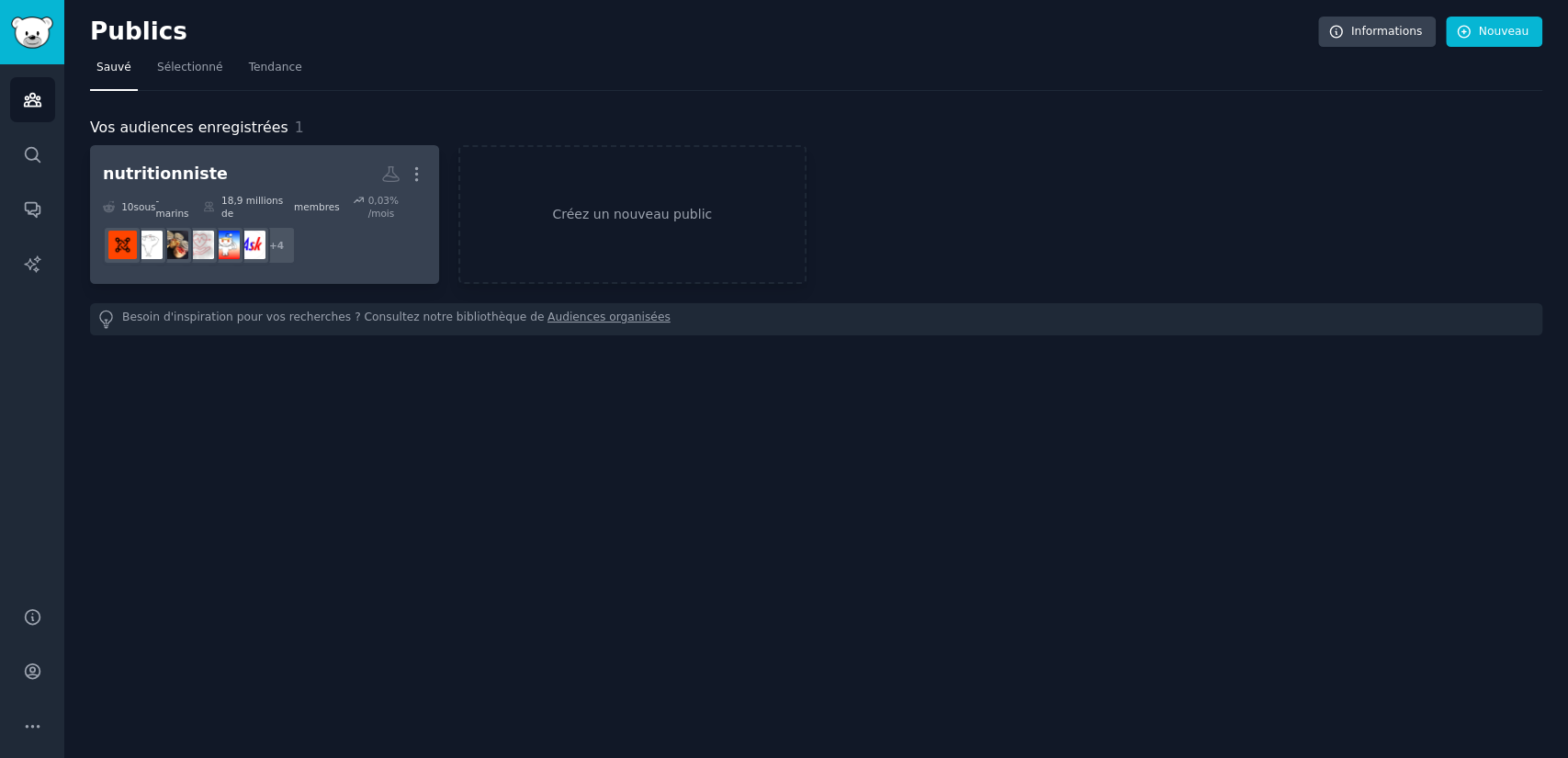
click at [243, 165] on h2 "nutritionniste Plus" at bounding box center [264, 174] width 323 height 32
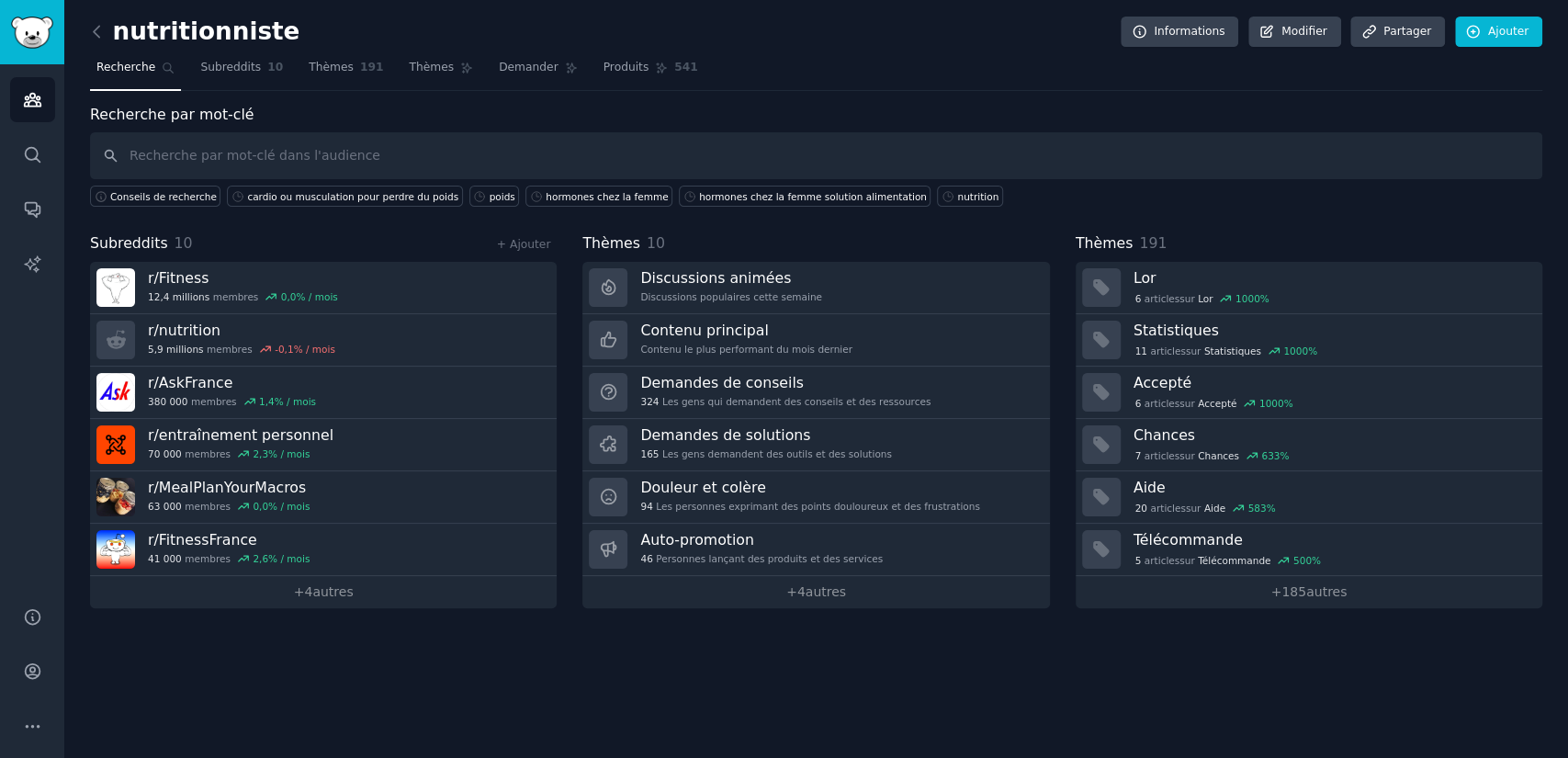
click at [243, 165] on input "text" at bounding box center [816, 155] width 1452 height 47
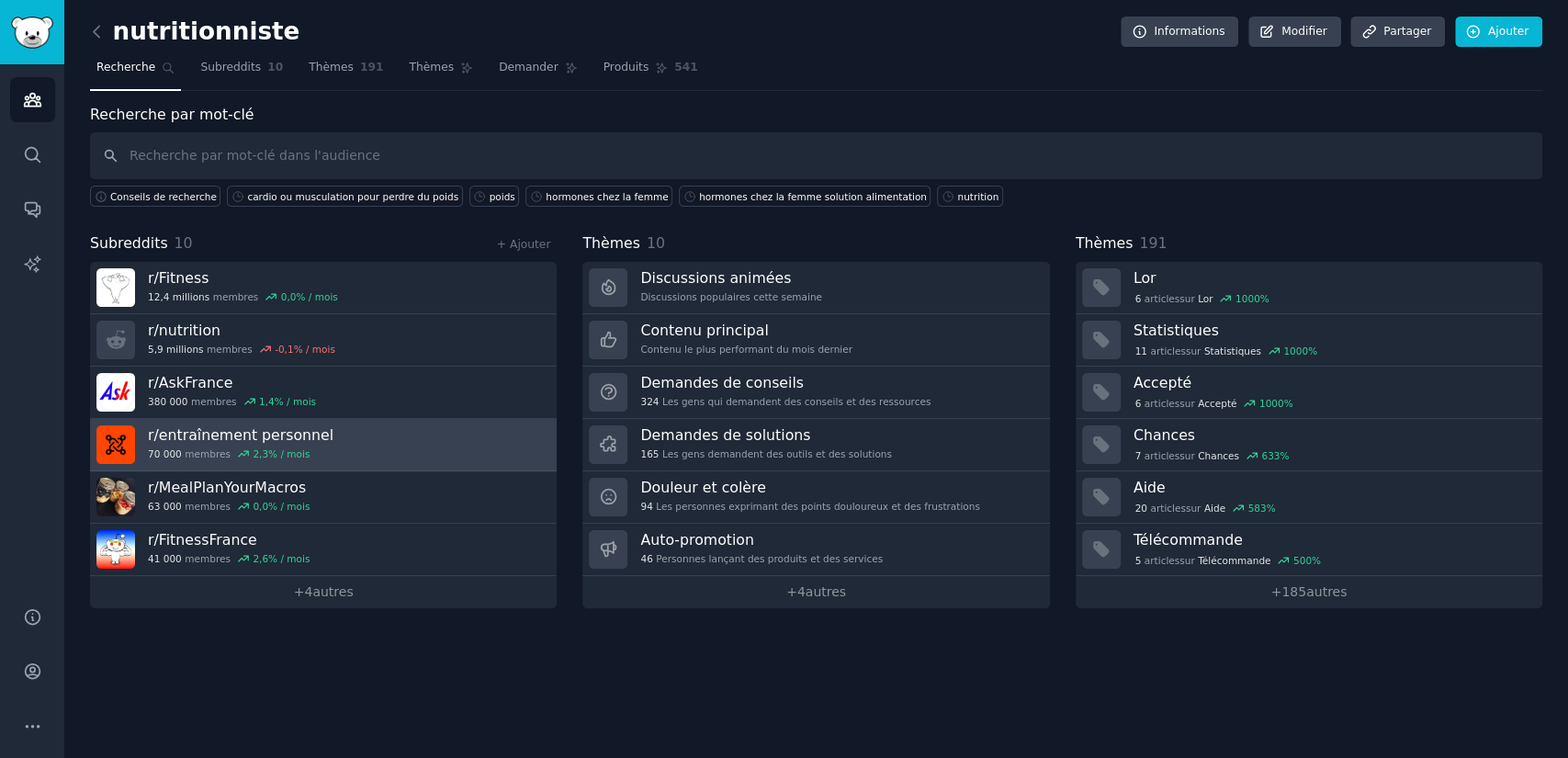
click at [342, 452] on link "r/ entraînement personnel 70 000 membres 2,3 % / mois" at bounding box center [323, 445] width 467 height 52
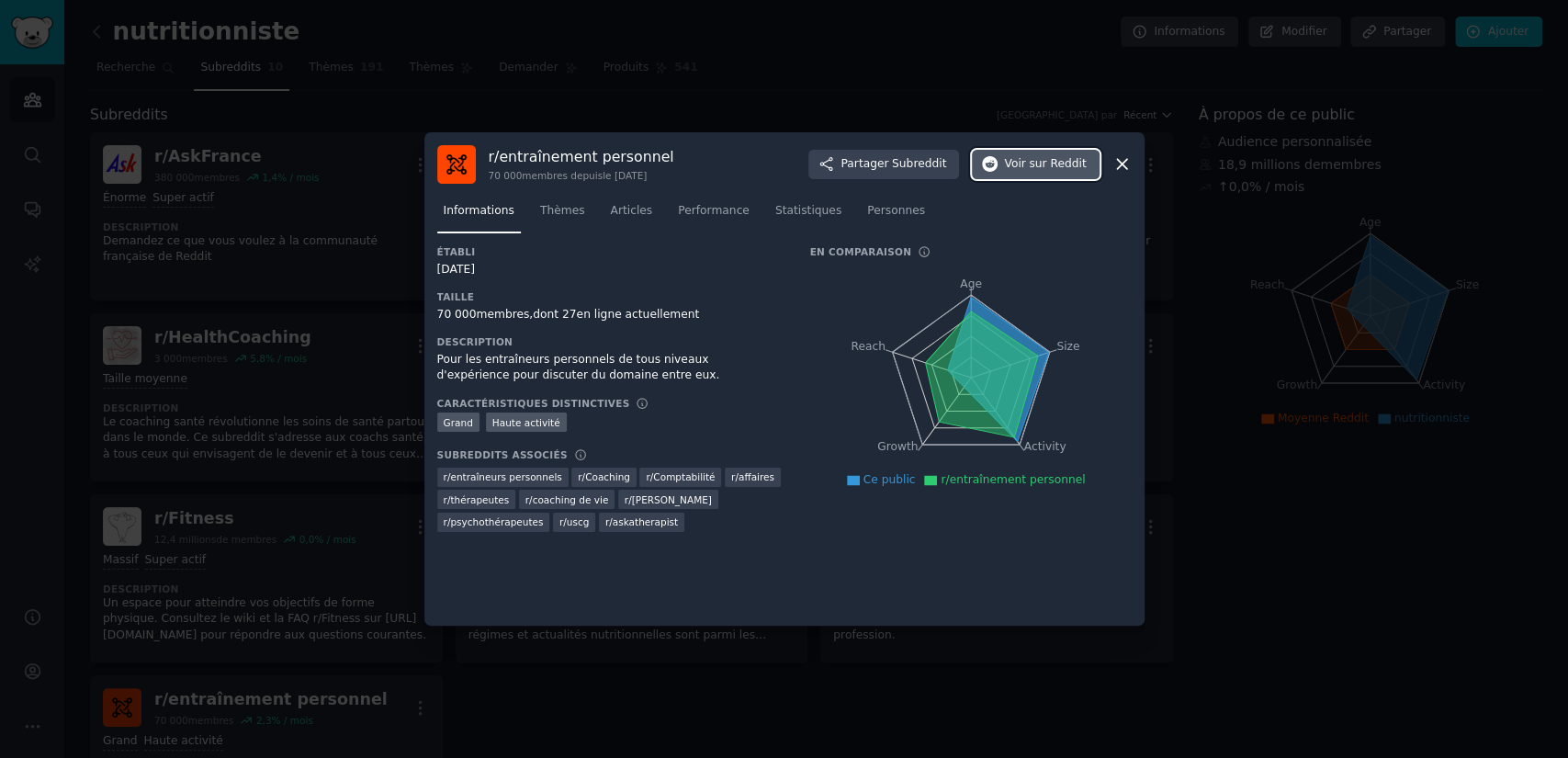
click at [1088, 166] on button "Voir sur Reddit" at bounding box center [1035, 164] width 126 height 29
